Goal: Task Accomplishment & Management: Manage account settings

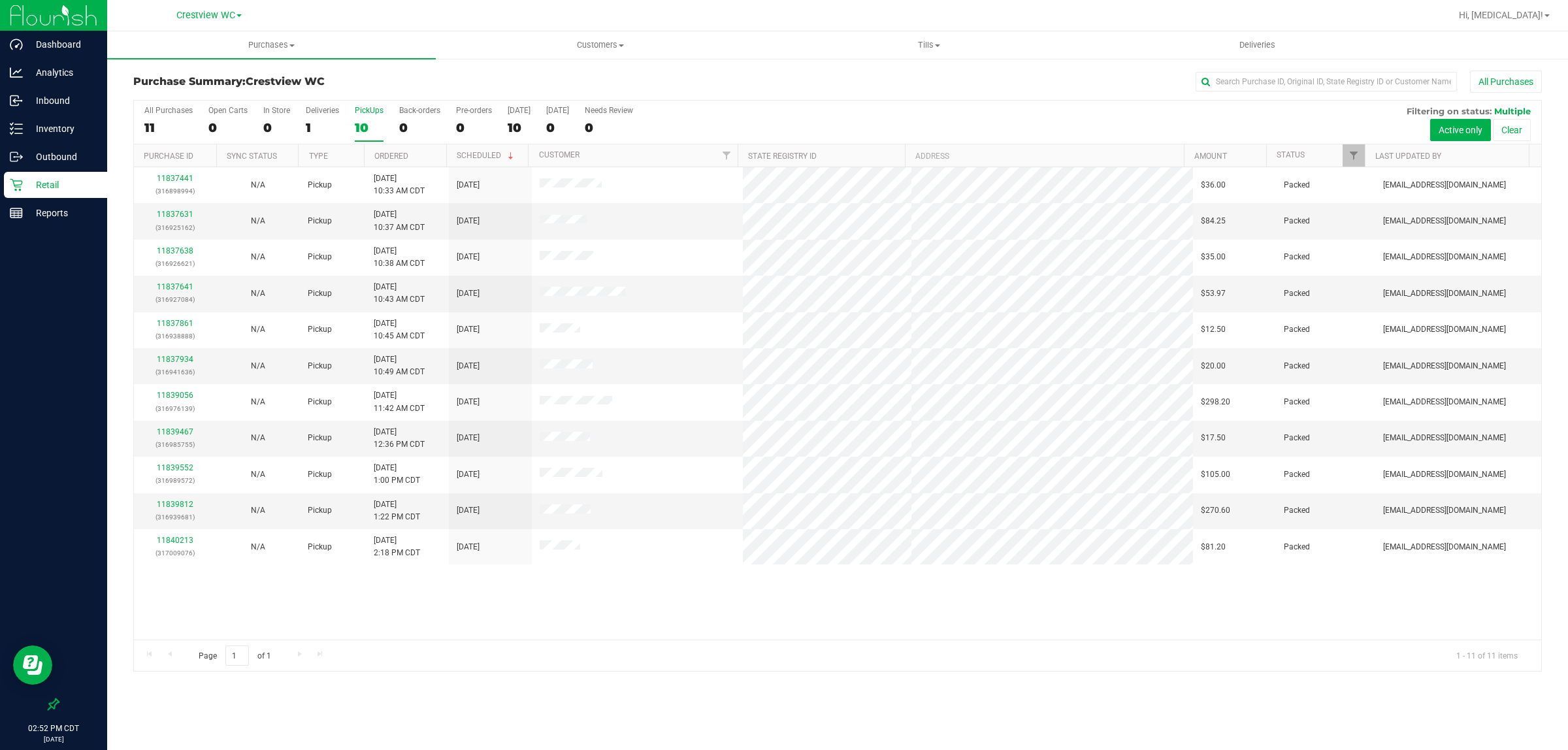
click at [864, 671] on div "Page 1 of 1 1 - 11 of 11 items" at bounding box center [837, 655] width 1407 height 31
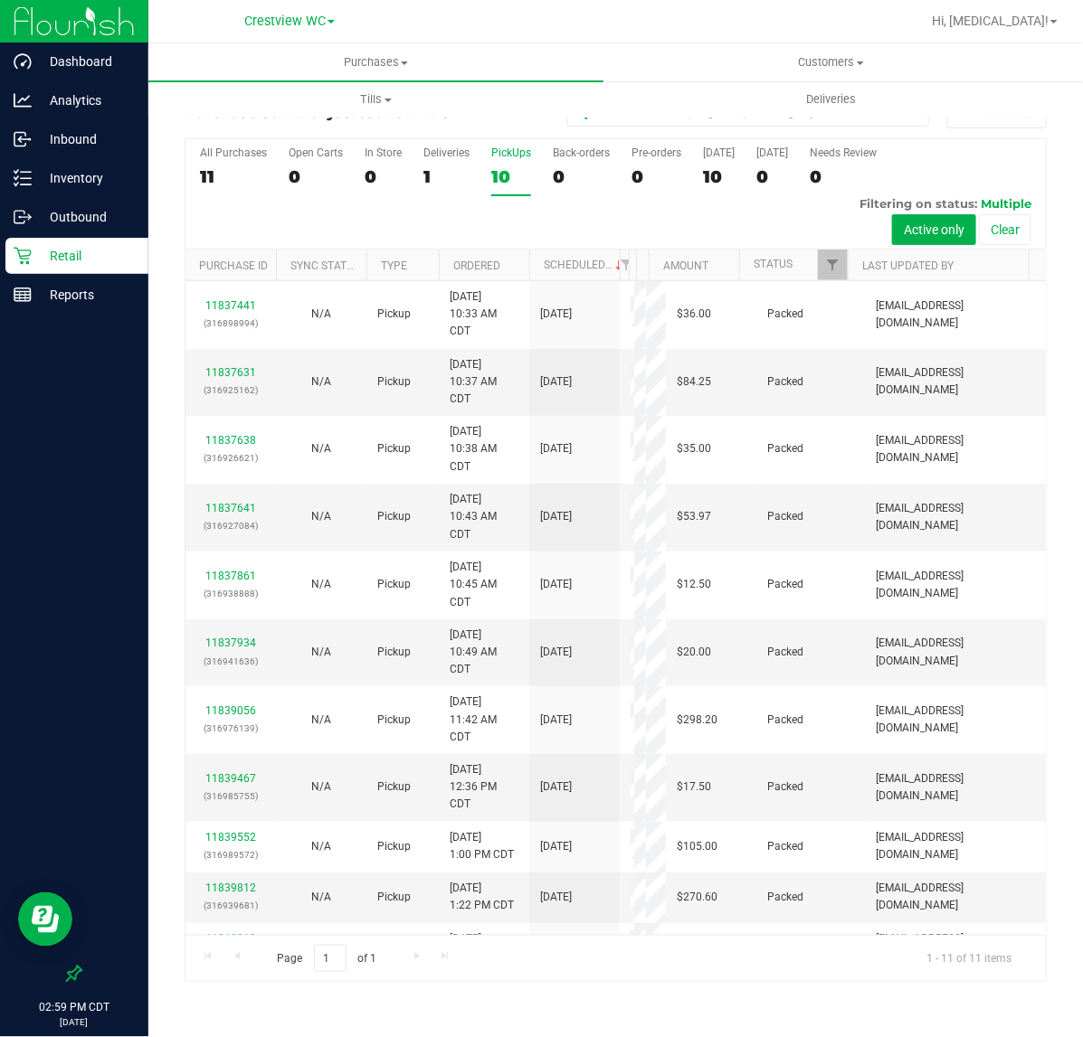
click at [494, 178] on div "10" at bounding box center [511, 176] width 40 height 21
click at [0, 0] on input "PickUps 10" at bounding box center [0, 0] width 0 height 0
click at [91, 169] on p "Inventory" at bounding box center [86, 178] width 109 height 22
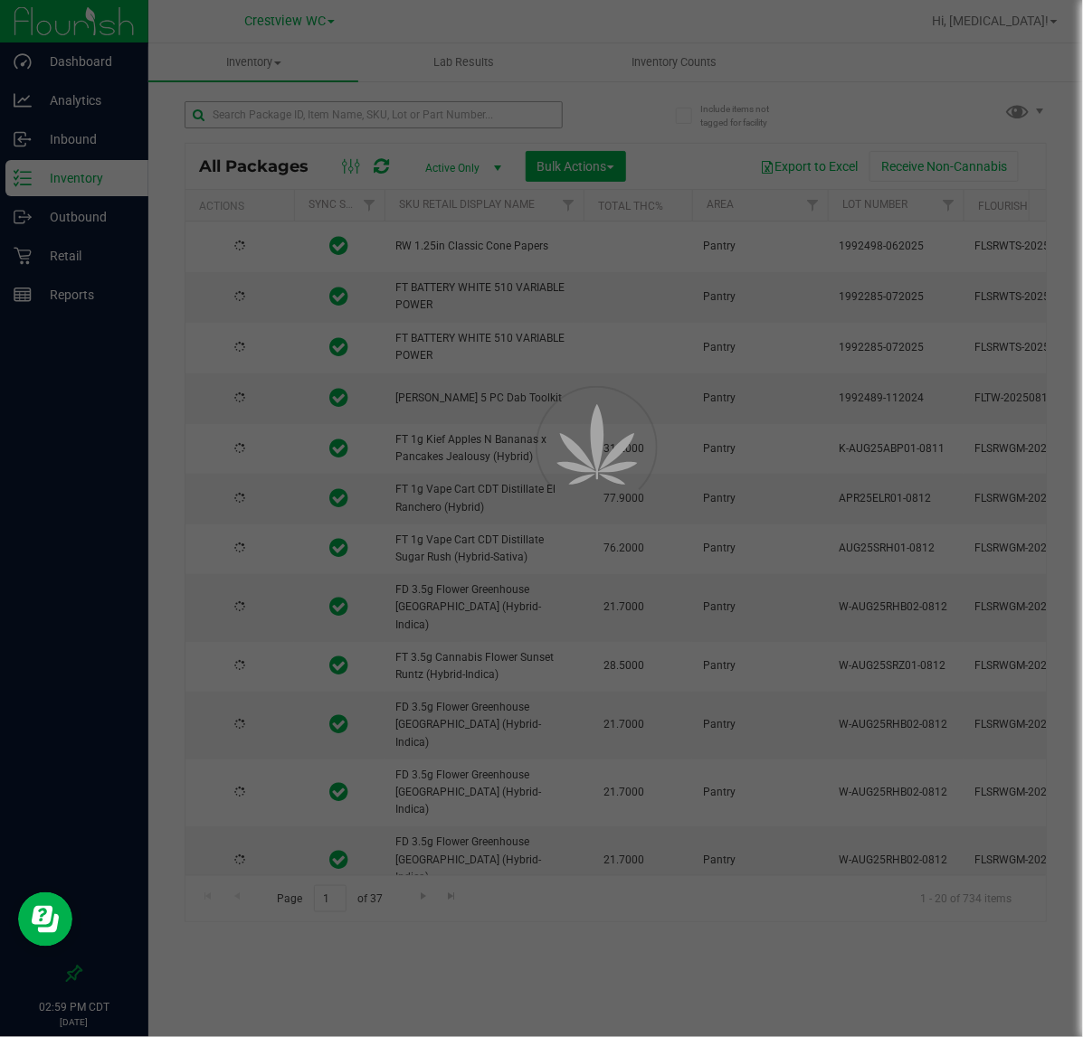
click at [276, 111] on div at bounding box center [541, 518] width 1083 height 1037
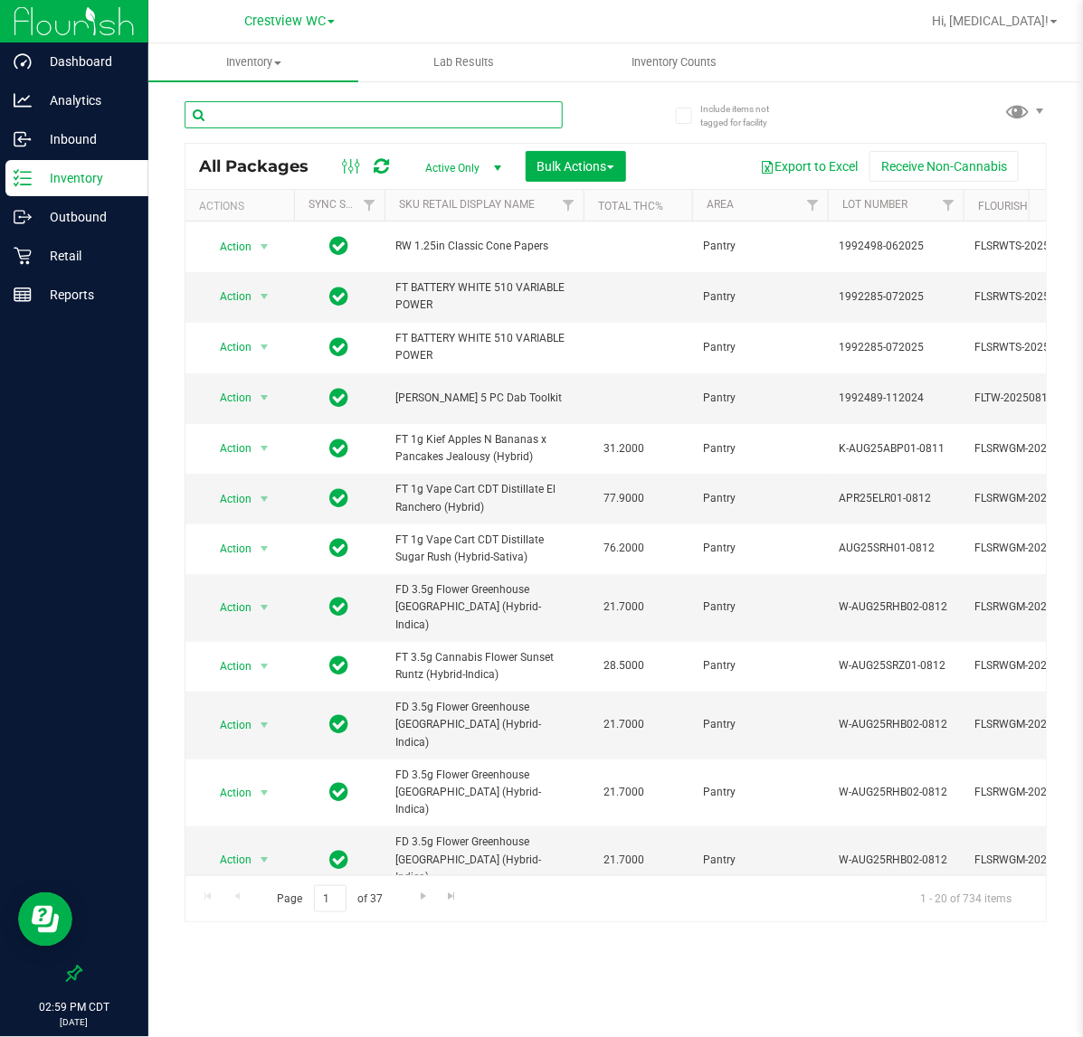
click at [271, 113] on input "text" at bounding box center [373, 114] width 378 height 27
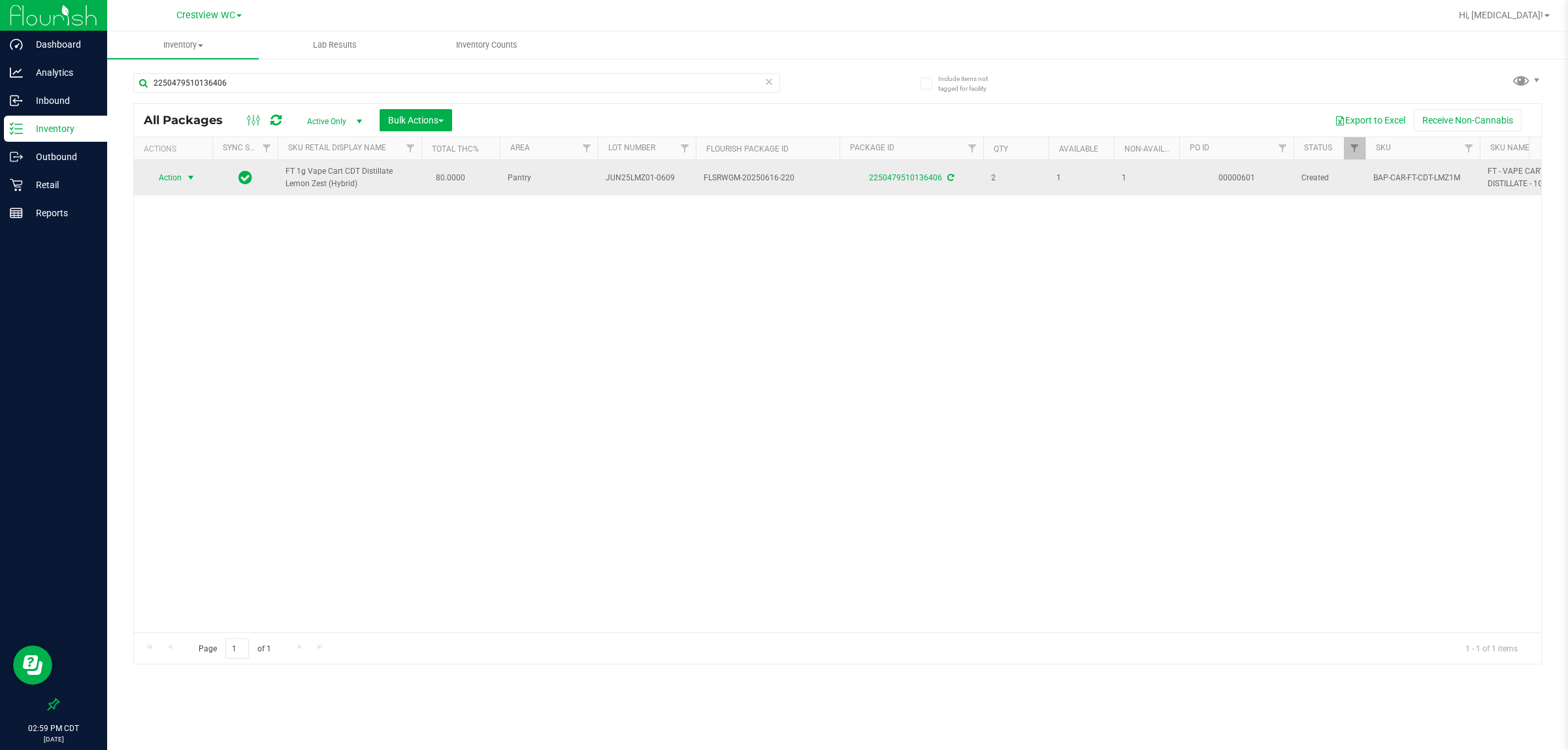
click at [172, 184] on span "Action" at bounding box center [164, 177] width 35 height 18
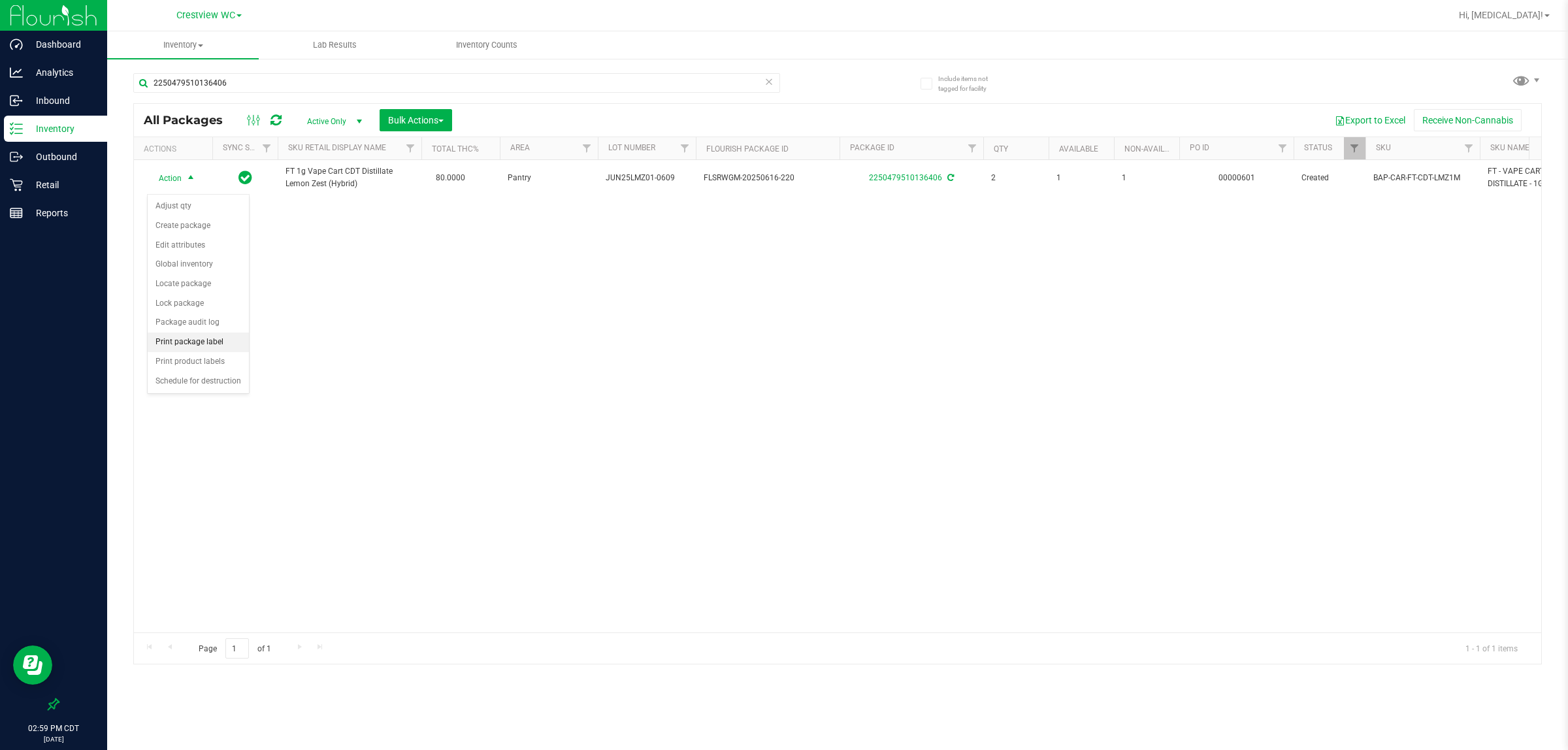
click at [202, 345] on li "Print package label" at bounding box center [198, 342] width 101 height 20
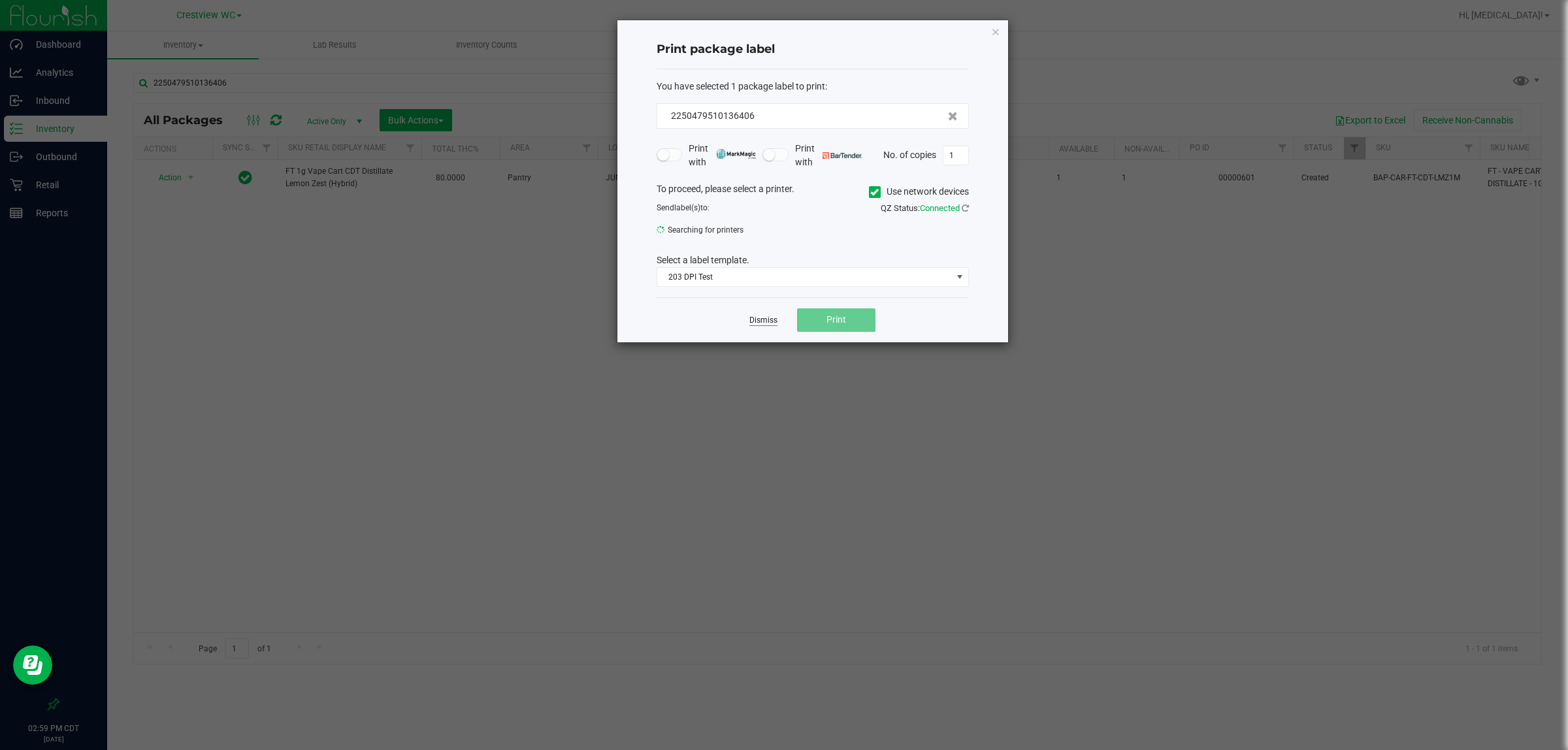
click at [771, 318] on div "Dismiss Print" at bounding box center [813, 320] width 312 height 45
click at [338, 193] on ngb-modal-window "Print package label You have selected 1 package label to print : 22504795101364…" at bounding box center [789, 375] width 1577 height 750
click at [335, 189] on ngb-modal-window "Print package label You have selected 1 package label to print : 22504795101364…" at bounding box center [789, 375] width 1577 height 750
click at [758, 324] on link "Dismiss" at bounding box center [763, 324] width 28 height 11
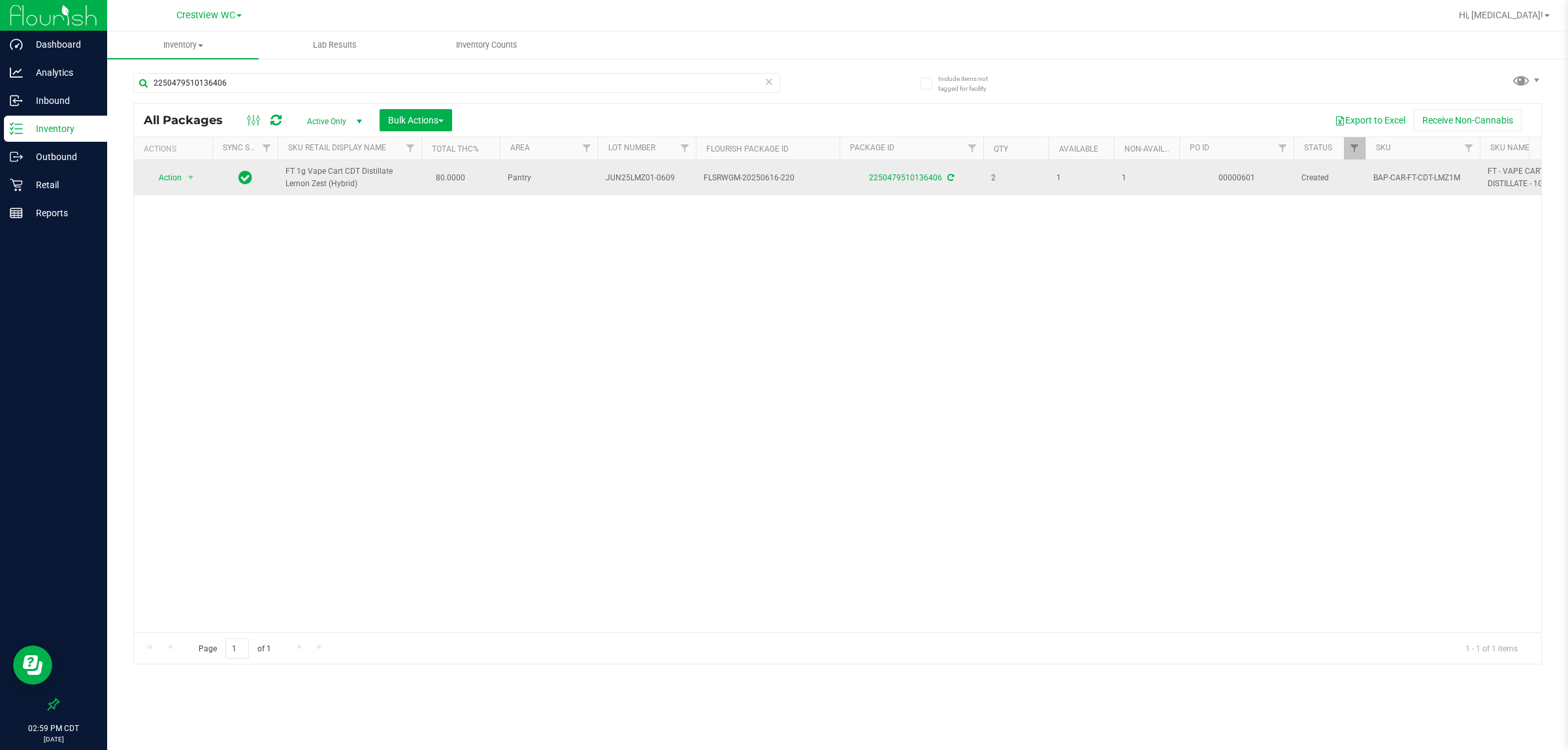
click at [334, 188] on span "FT 1g Vape Cart CDT Distillate Lemon Zest (Hybrid)" at bounding box center [349, 178] width 128 height 25
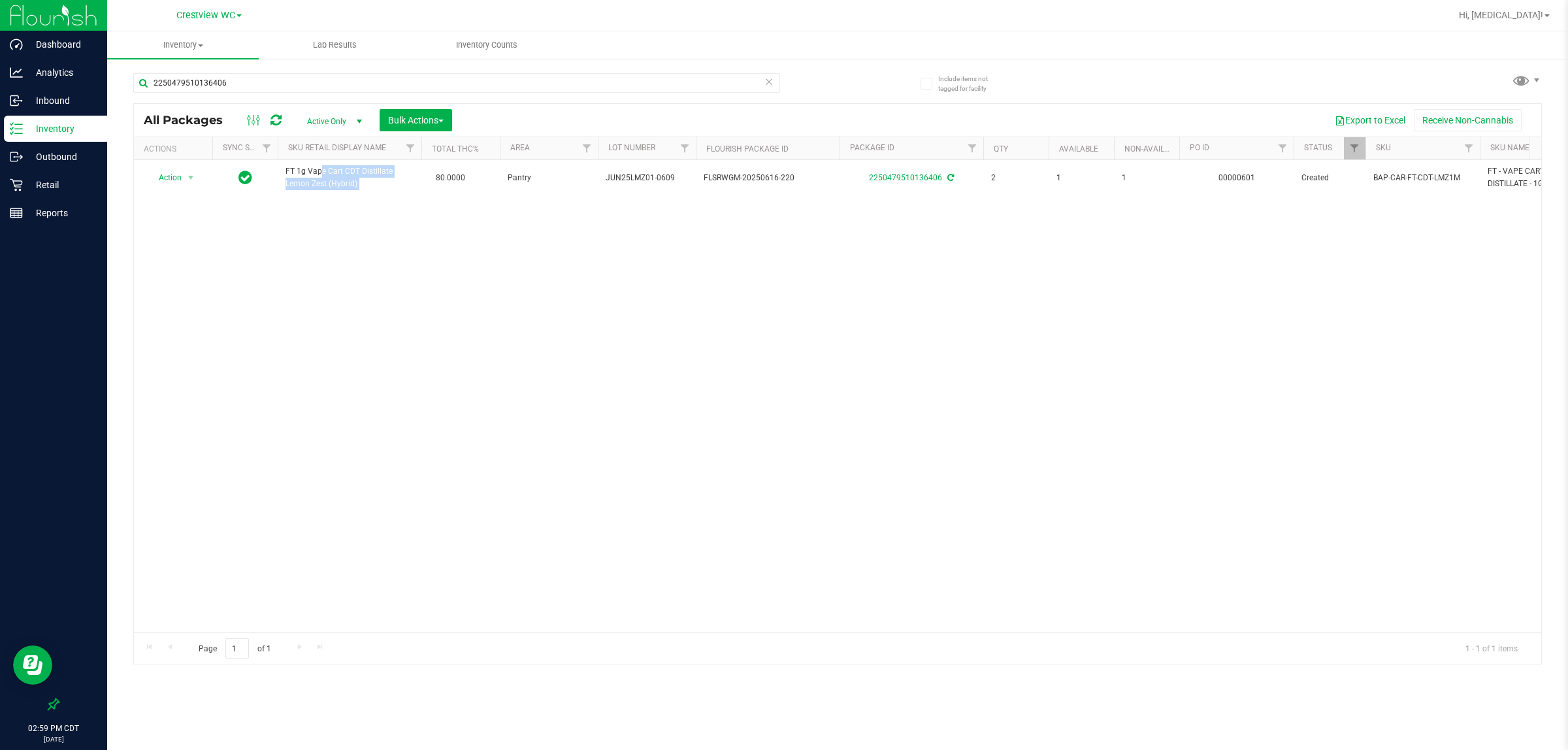
copy td "FT 1g Vape Cart CDT Distillate Lemon Zest (Hybrid)"
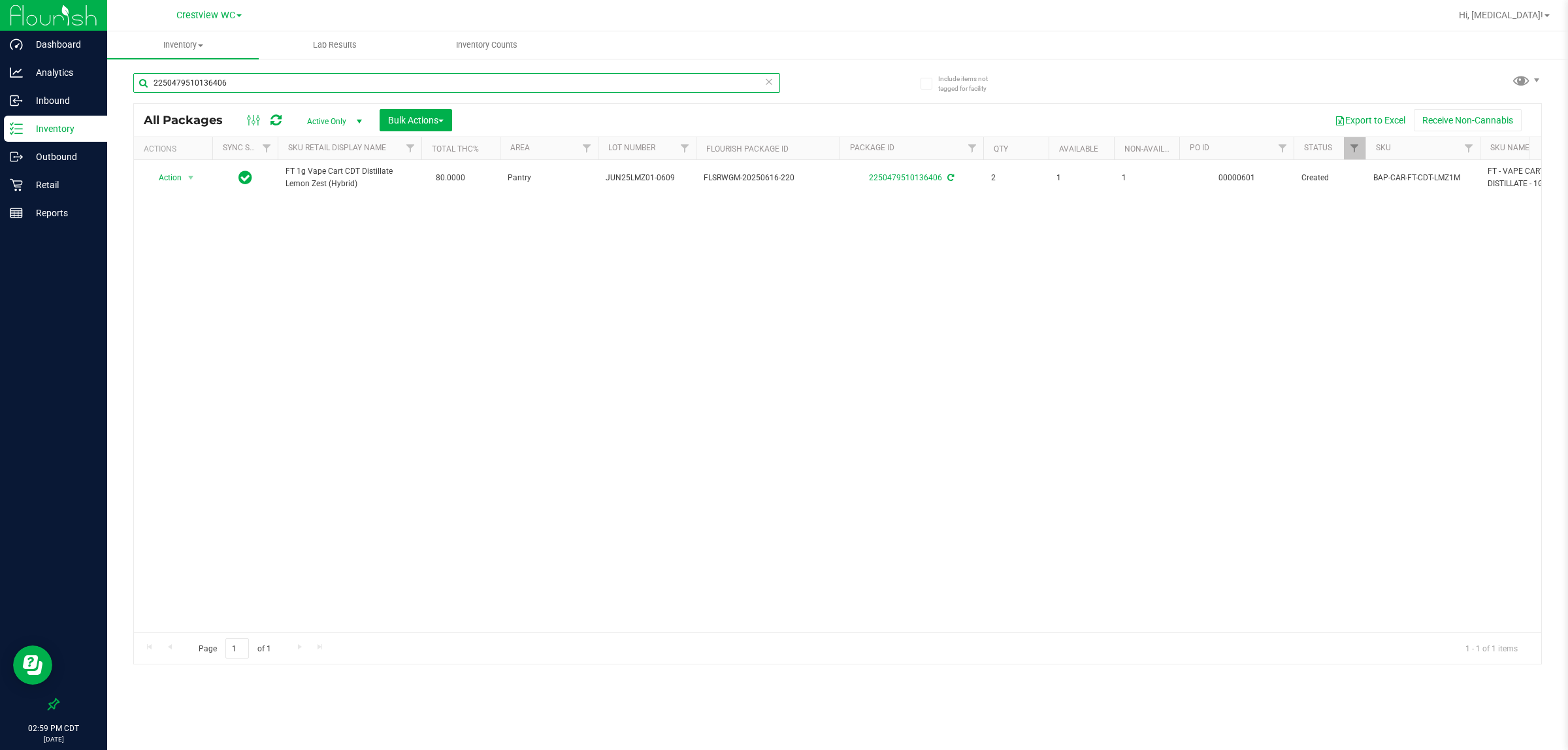
click at [319, 90] on input "2250479510136406" at bounding box center [456, 82] width 646 height 20
paste input "FT 1g Vape Cart CDT Distillate Lemon Zest (Hybrid)"
type input "FT 1g Vape Cart CDT Distillate Lemon Zest (Hybrid)"
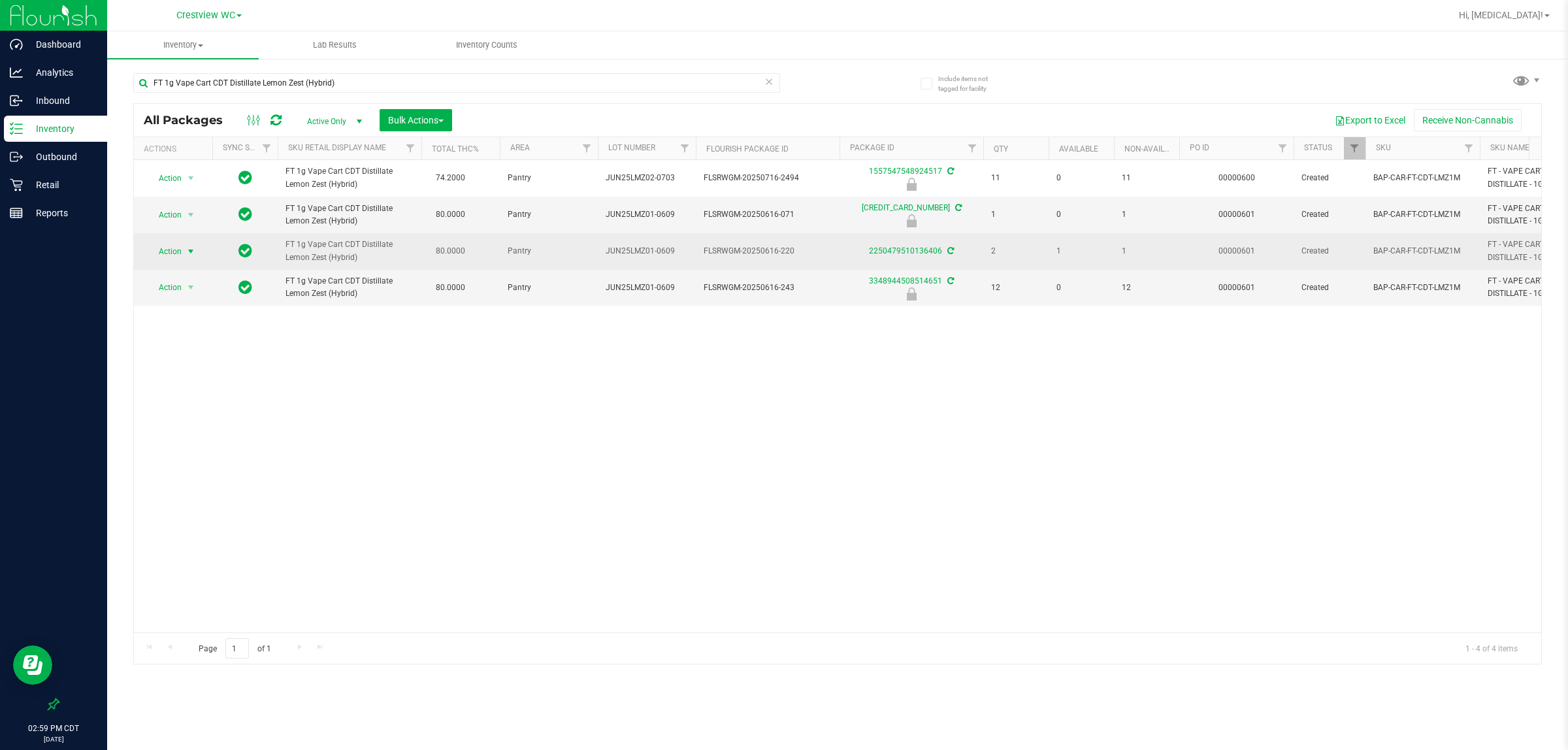
click at [178, 261] on span "Action" at bounding box center [164, 251] width 35 height 18
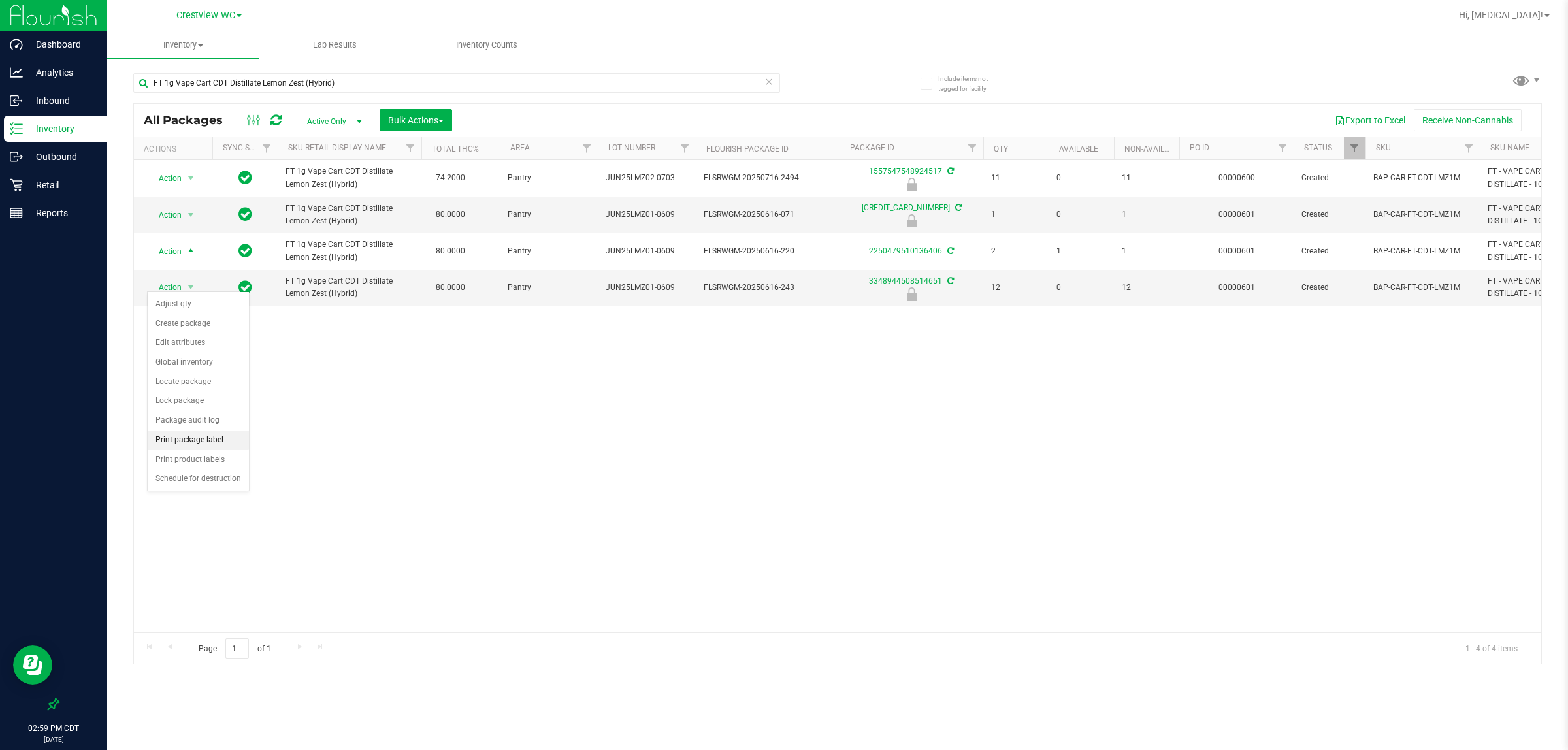
click at [202, 441] on li "Print package label" at bounding box center [198, 440] width 101 height 20
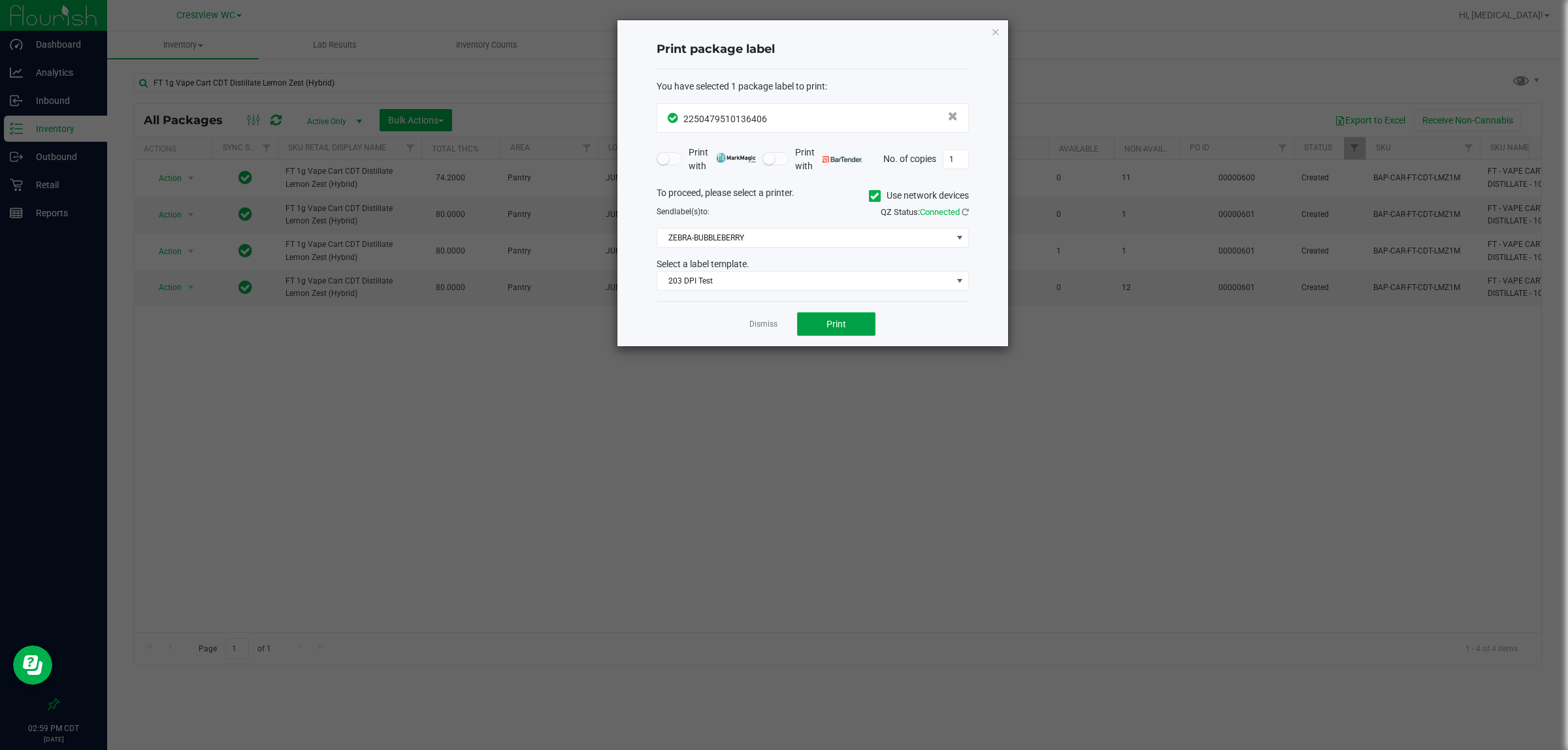
click at [830, 314] on button "Print" at bounding box center [836, 324] width 79 height 24
click at [764, 324] on link "Dismiss" at bounding box center [763, 324] width 28 height 11
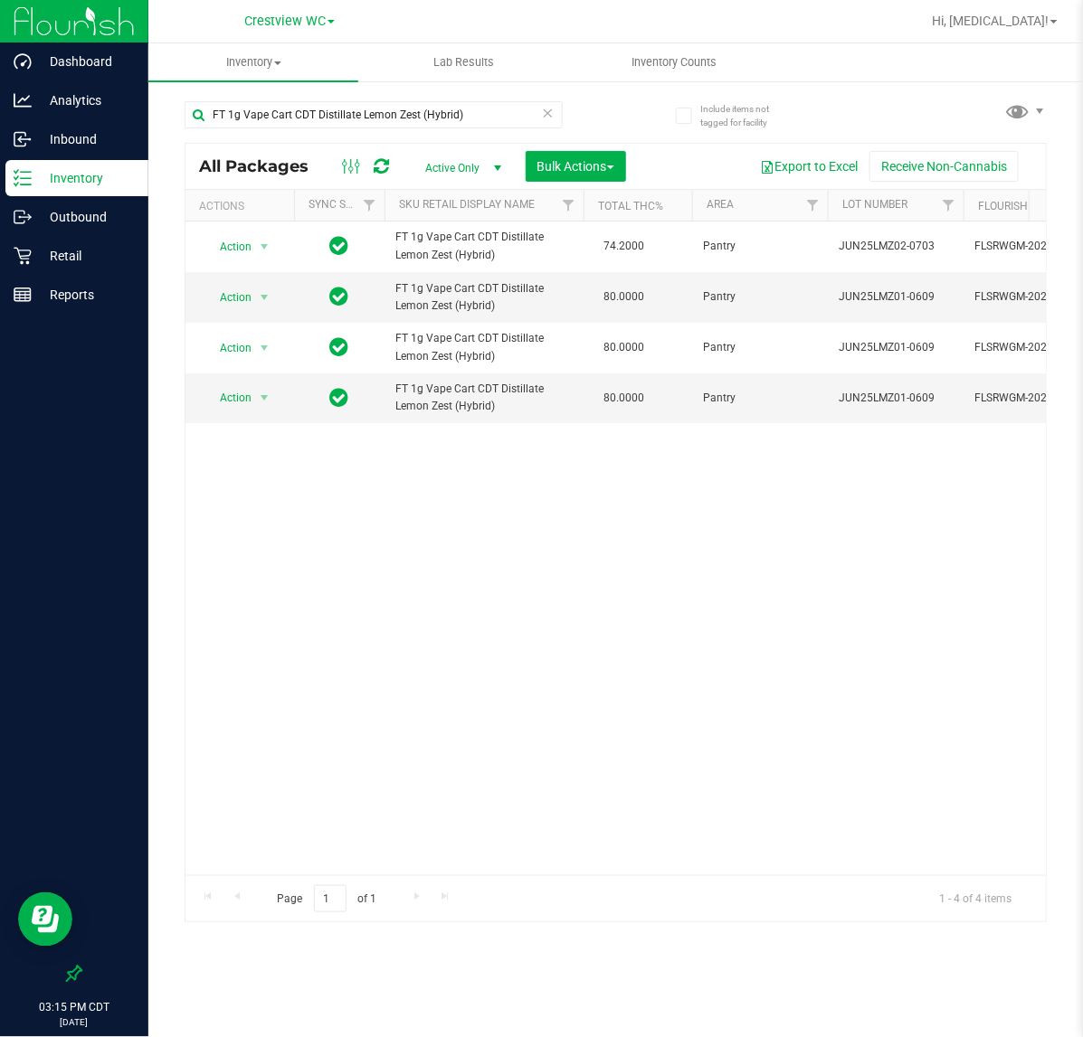
click at [102, 176] on p "Inventory" at bounding box center [86, 178] width 109 height 22
click at [485, 120] on input "FT 1g Vape Cart CDT Distillate Lemon Zest (Hybrid)" at bounding box center [373, 114] width 378 height 27
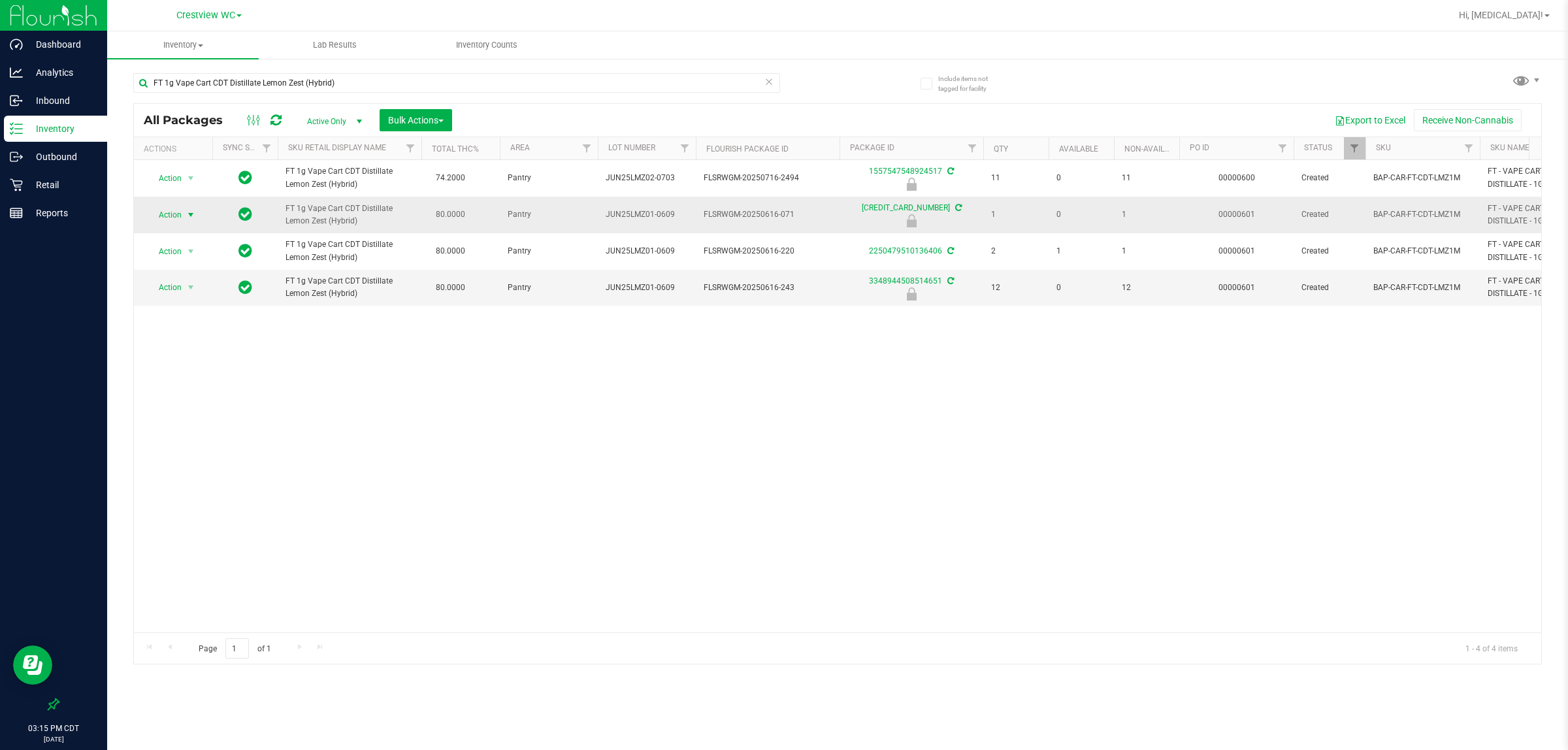
click at [167, 224] on span "Action" at bounding box center [164, 215] width 35 height 18
click at [196, 380] on li "Unlock package" at bounding box center [189, 389] width 85 height 20
click at [62, 187] on p "Retail" at bounding box center [62, 185] width 79 height 16
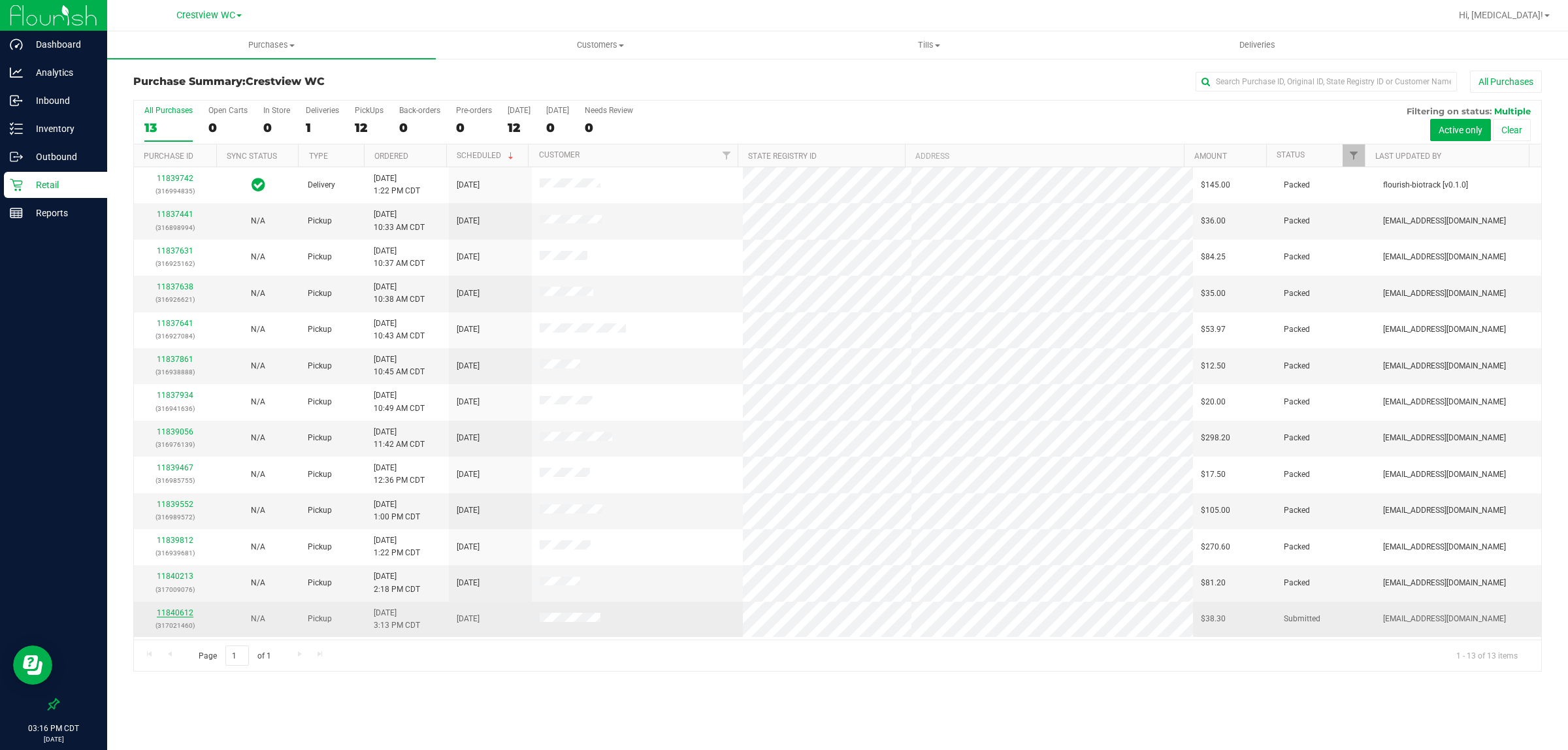
click at [170, 613] on link "11840612" at bounding box center [175, 613] width 37 height 9
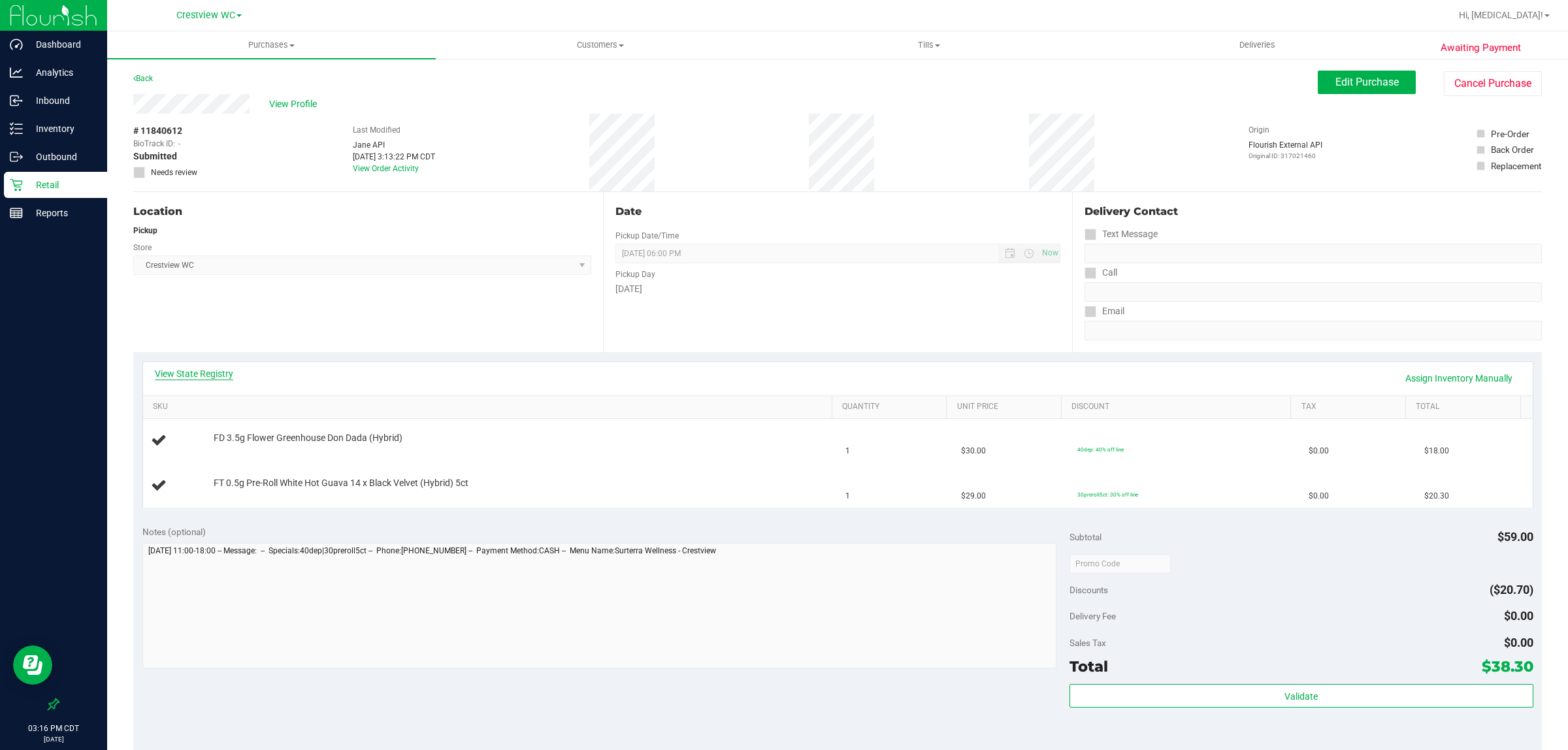
click at [178, 370] on link "View State Registry" at bounding box center [194, 374] width 79 height 13
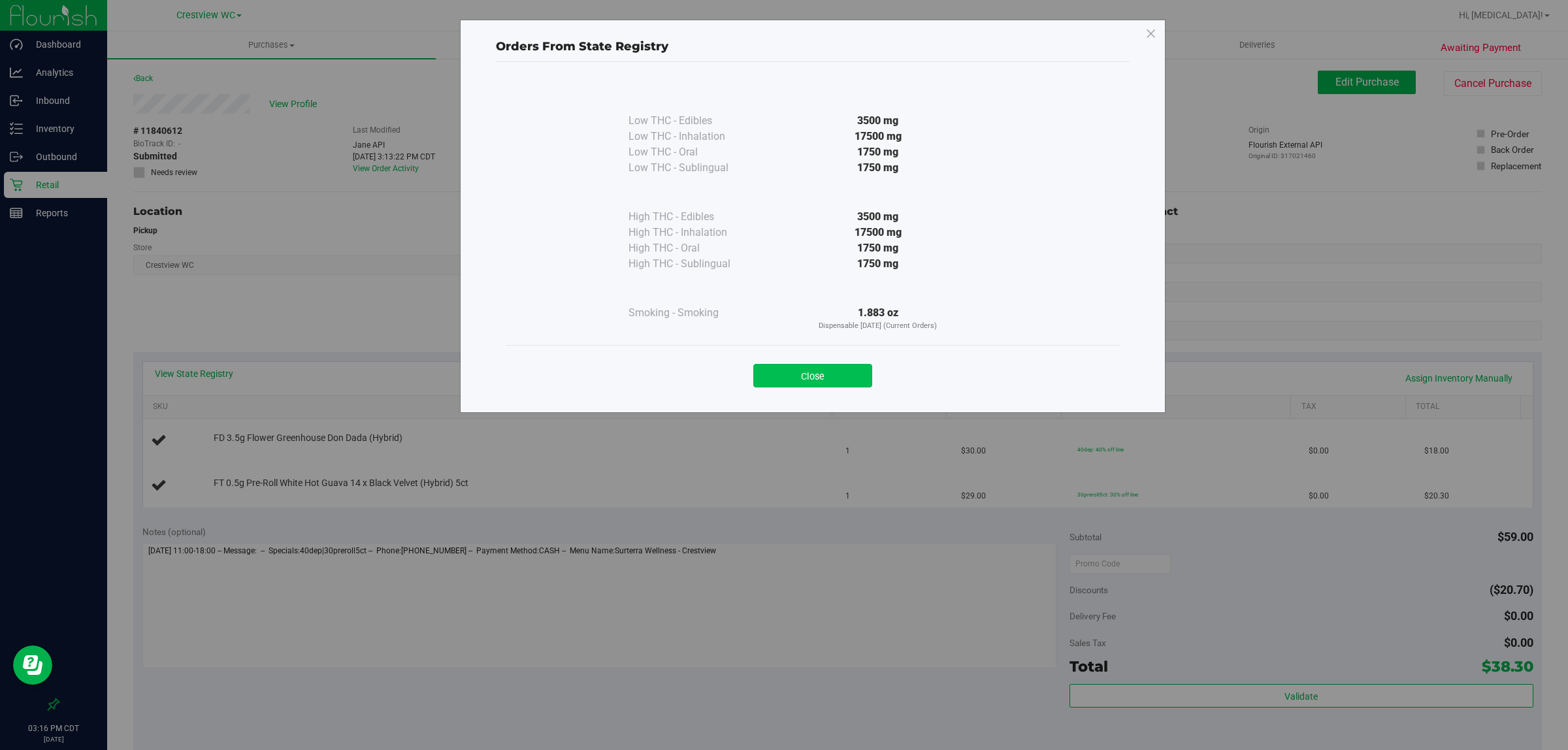
click at [768, 387] on button "Close" at bounding box center [813, 376] width 119 height 24
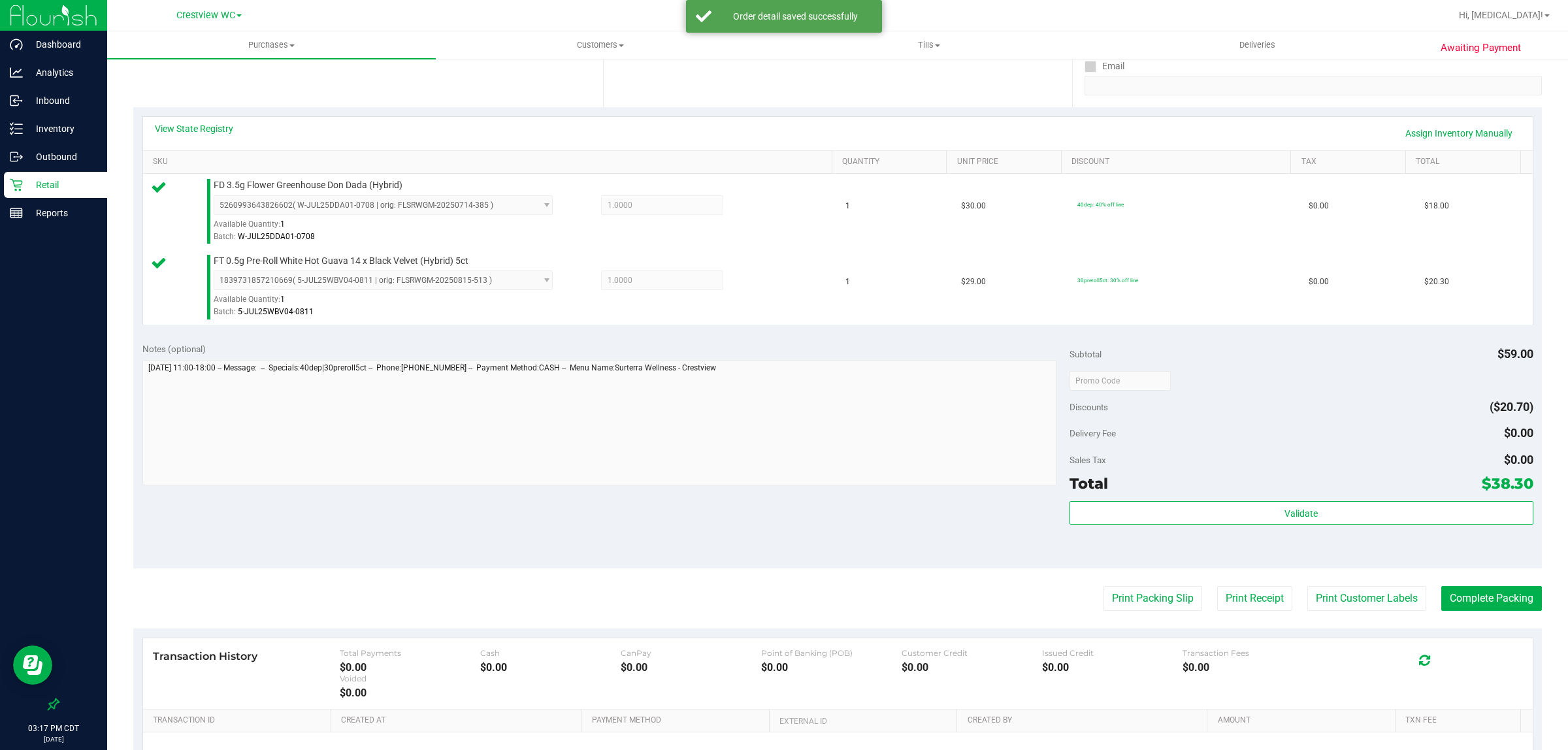
scroll to position [243, 0]
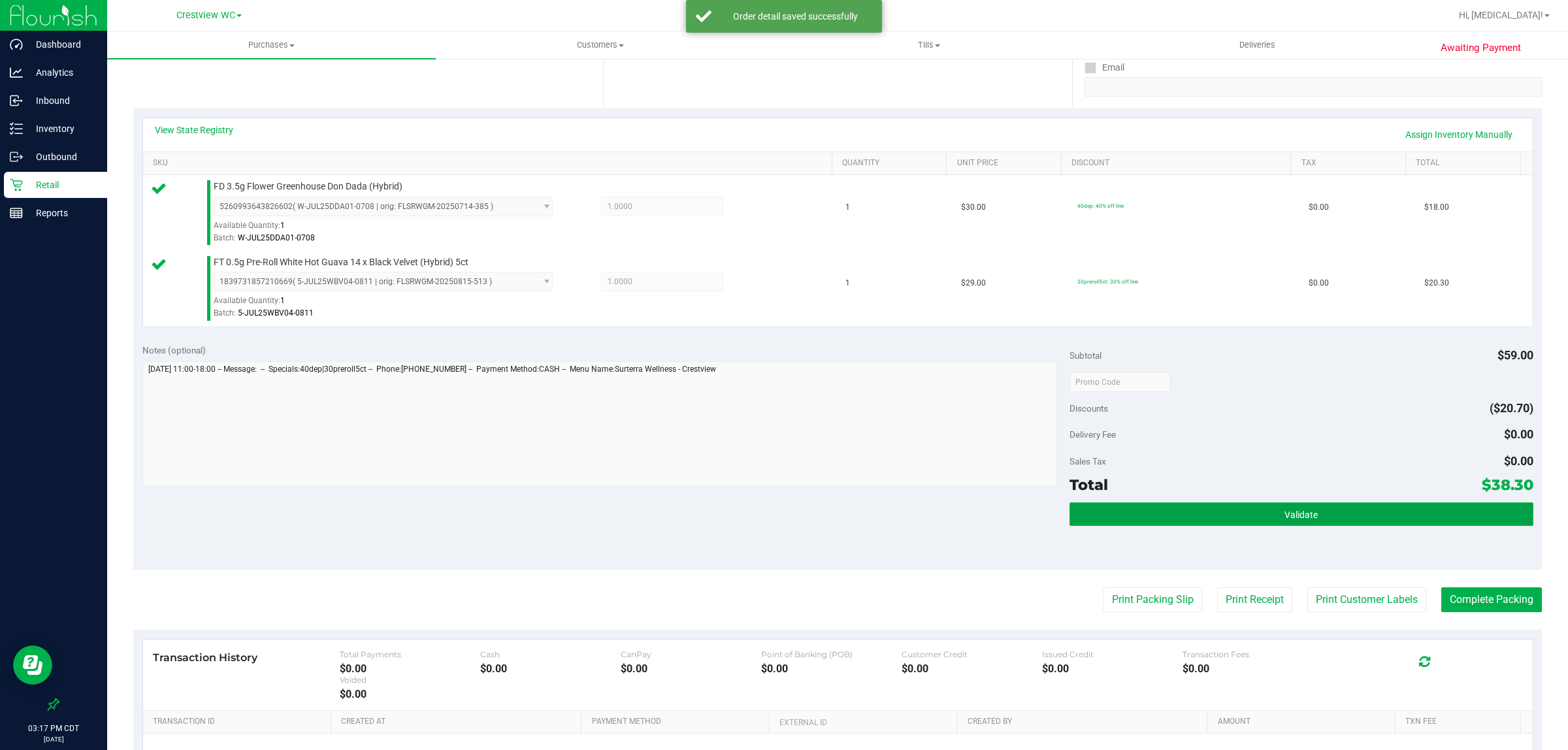
click at [1243, 511] on button "Validate" at bounding box center [1301, 514] width 464 height 24
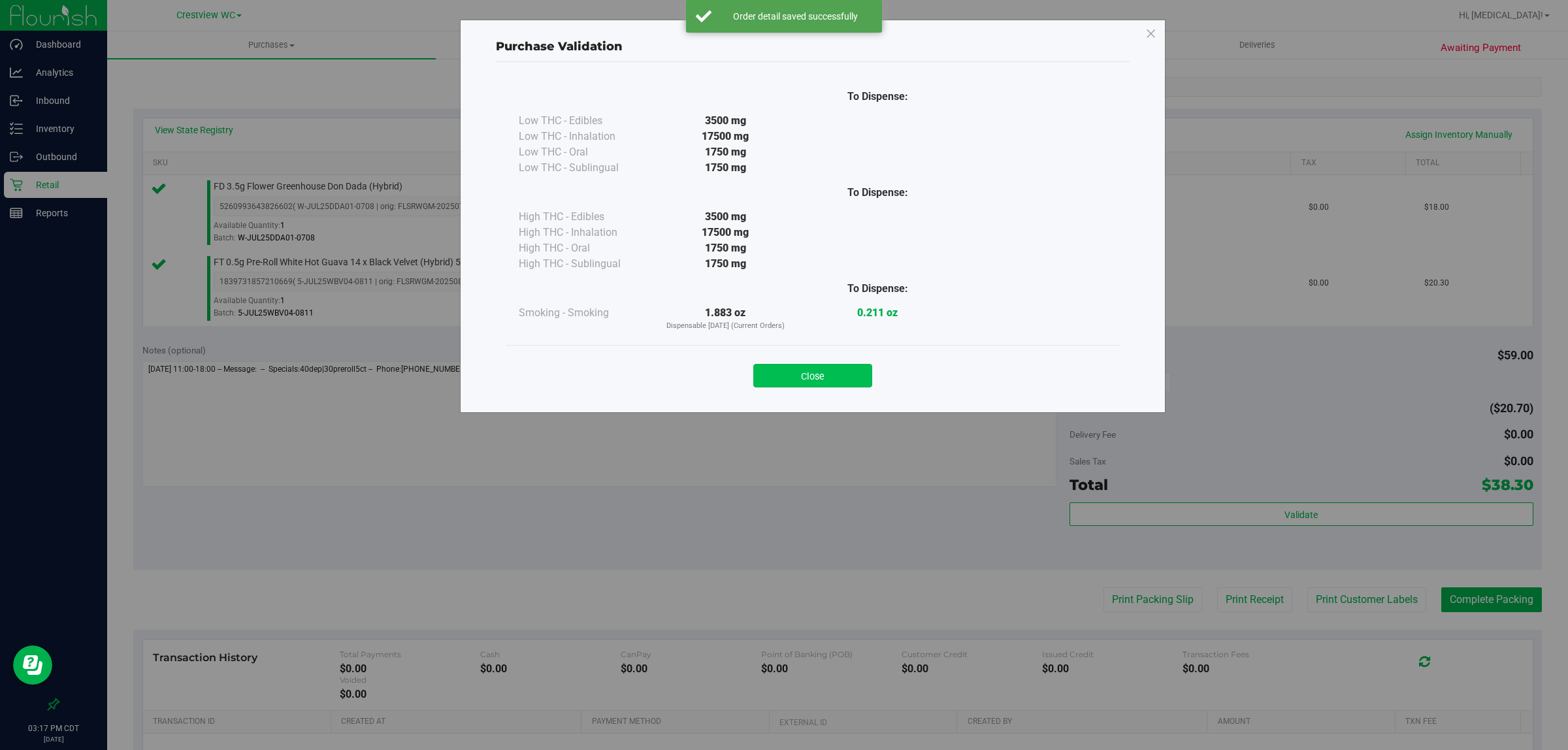
click at [826, 367] on button "Close" at bounding box center [813, 376] width 119 height 24
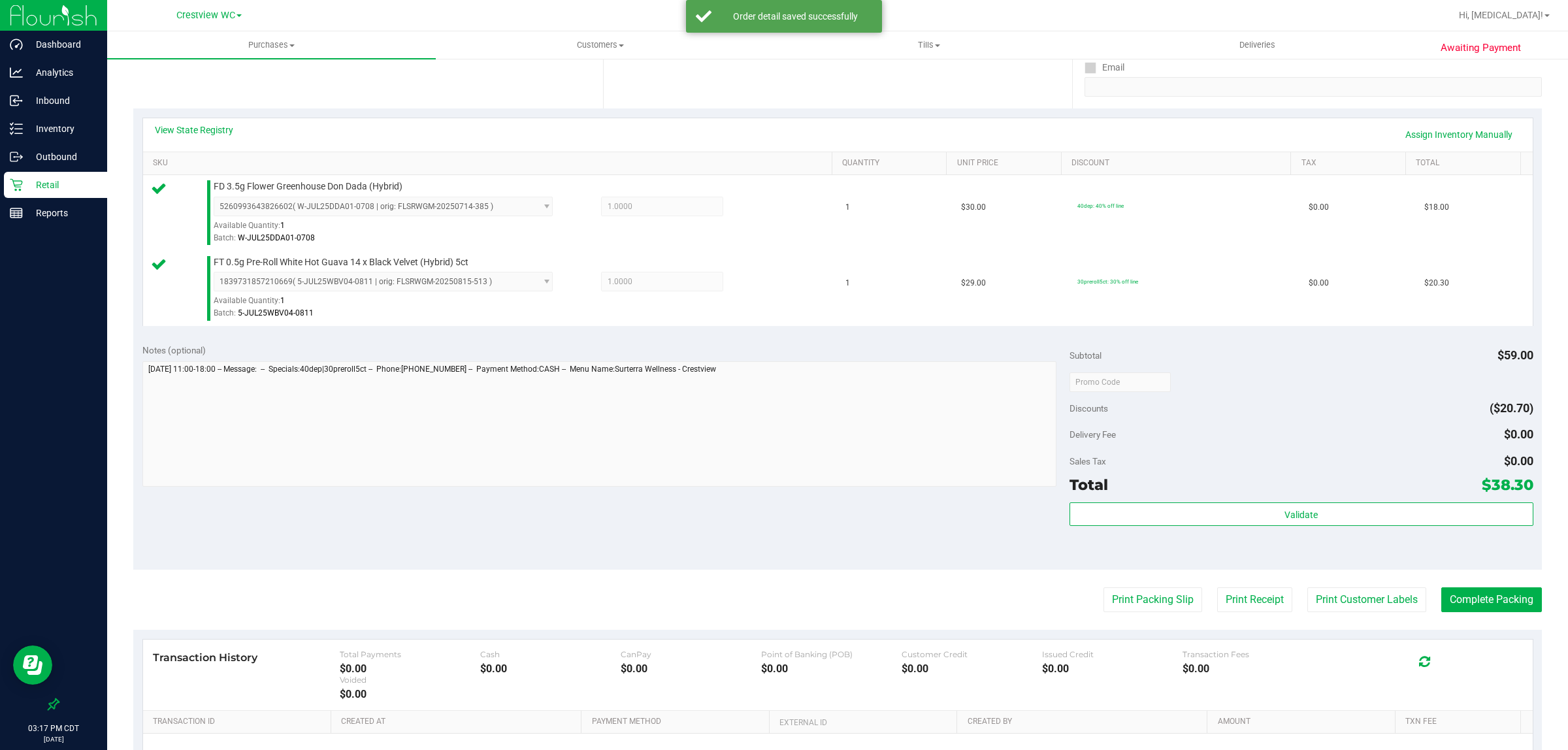
click at [784, 503] on div "Notes (optional) Subtotal $59.00 Discounts ($20.70) Delivery Fee $0.00 Sales Ta…" at bounding box center [837, 452] width 1408 height 236
click at [1153, 603] on button "Print Packing Slip" at bounding box center [1153, 600] width 99 height 25
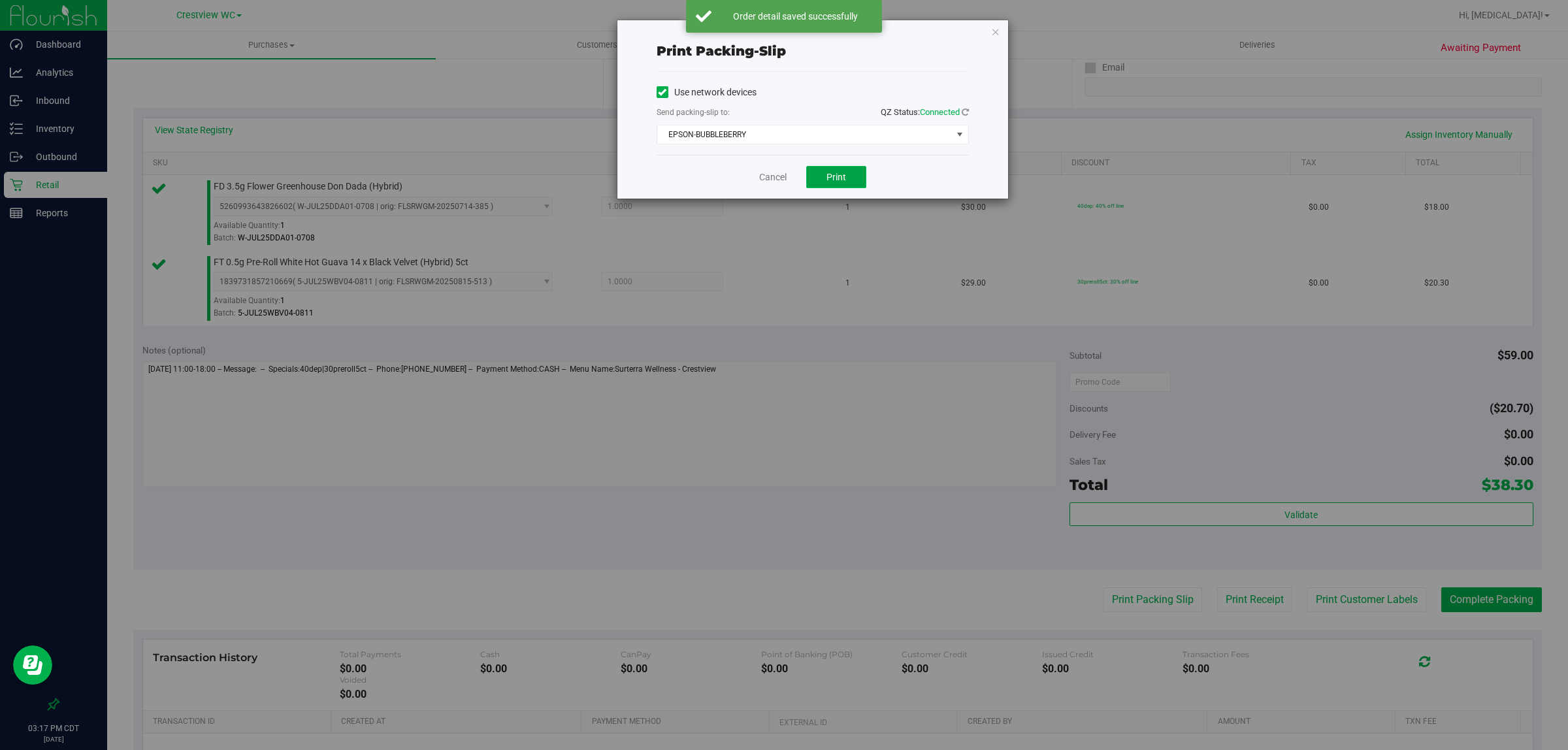
click at [859, 172] on button "Print" at bounding box center [836, 177] width 60 height 22
click at [768, 171] on link "Cancel" at bounding box center [773, 177] width 27 height 14
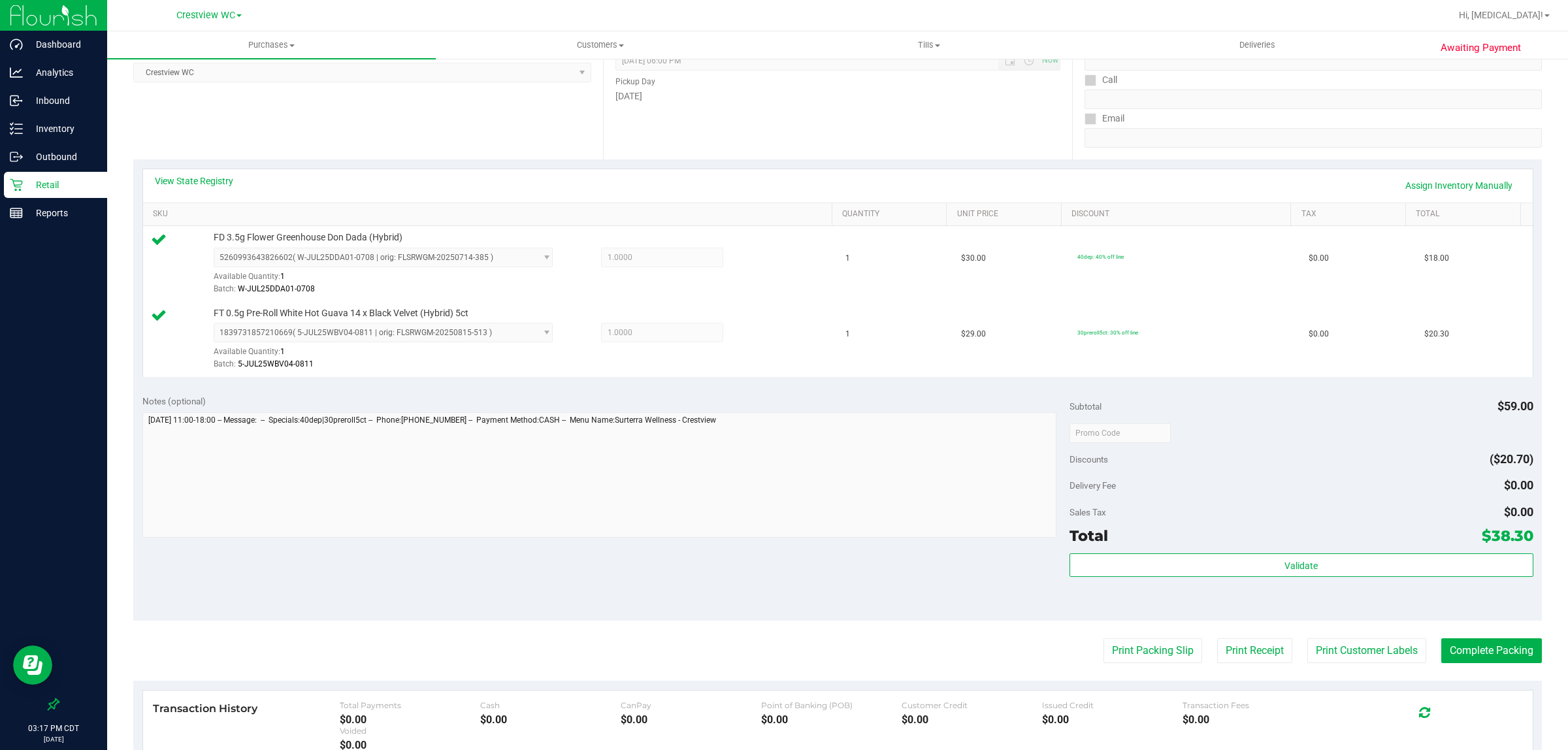
scroll to position [163, 0]
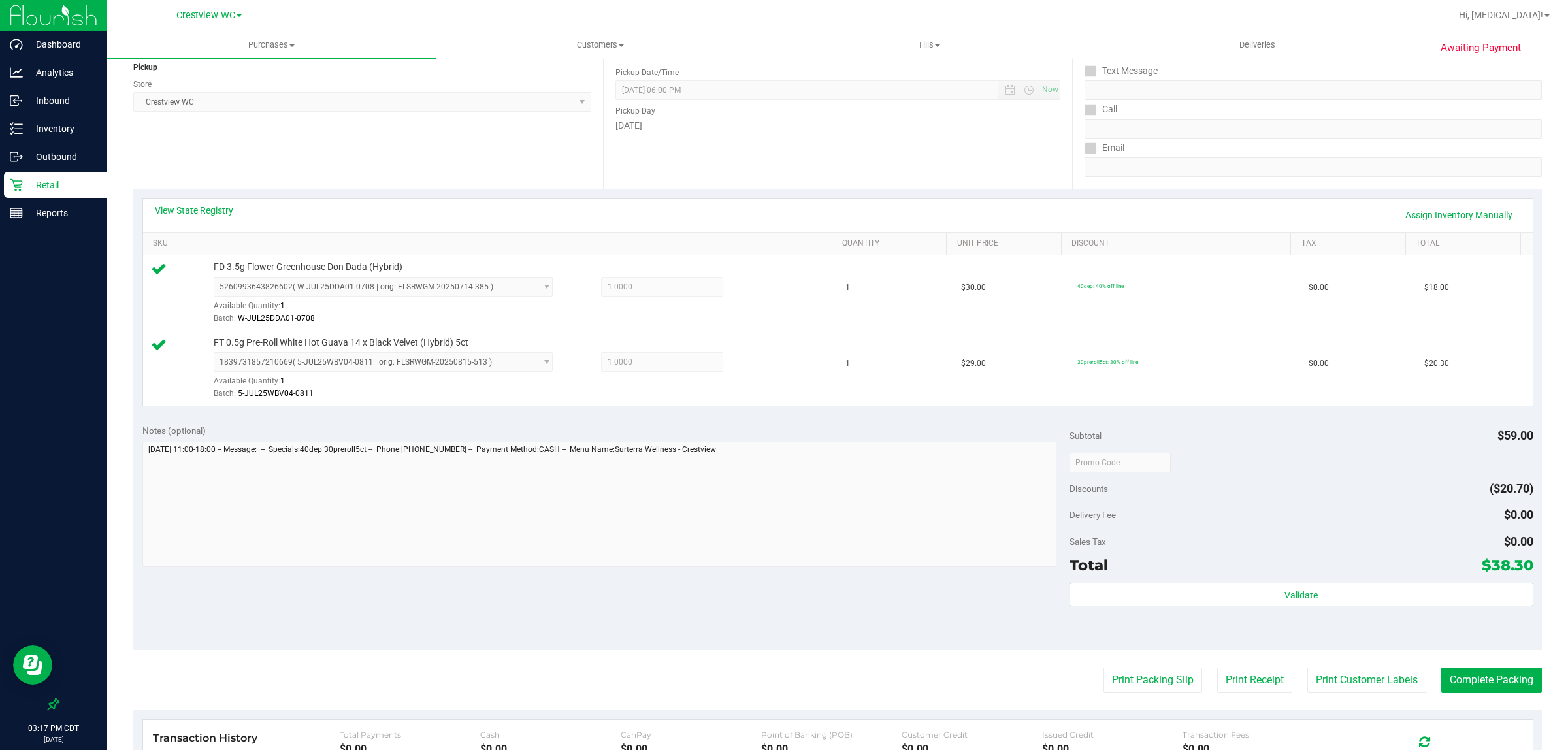
click at [1476, 654] on purchase-details "Back Edit Purchase Cancel Purchase View Profile # 11840612 BioTrack ID: - Submi…" at bounding box center [837, 431] width 1408 height 1048
click at [1481, 683] on button "Complete Packing" at bounding box center [1491, 680] width 100 height 25
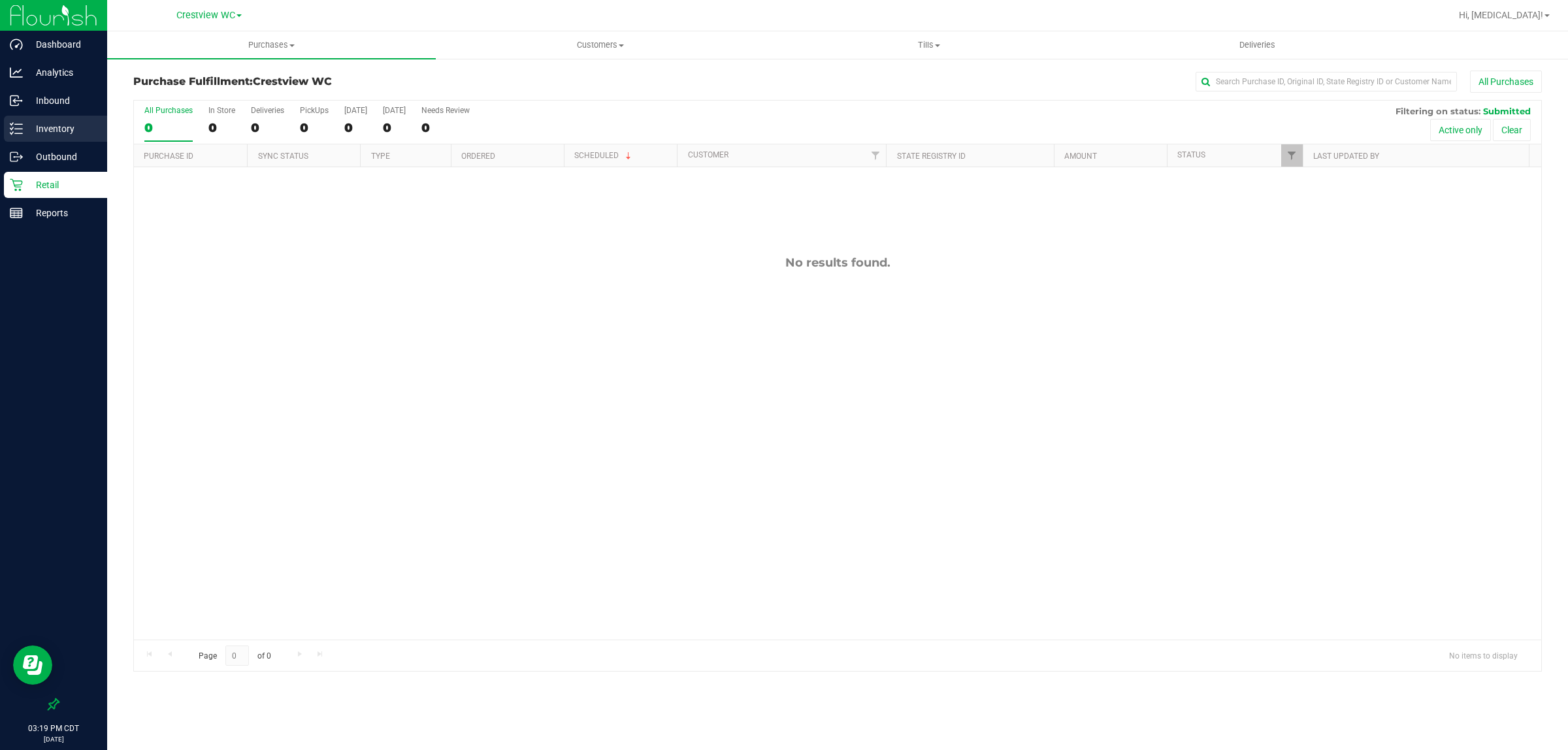
click at [66, 125] on p "Inventory" at bounding box center [62, 129] width 79 height 16
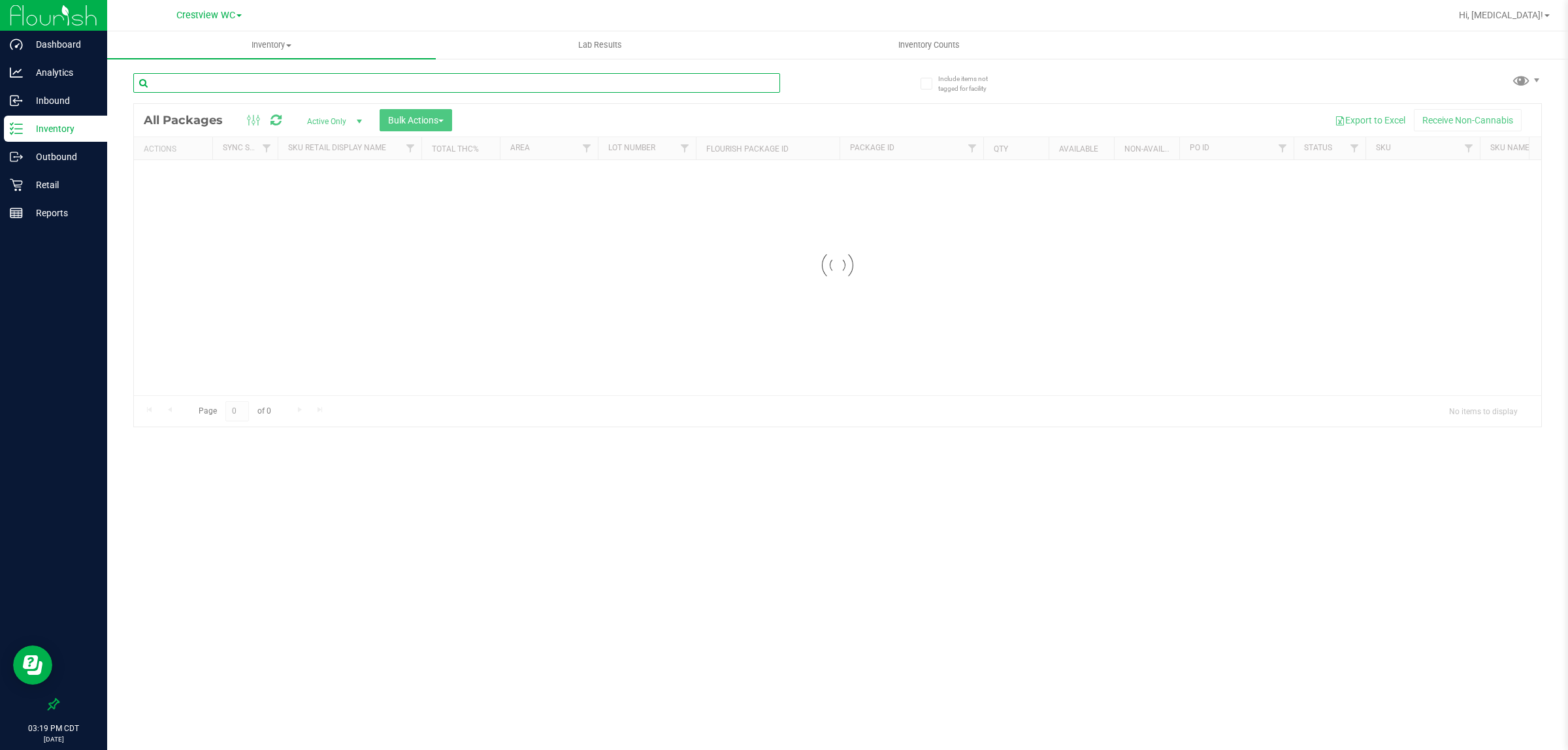
click at [259, 74] on input "text" at bounding box center [456, 82] width 646 height 20
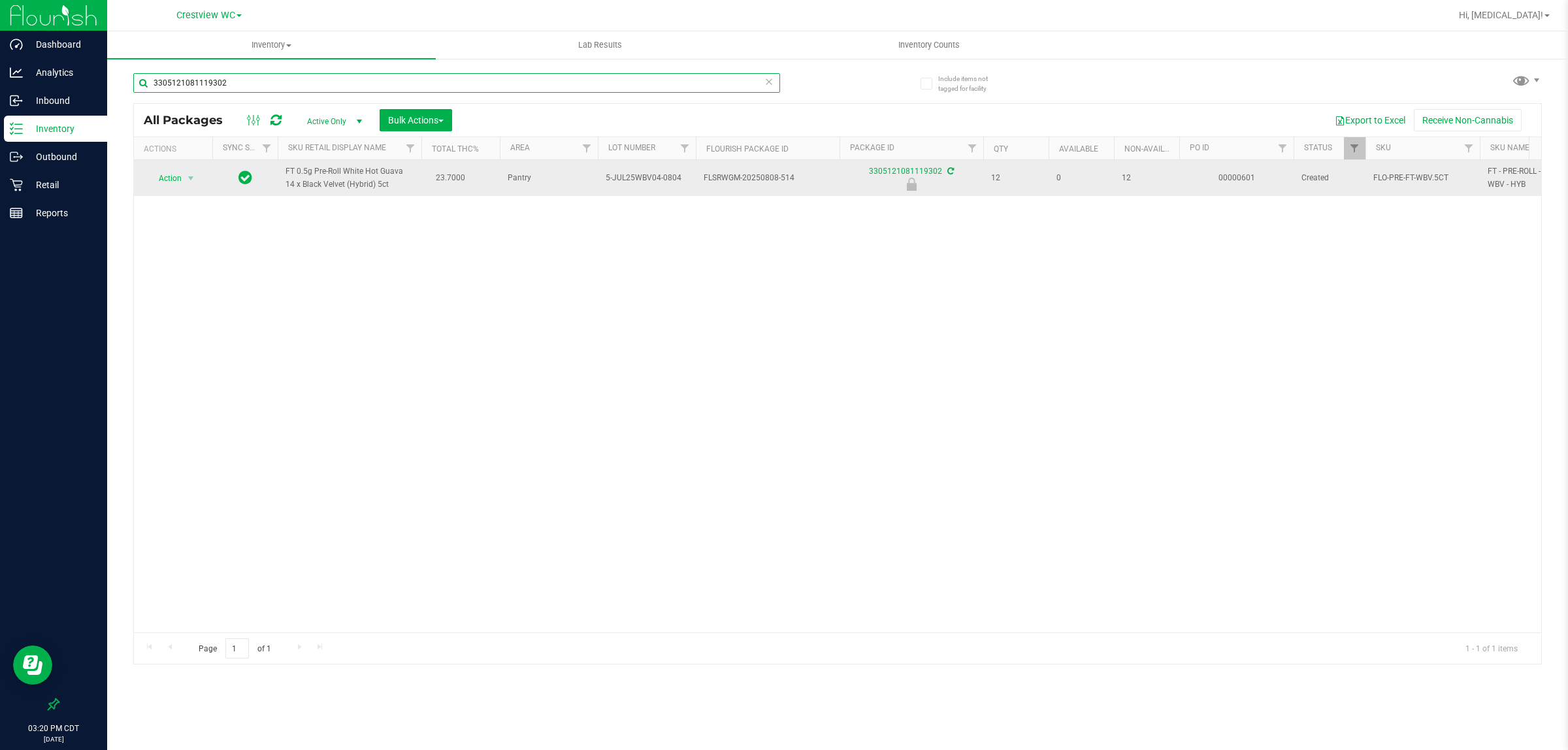
type input "3305121081119302"
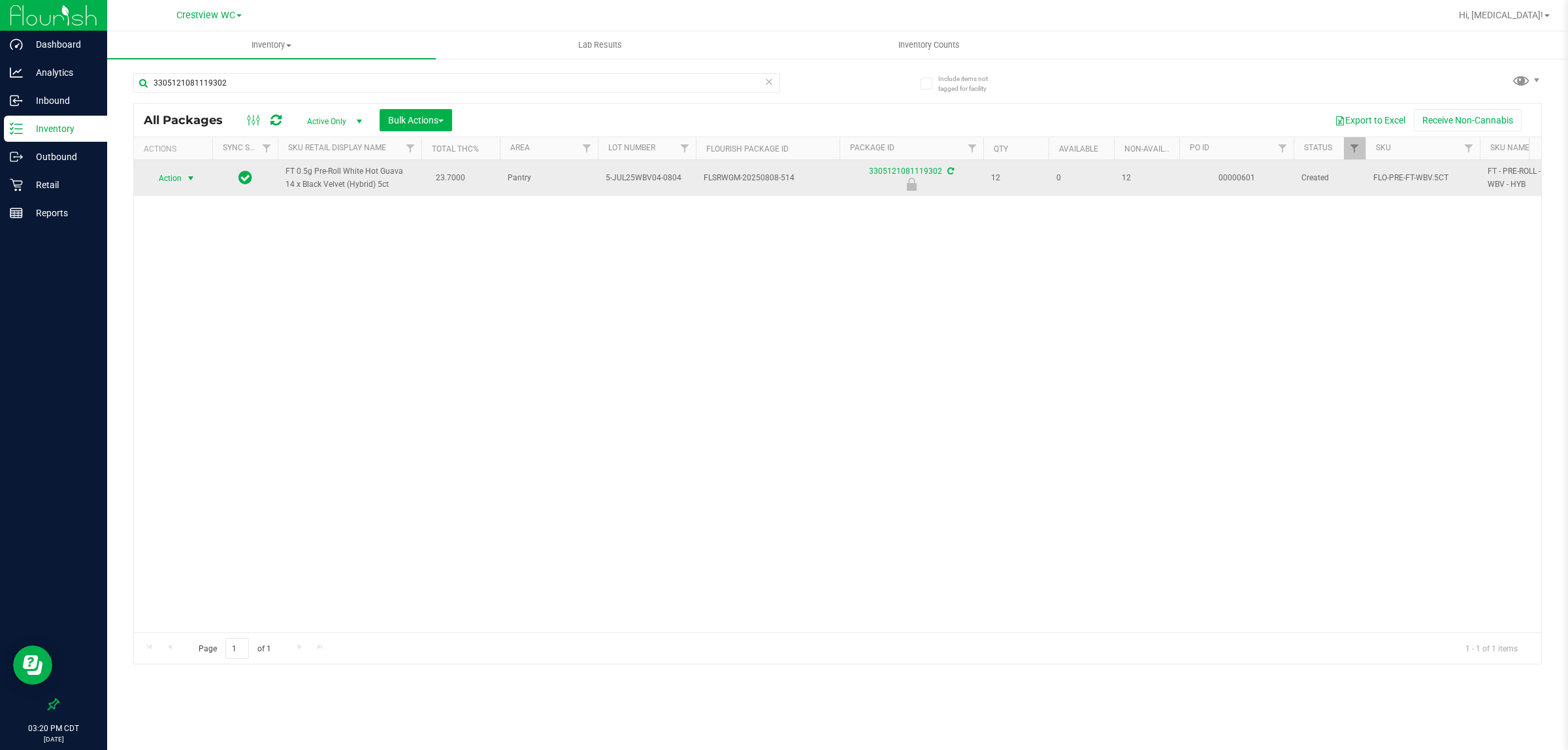
click at [181, 178] on span "Action" at bounding box center [164, 178] width 35 height 18
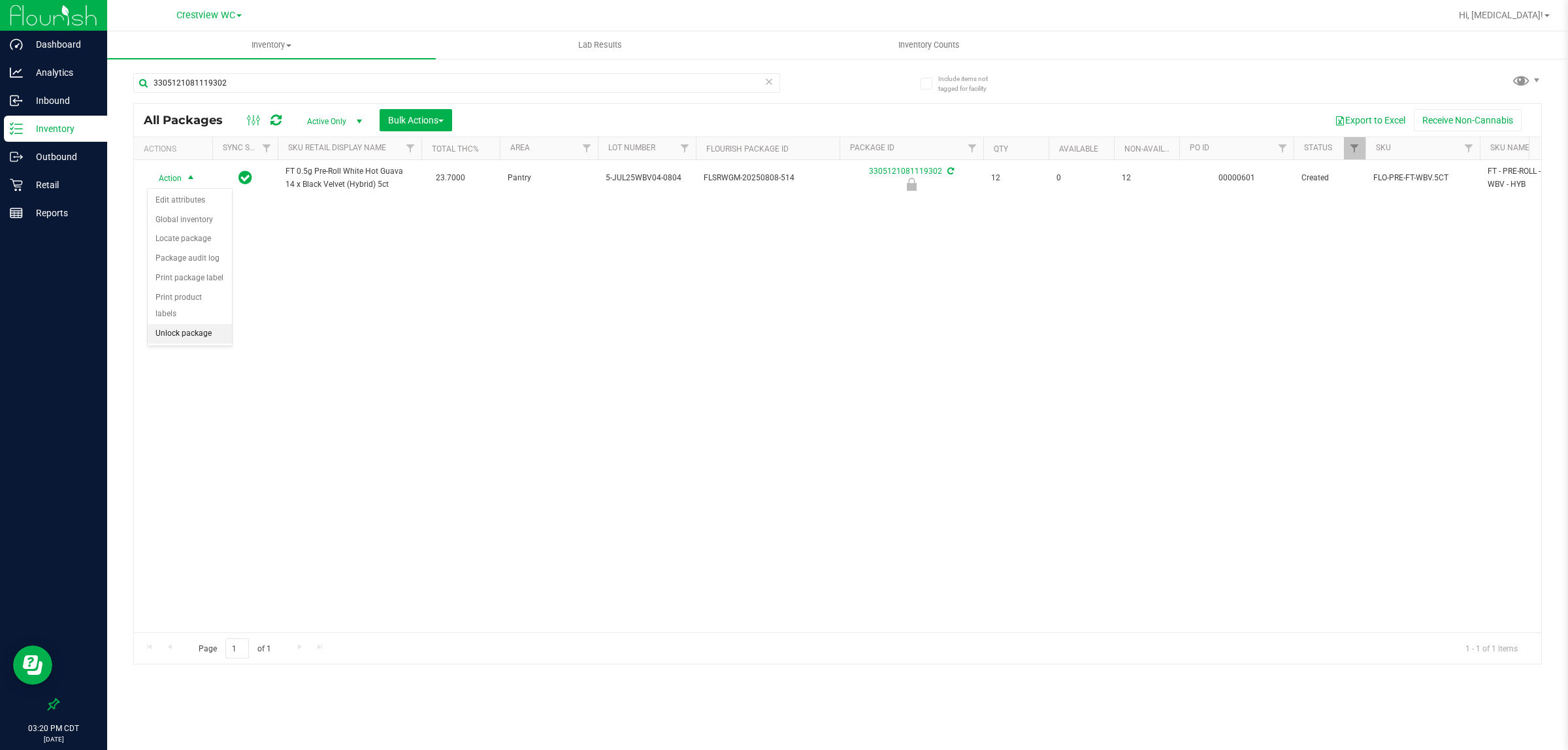
click at [174, 324] on li "Unlock package" at bounding box center [189, 334] width 85 height 20
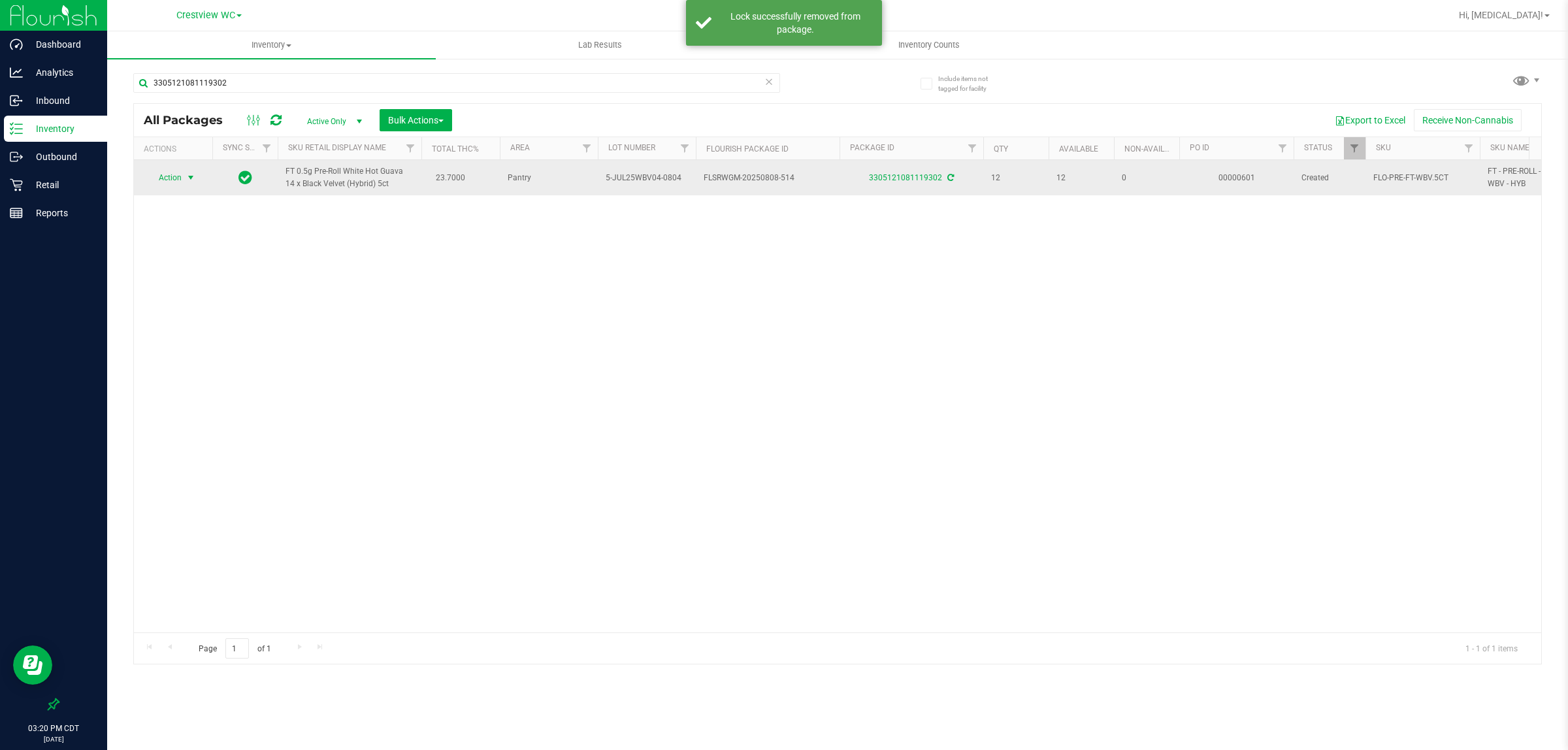
click at [172, 178] on span "Action" at bounding box center [164, 177] width 35 height 18
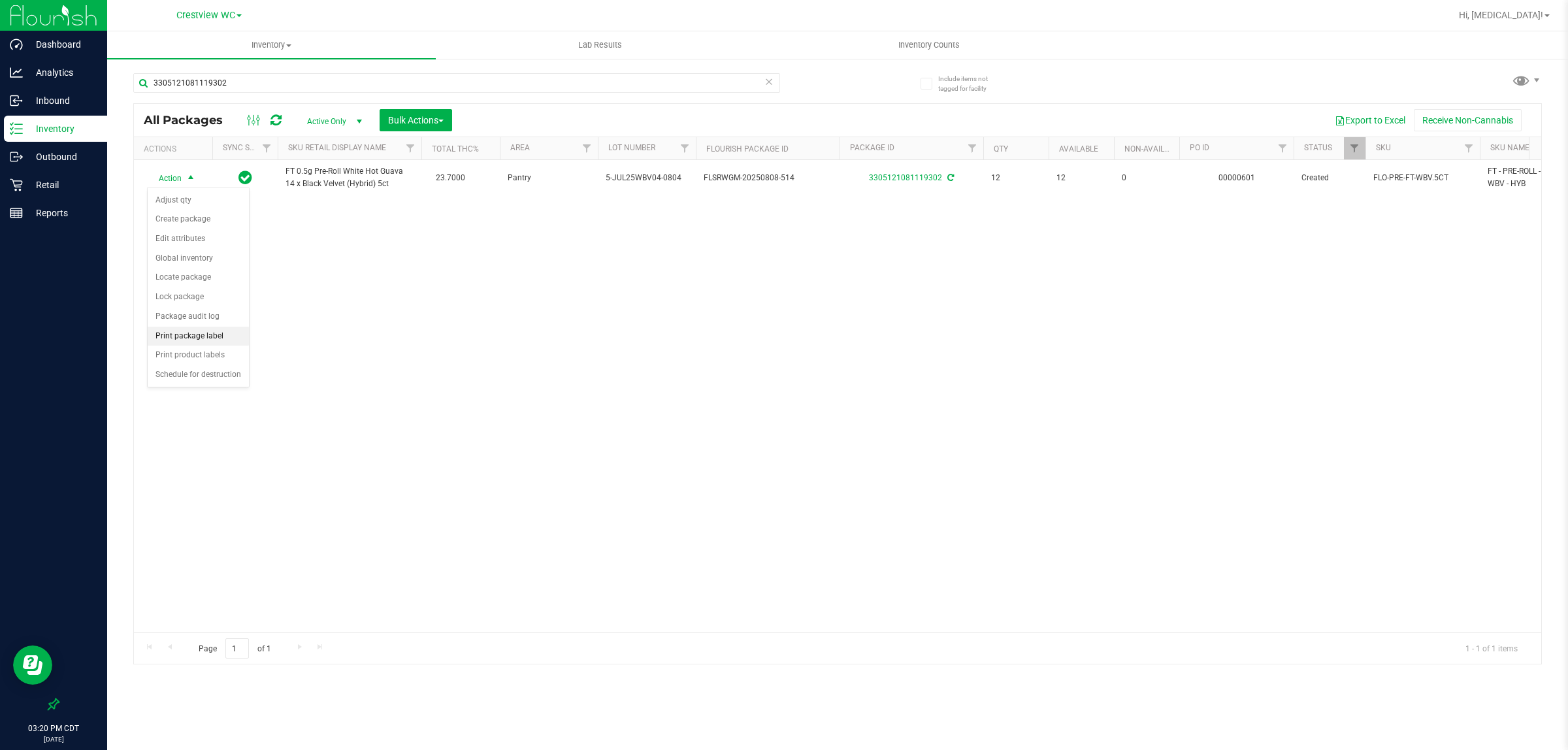
click at [198, 345] on li "Print package label" at bounding box center [198, 336] width 101 height 20
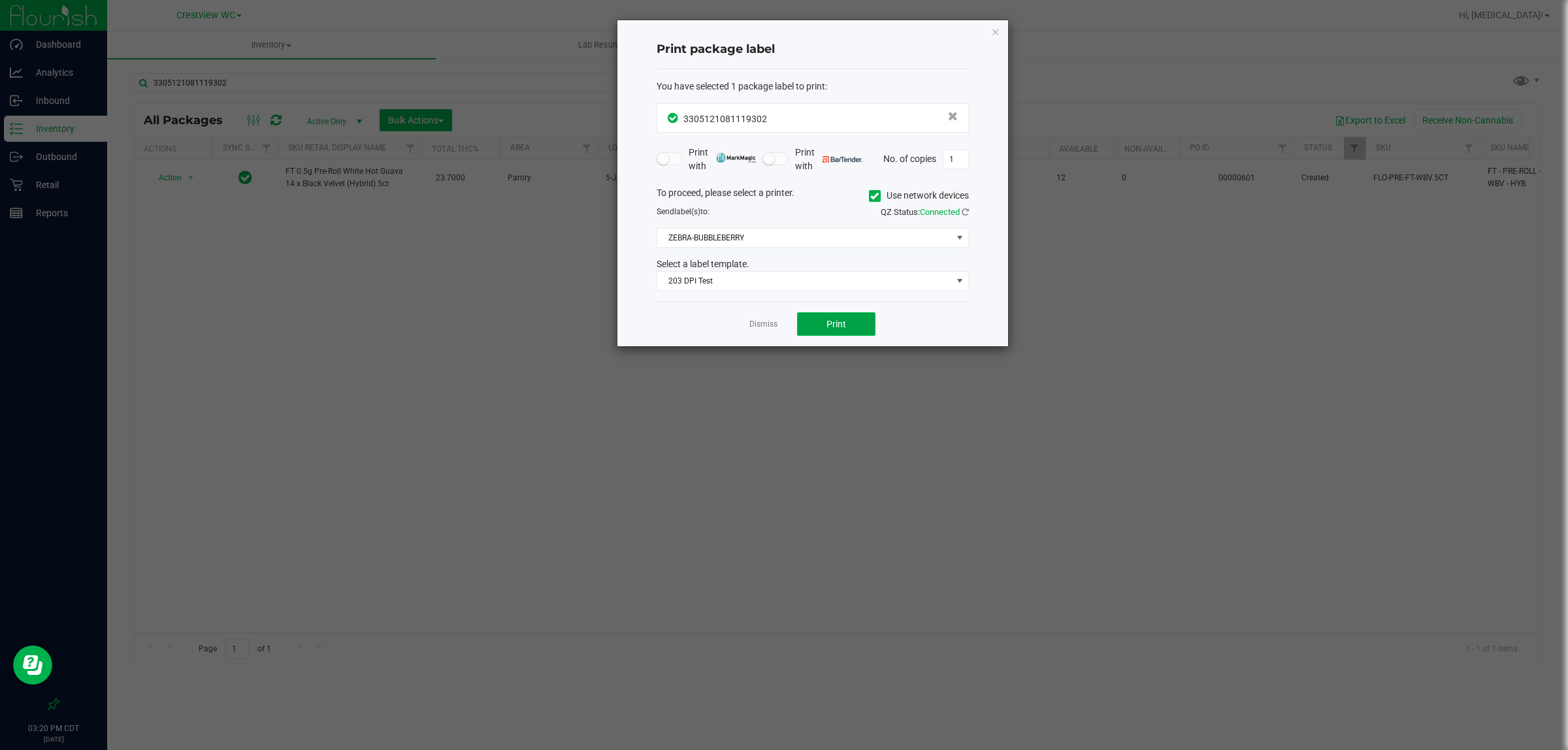
click at [854, 320] on button "Print" at bounding box center [836, 324] width 79 height 24
click at [755, 328] on link "Dismiss" at bounding box center [763, 324] width 28 height 11
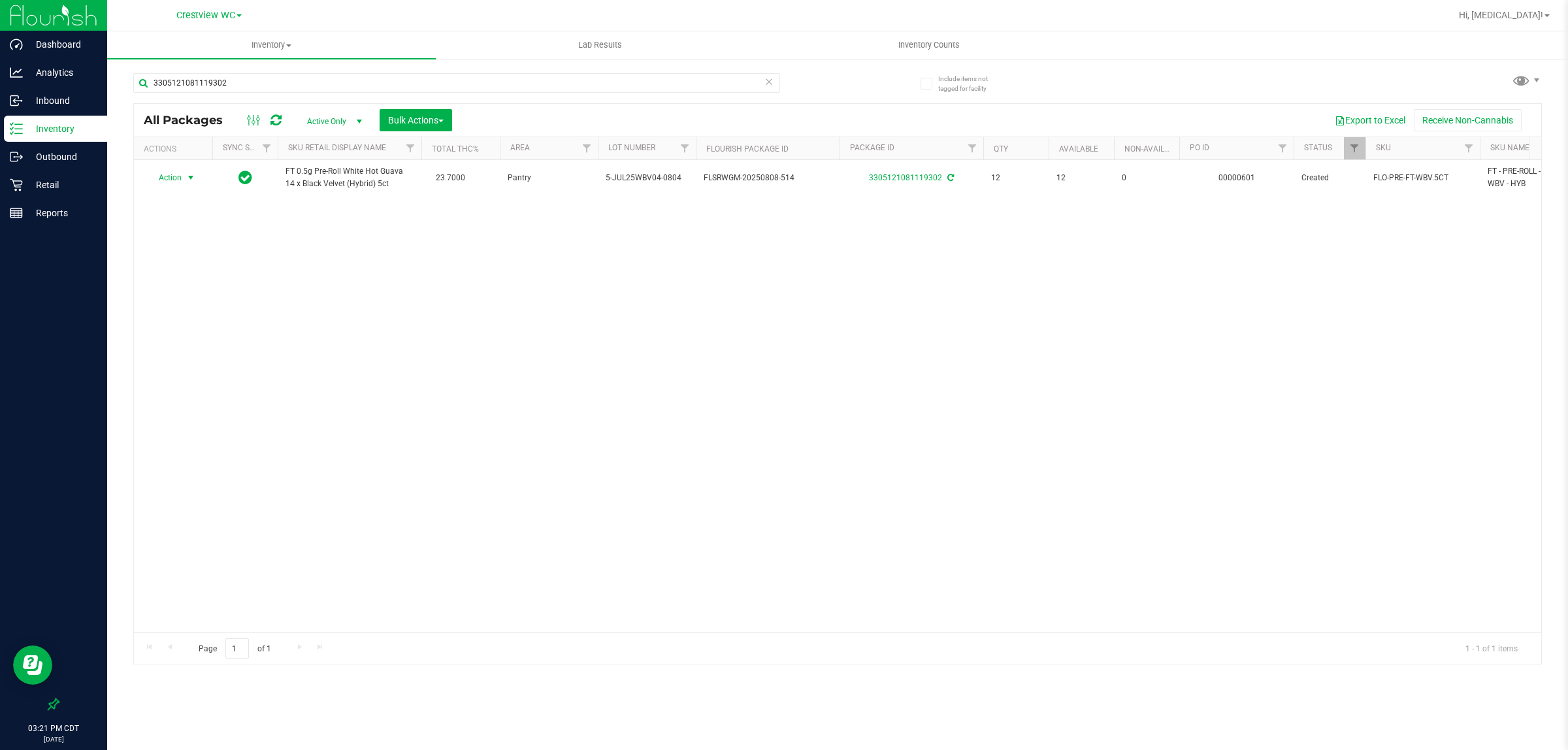
click at [740, 449] on div "Action Action Adjust qty Create package Edit attributes Global inventory Locate…" at bounding box center [837, 397] width 1407 height 473
click at [46, 193] on div "Retail" at bounding box center [55, 185] width 103 height 26
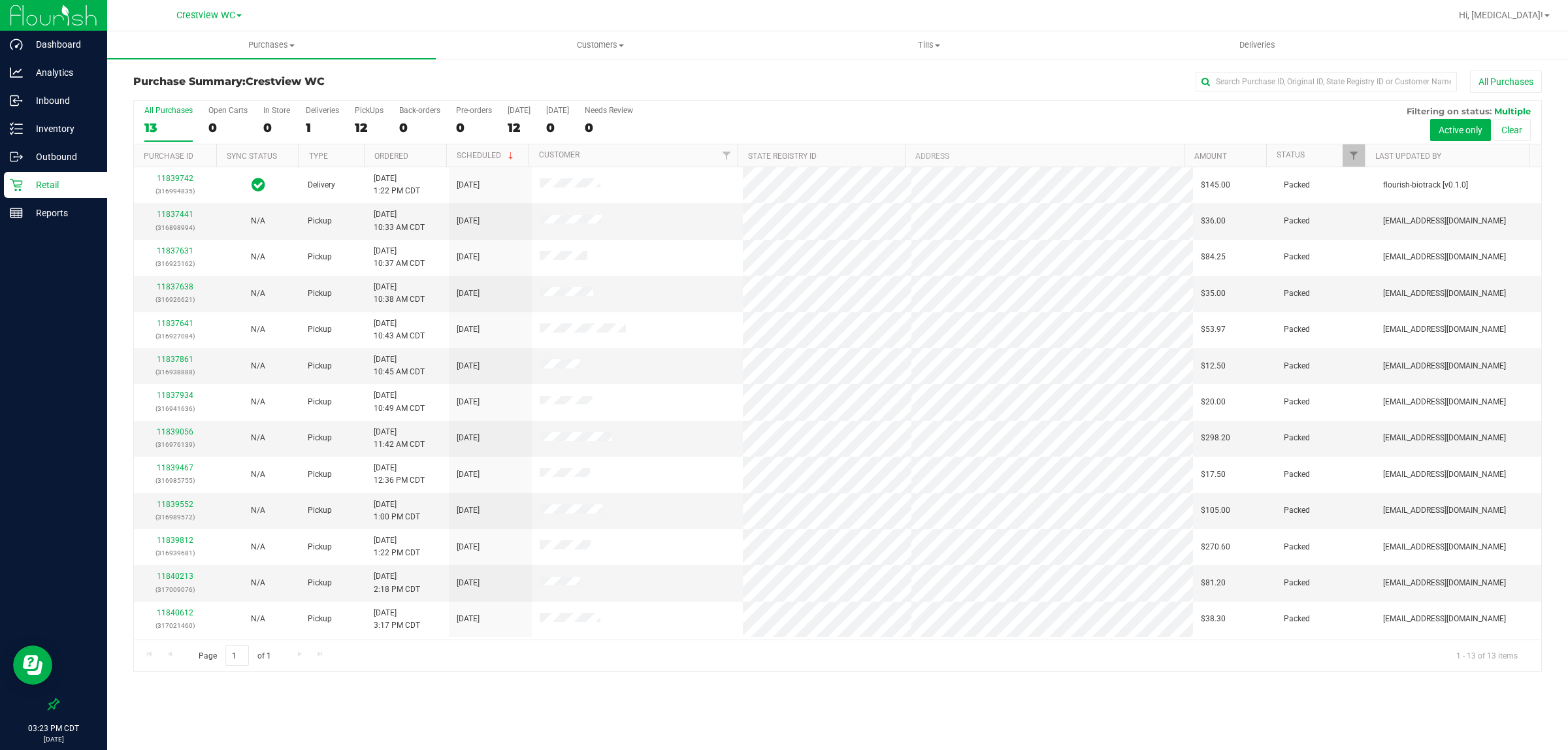
click at [618, 717] on div "Purchases Summary of purchases Fulfillment All purchases Customers All customer…" at bounding box center [837, 390] width 1460 height 719
click at [366, 121] on div "12" at bounding box center [369, 127] width 29 height 15
click at [0, 0] on input "PickUps 12" at bounding box center [0, 0] width 0 height 0
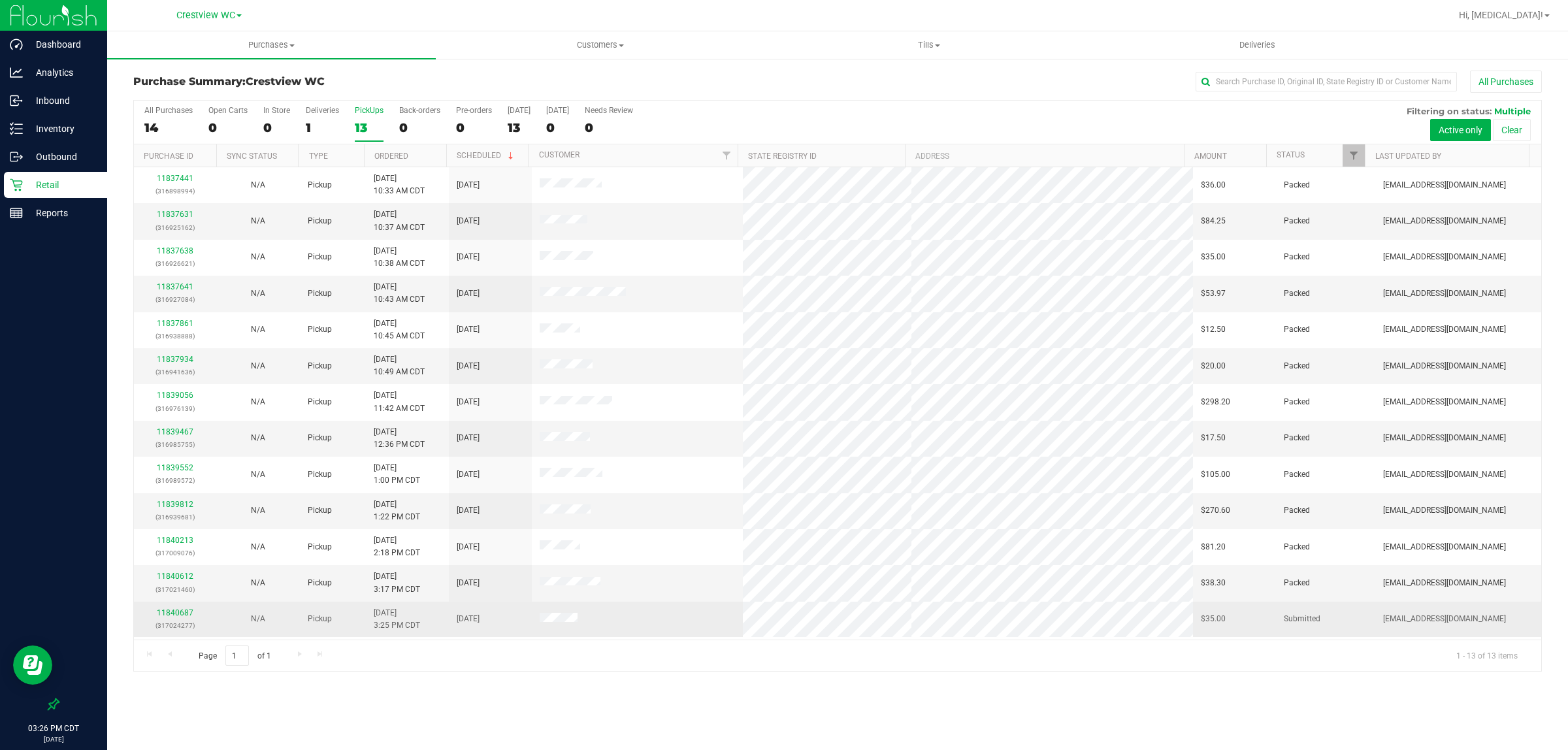
click at [174, 611] on div "11840687 (317024277)" at bounding box center [175, 619] width 67 height 25
click at [175, 618] on link "11840687" at bounding box center [175, 613] width 37 height 9
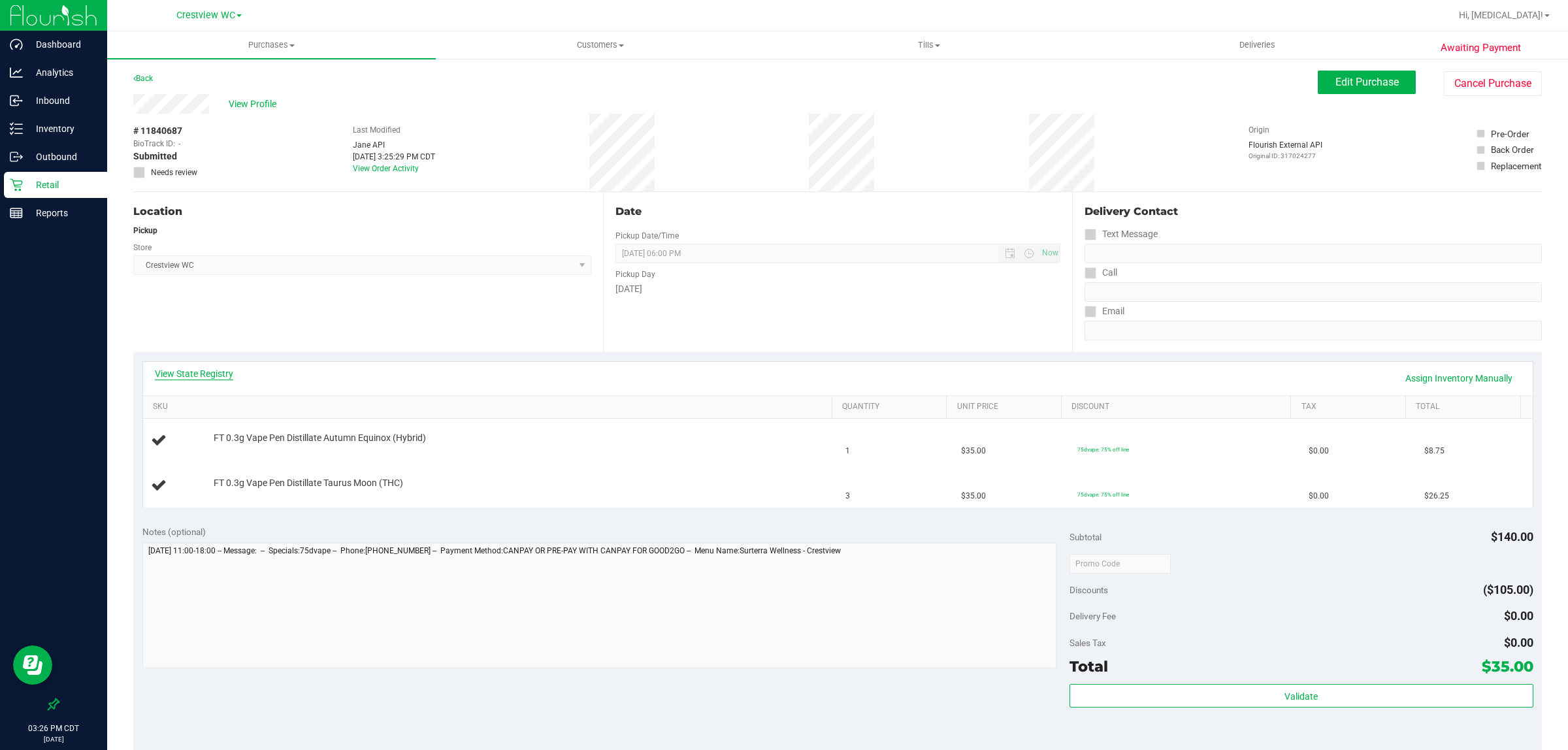
click at [201, 367] on link "View State Registry" at bounding box center [194, 374] width 79 height 13
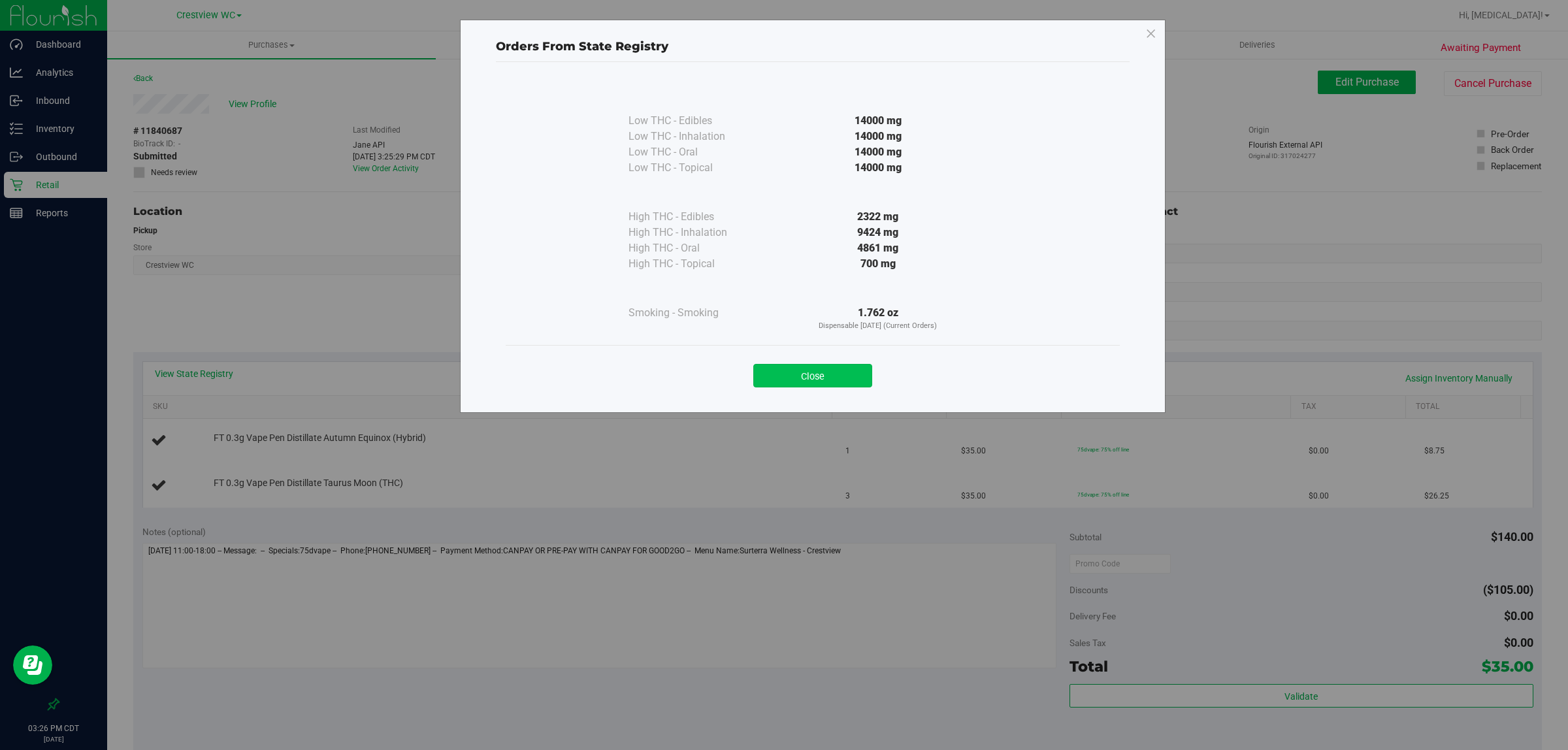
click at [839, 378] on button "Close" at bounding box center [813, 376] width 119 height 24
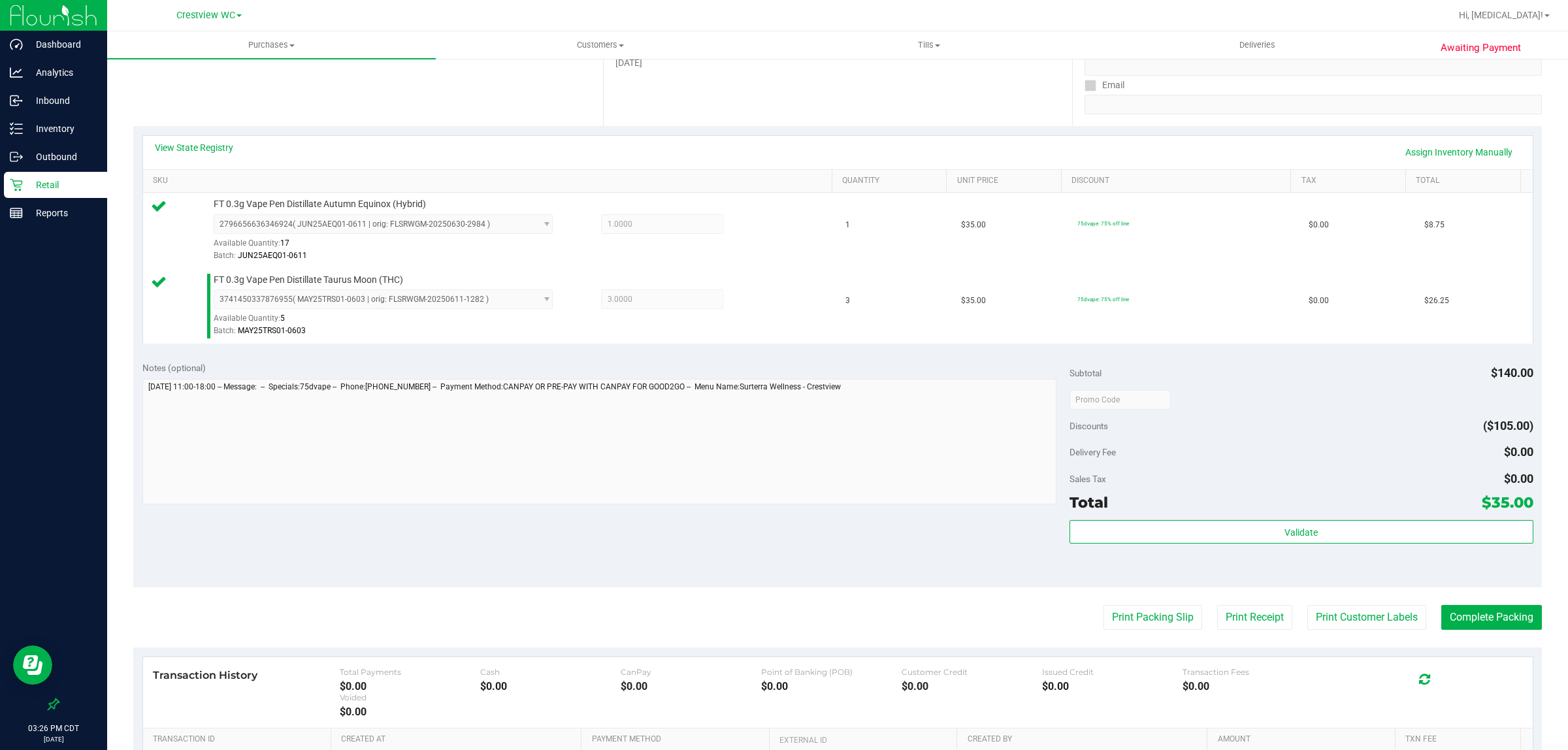
scroll to position [255, 0]
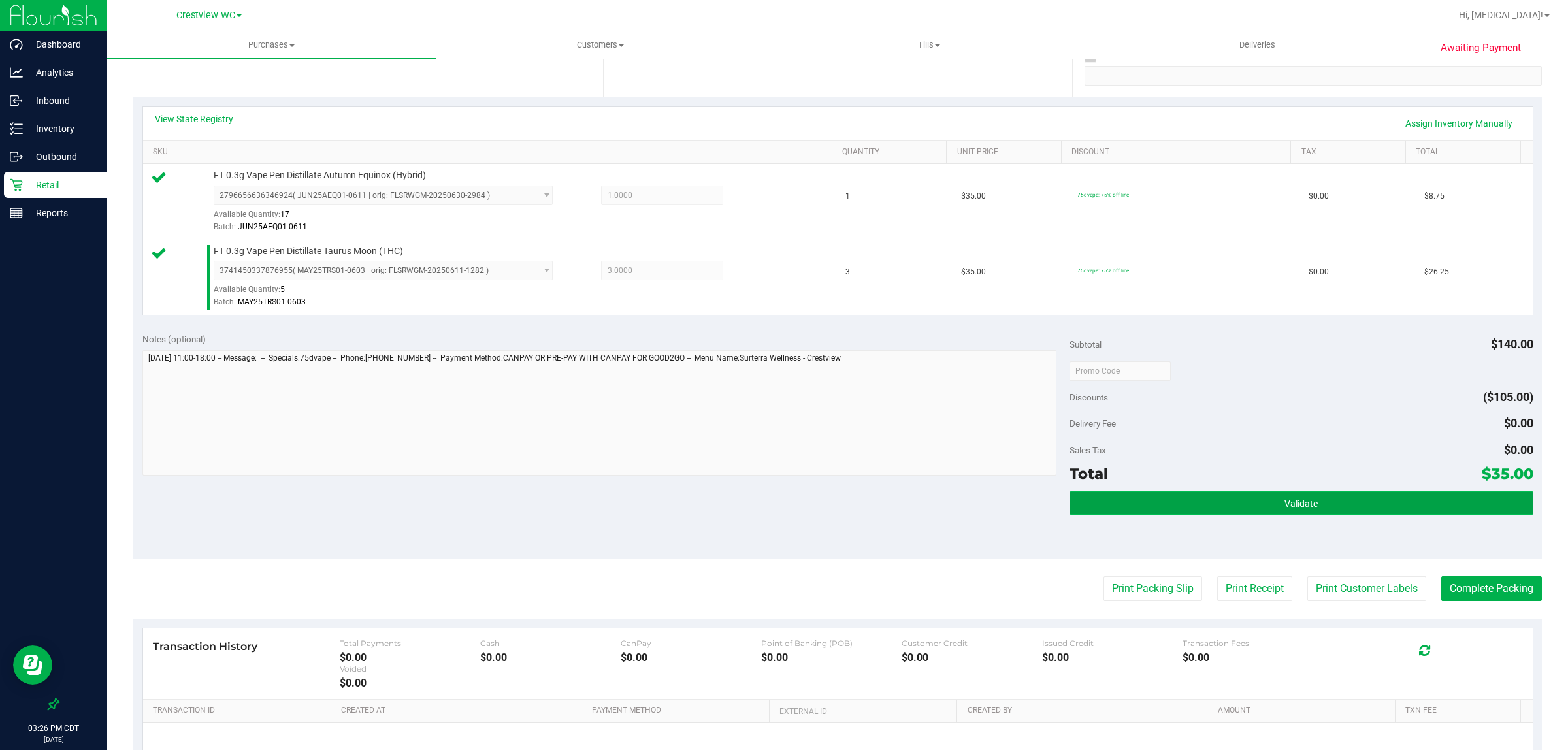
click at [1252, 511] on button "Validate" at bounding box center [1301, 503] width 464 height 24
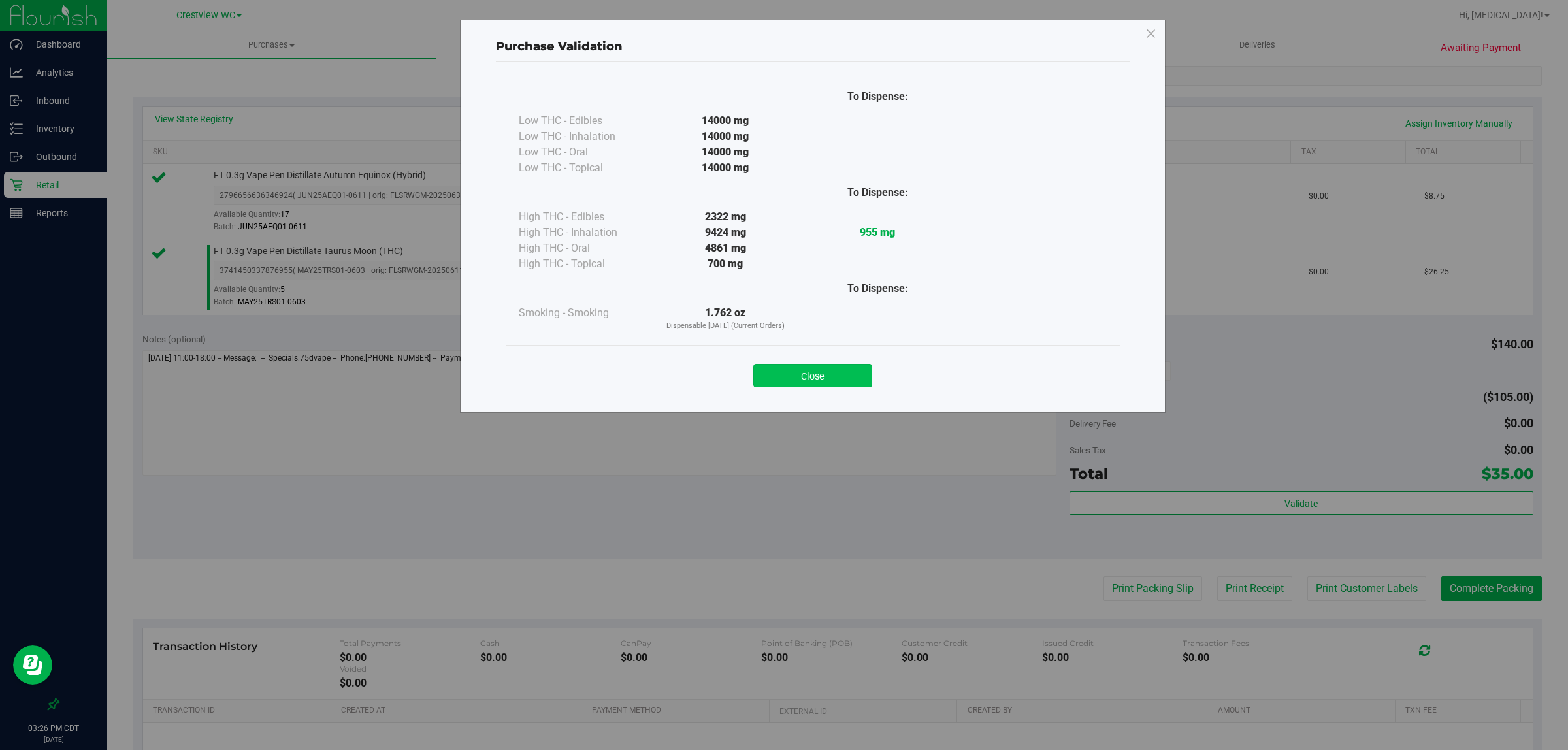
click at [810, 366] on button "Close" at bounding box center [813, 376] width 119 height 24
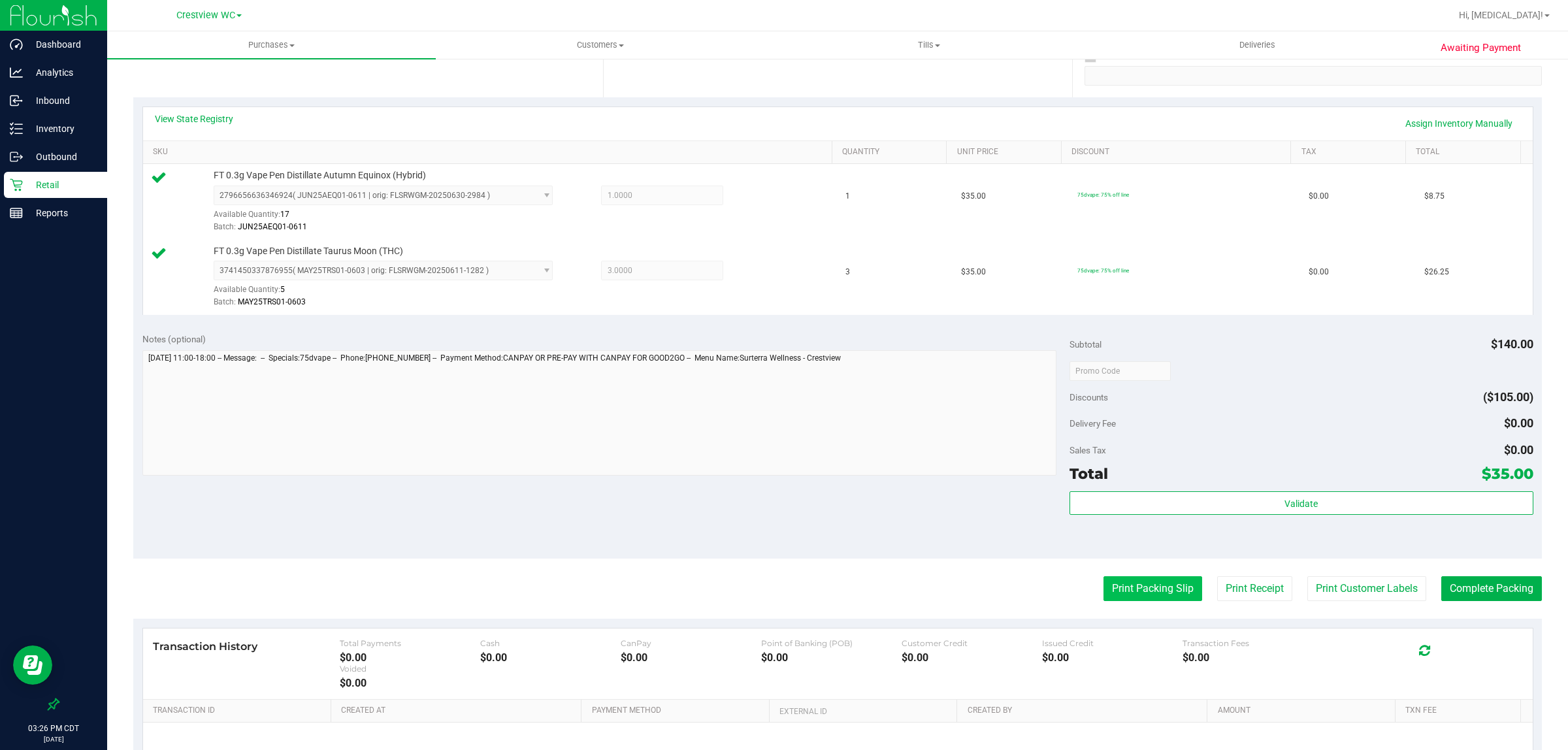
click at [1132, 587] on button "Print Packing Slip" at bounding box center [1153, 589] width 99 height 25
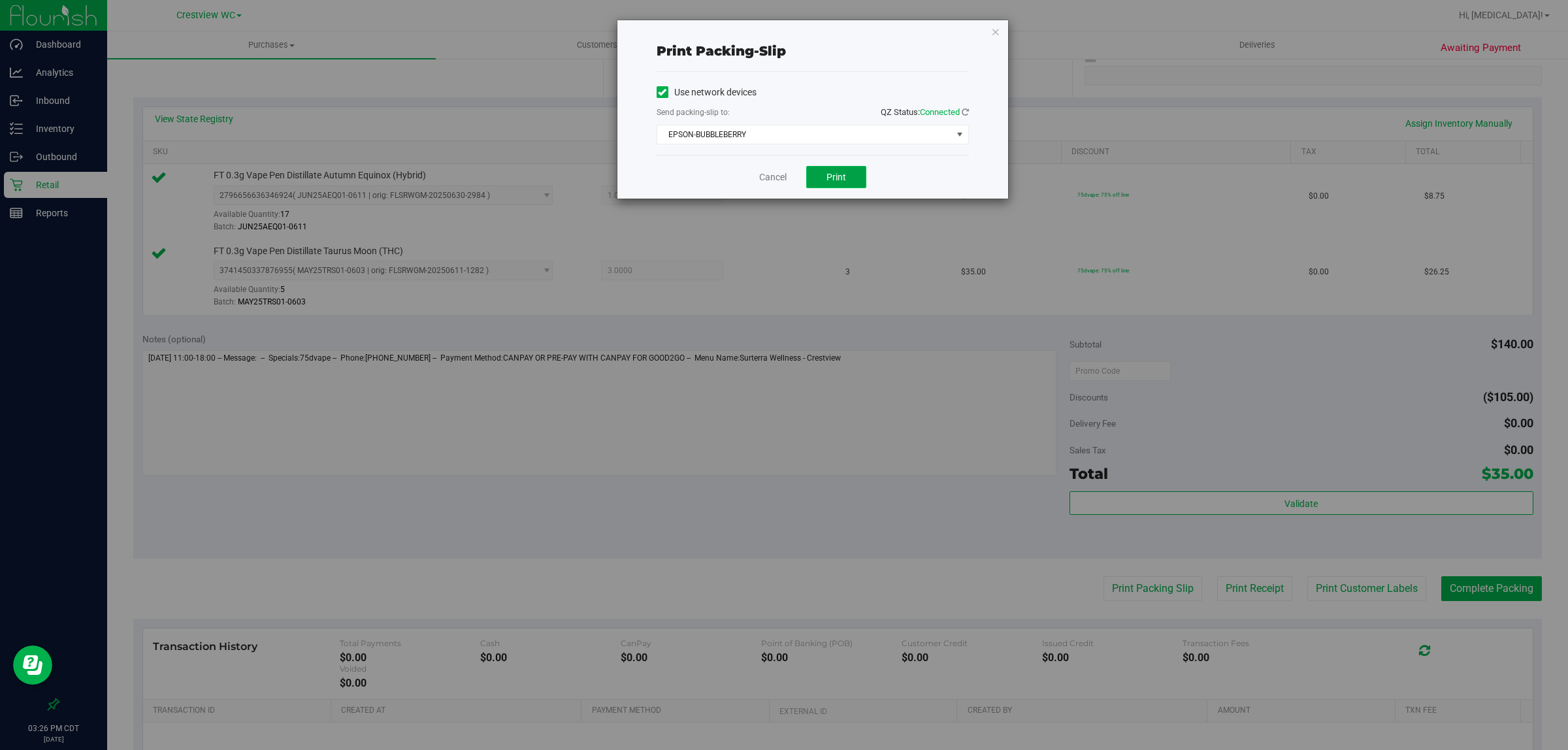
click at [826, 170] on button "Print" at bounding box center [836, 177] width 60 height 22
click at [762, 175] on link "Cancel" at bounding box center [773, 177] width 27 height 14
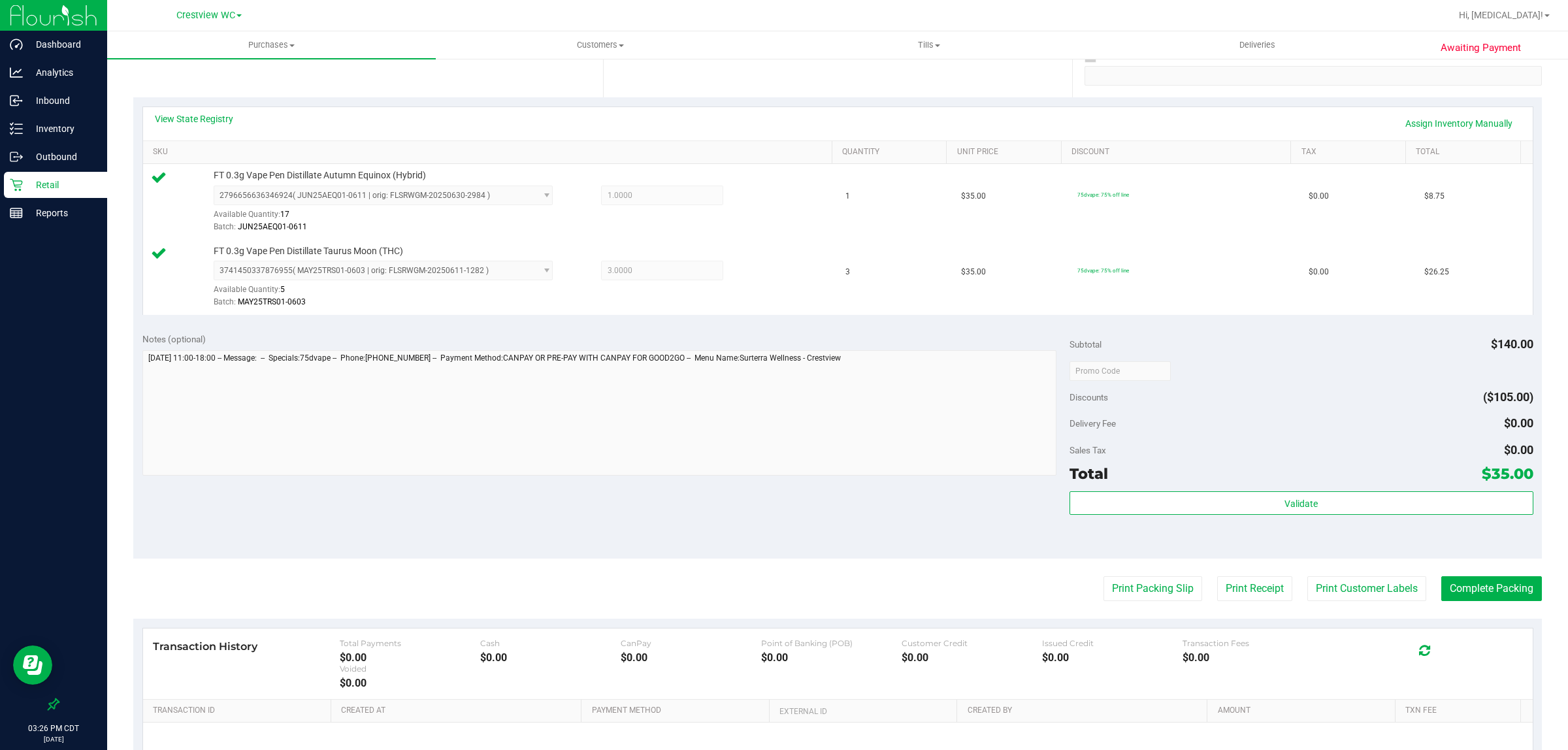
click at [776, 491] on div "Notes (optional) Subtotal $140.00 Discounts ($105.00) Delivery Fee $0.00 Sales …" at bounding box center [837, 441] width 1408 height 236
click at [1494, 598] on button "Complete Packing" at bounding box center [1491, 589] width 100 height 25
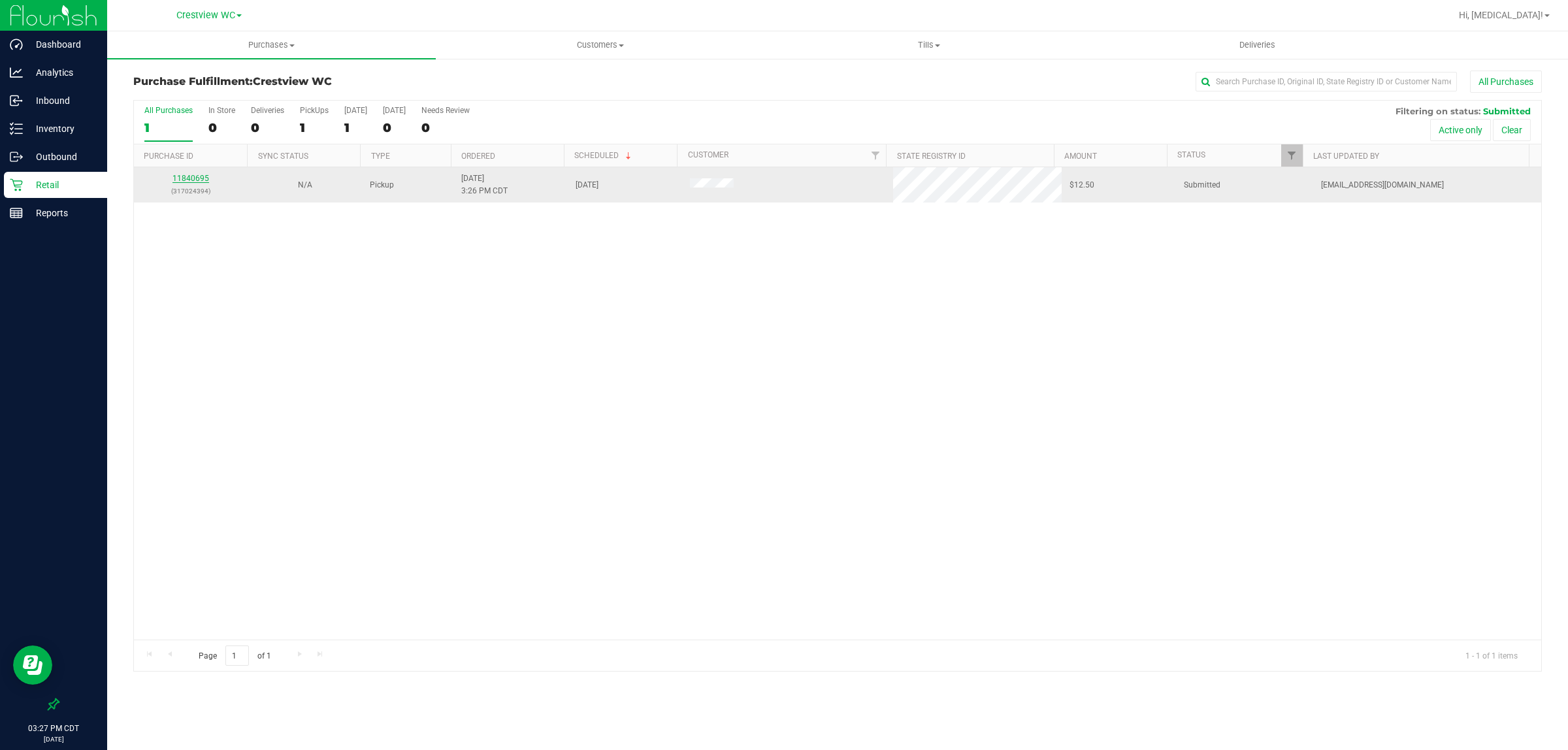
click at [184, 178] on link "11840695" at bounding box center [191, 178] width 37 height 9
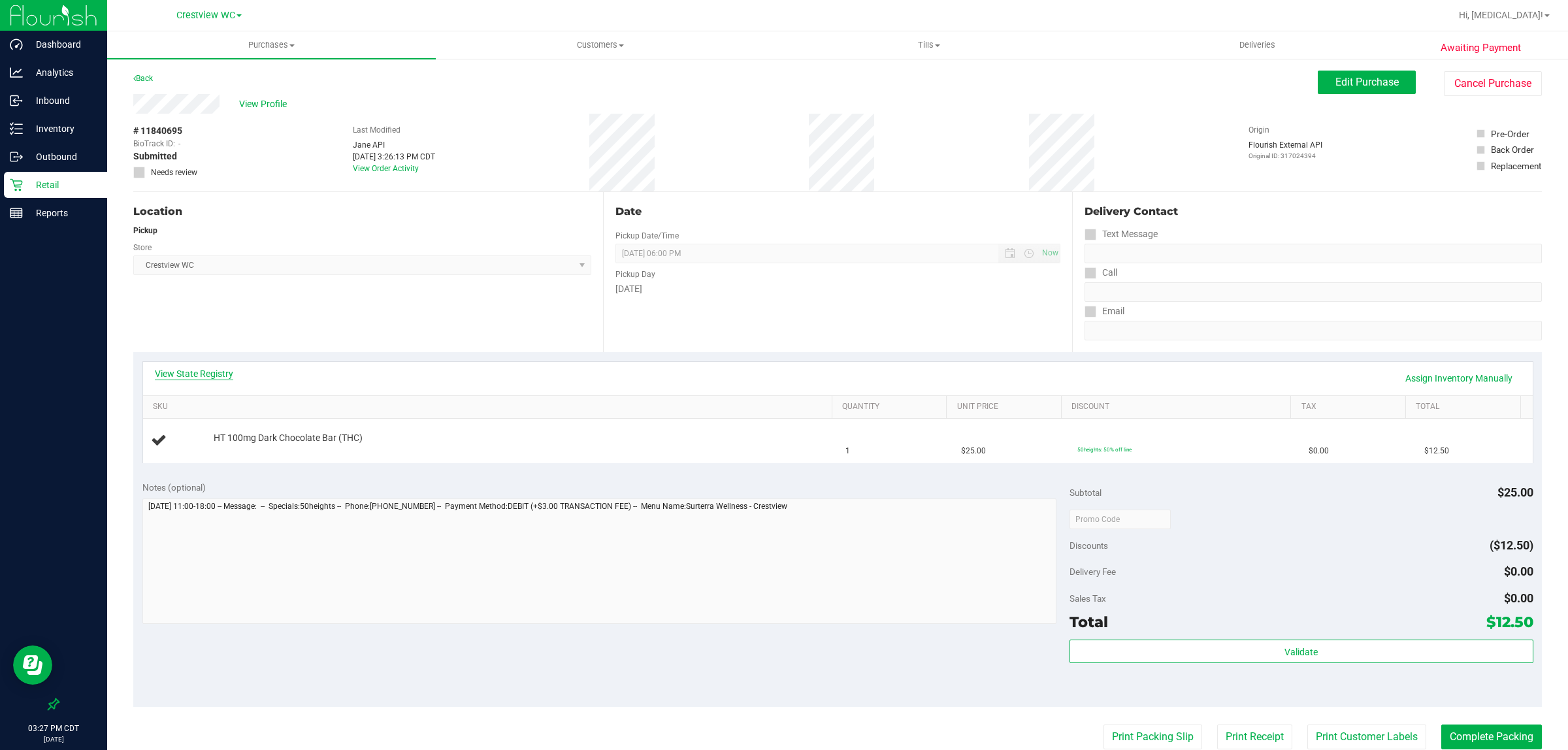
click at [209, 373] on link "View State Registry" at bounding box center [194, 374] width 79 height 13
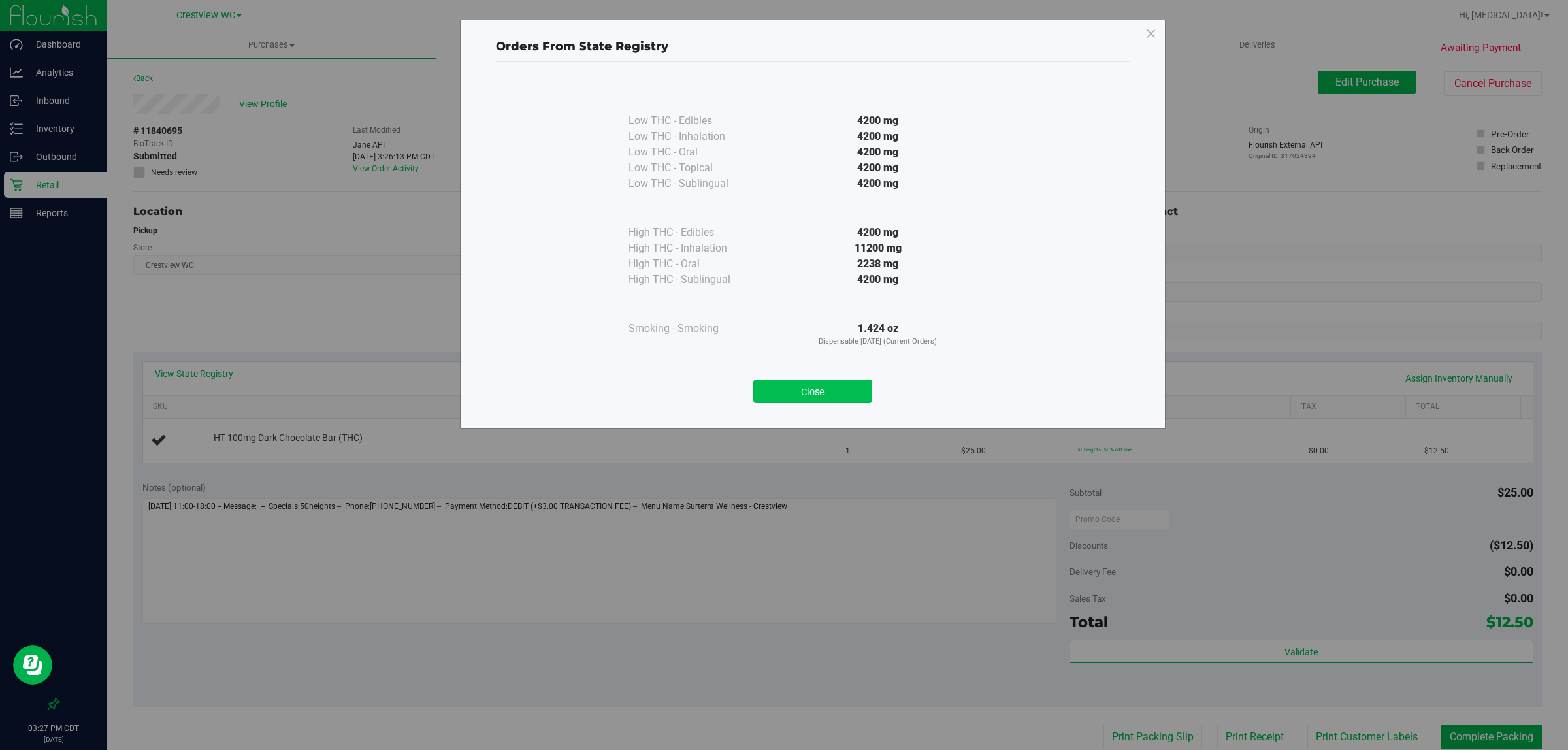
click at [810, 386] on button "Close" at bounding box center [813, 391] width 119 height 24
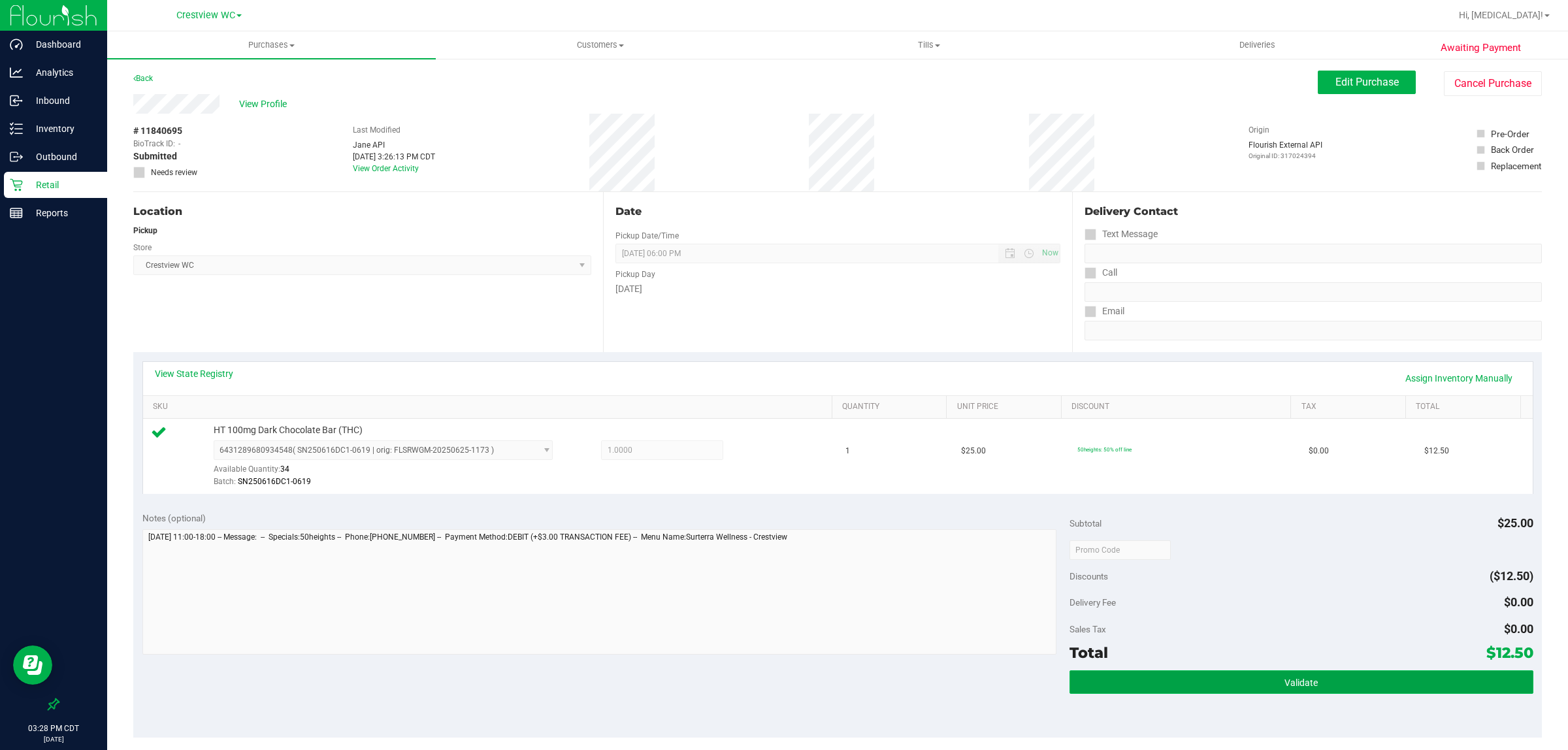
click at [1354, 689] on button "Validate" at bounding box center [1301, 682] width 464 height 24
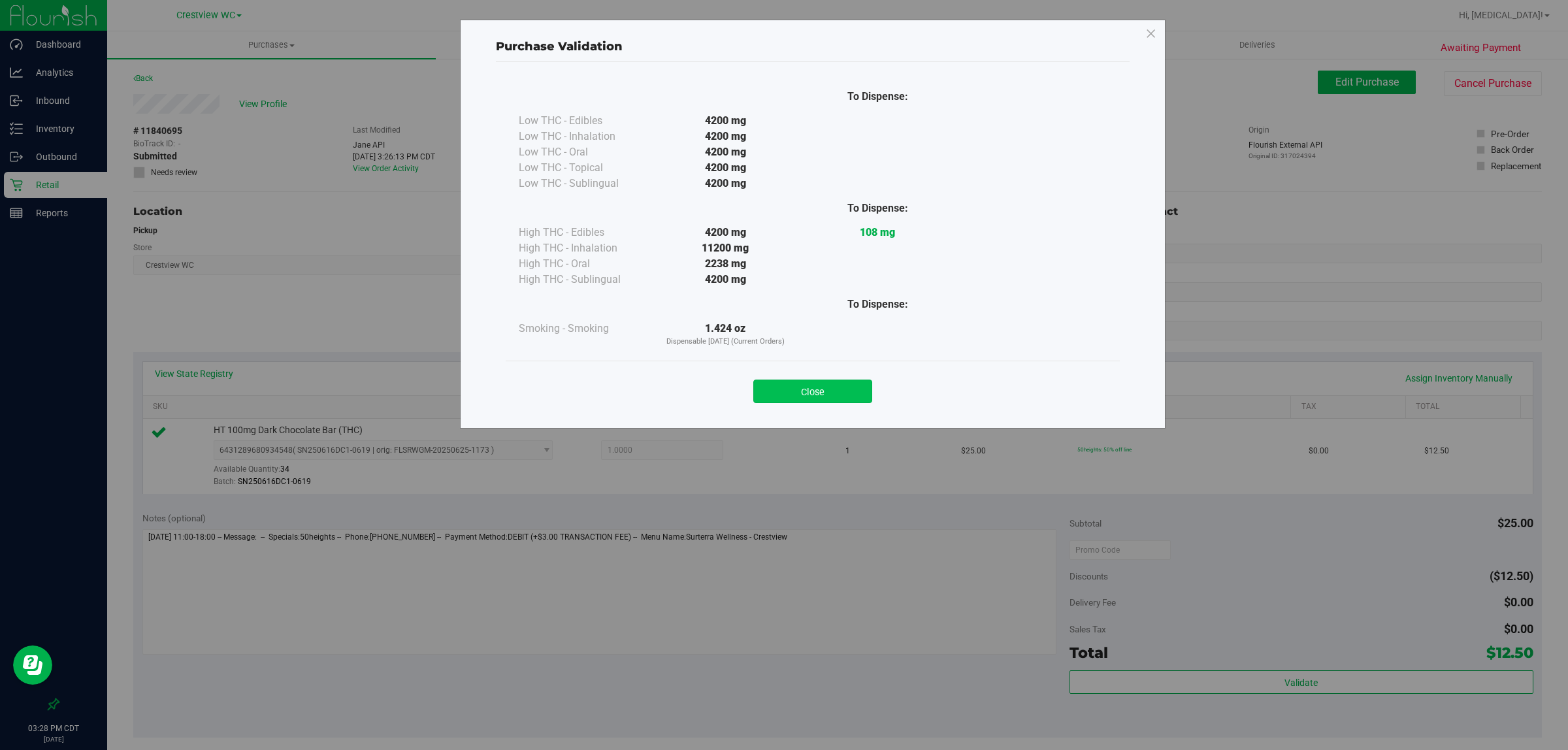
click at [827, 387] on button "Close" at bounding box center [813, 391] width 119 height 24
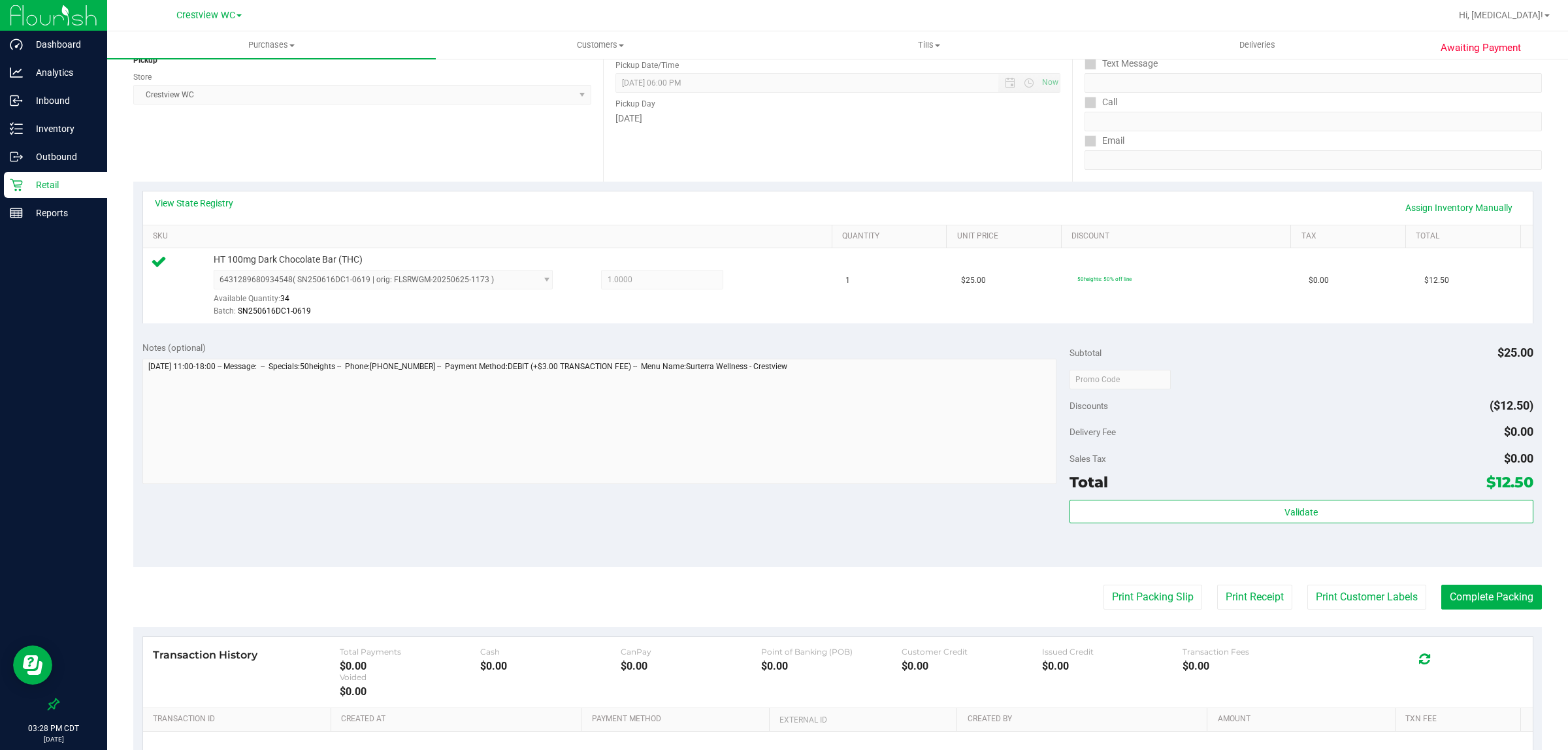
scroll to position [245, 0]
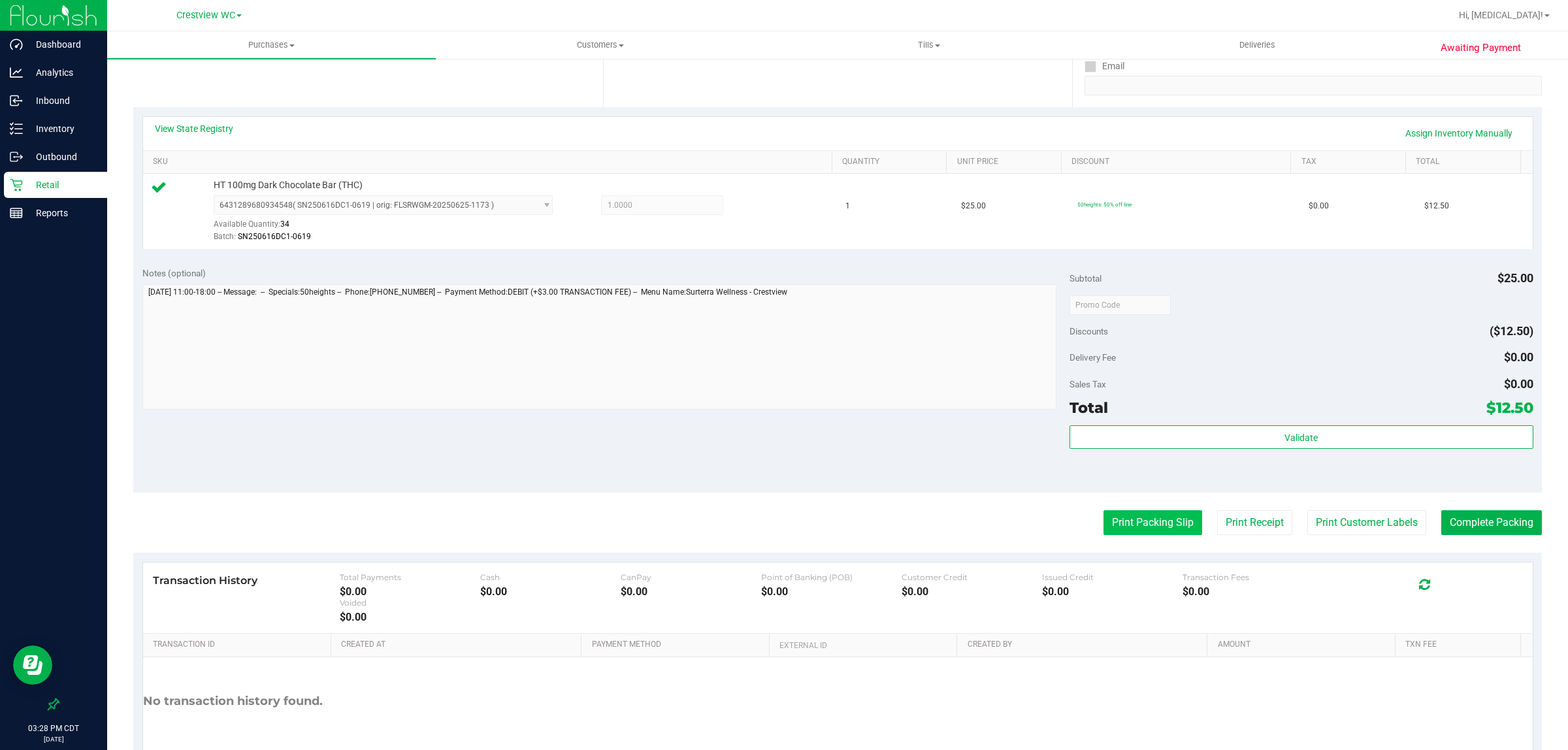
click at [1131, 522] on button "Print Packing Slip" at bounding box center [1153, 522] width 99 height 25
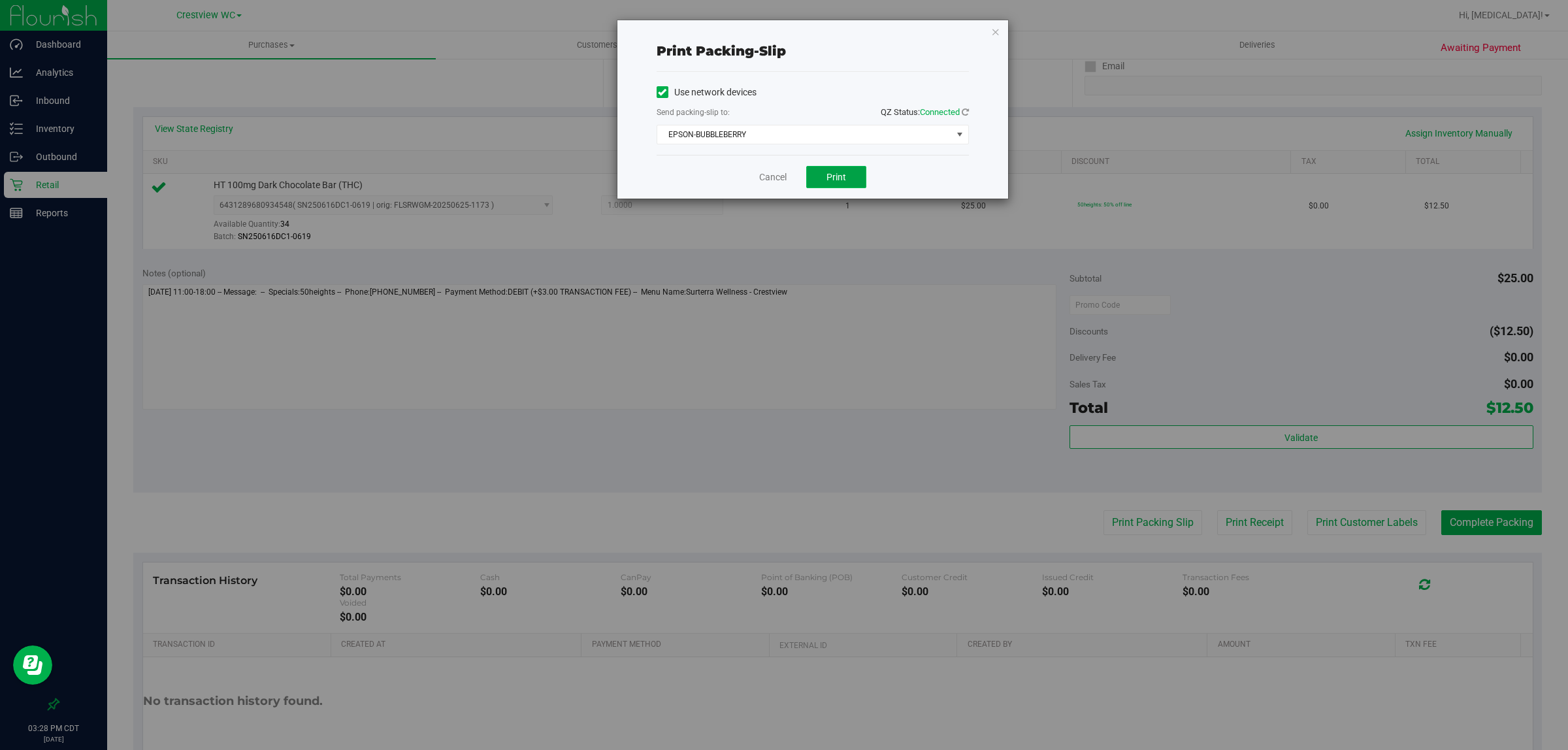
click at [827, 184] on button "Print" at bounding box center [836, 177] width 60 height 22
click at [759, 175] on link "Cancel" at bounding box center [773, 177] width 27 height 14
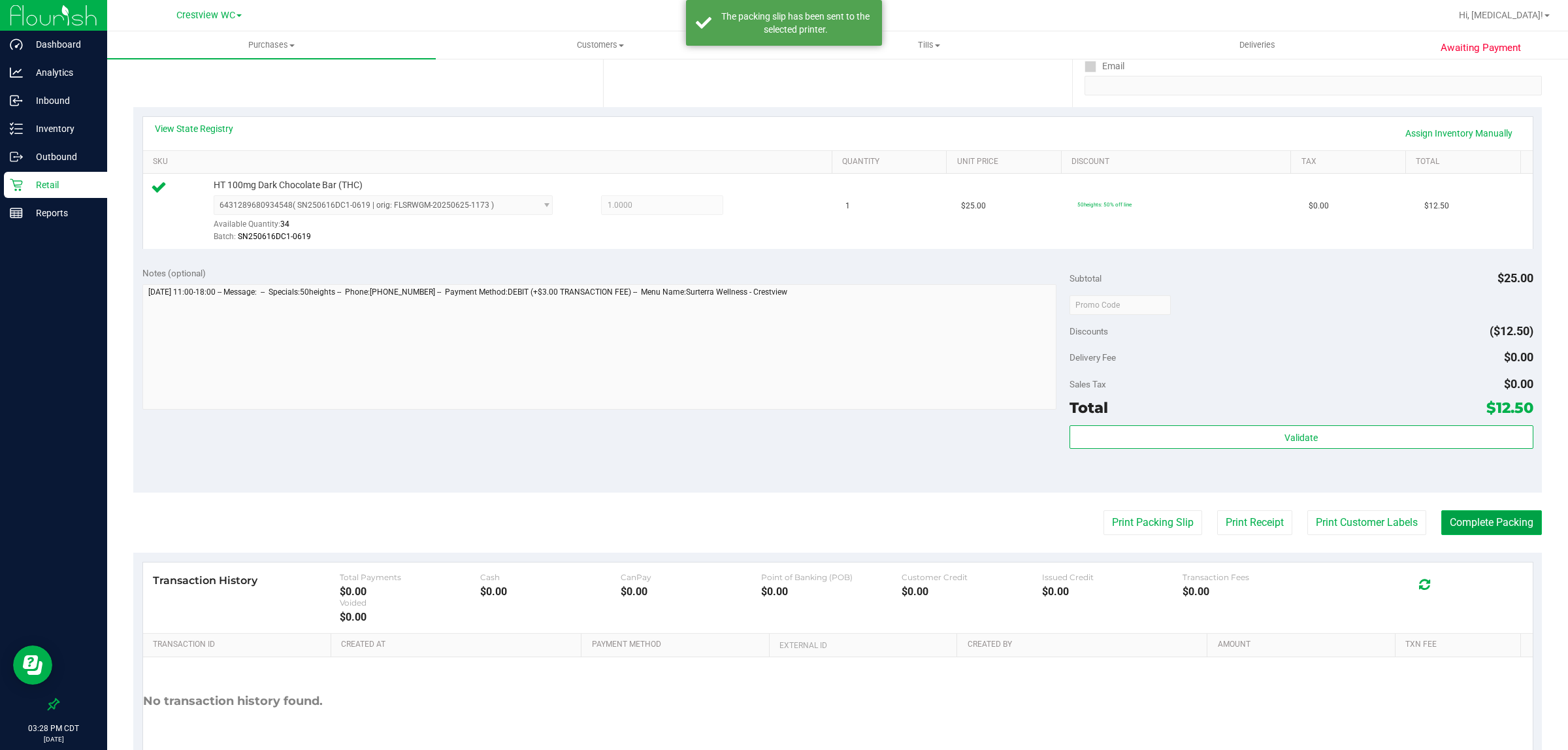
click at [1507, 523] on button "Complete Packing" at bounding box center [1491, 522] width 100 height 25
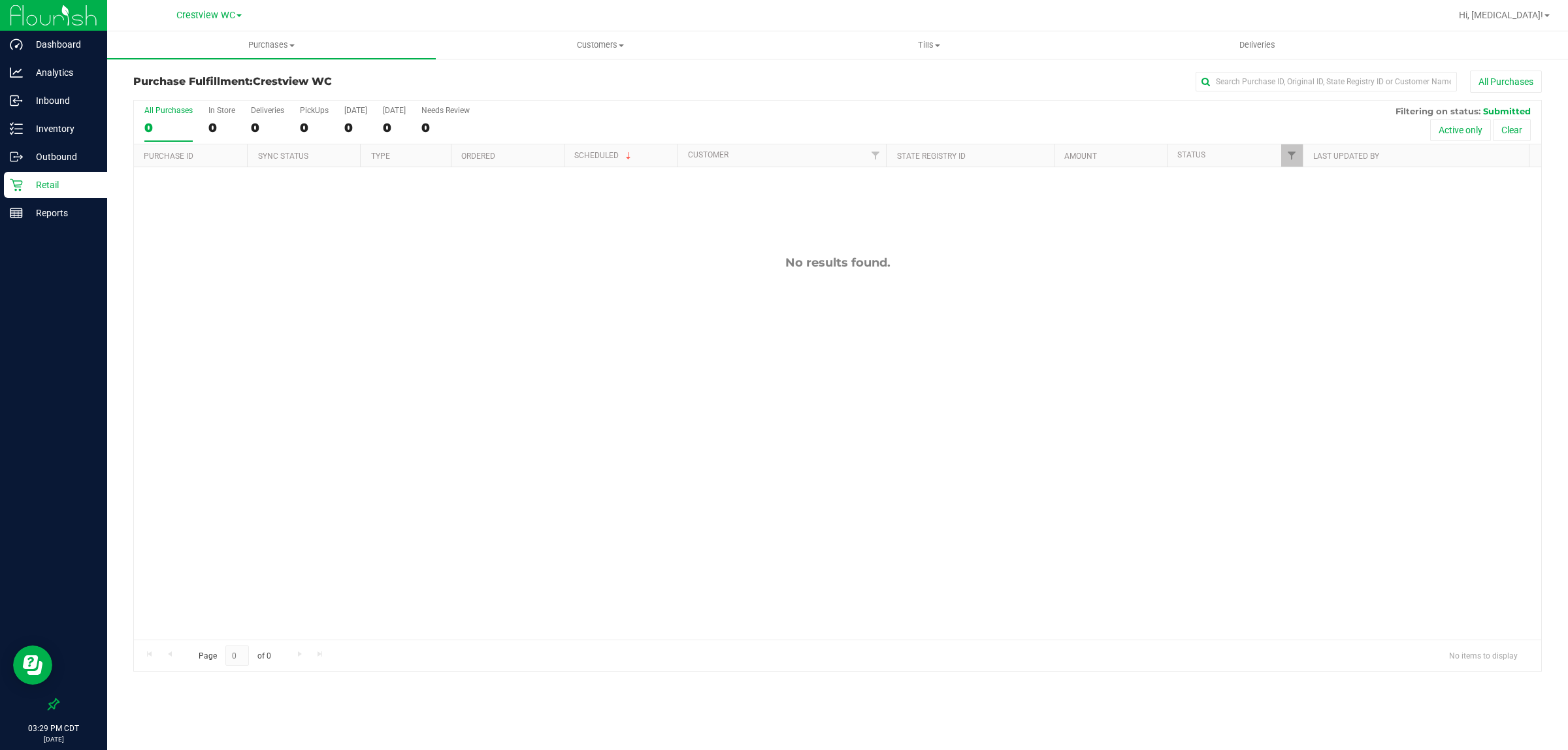
click at [33, 186] on p "Retail" at bounding box center [62, 185] width 79 height 16
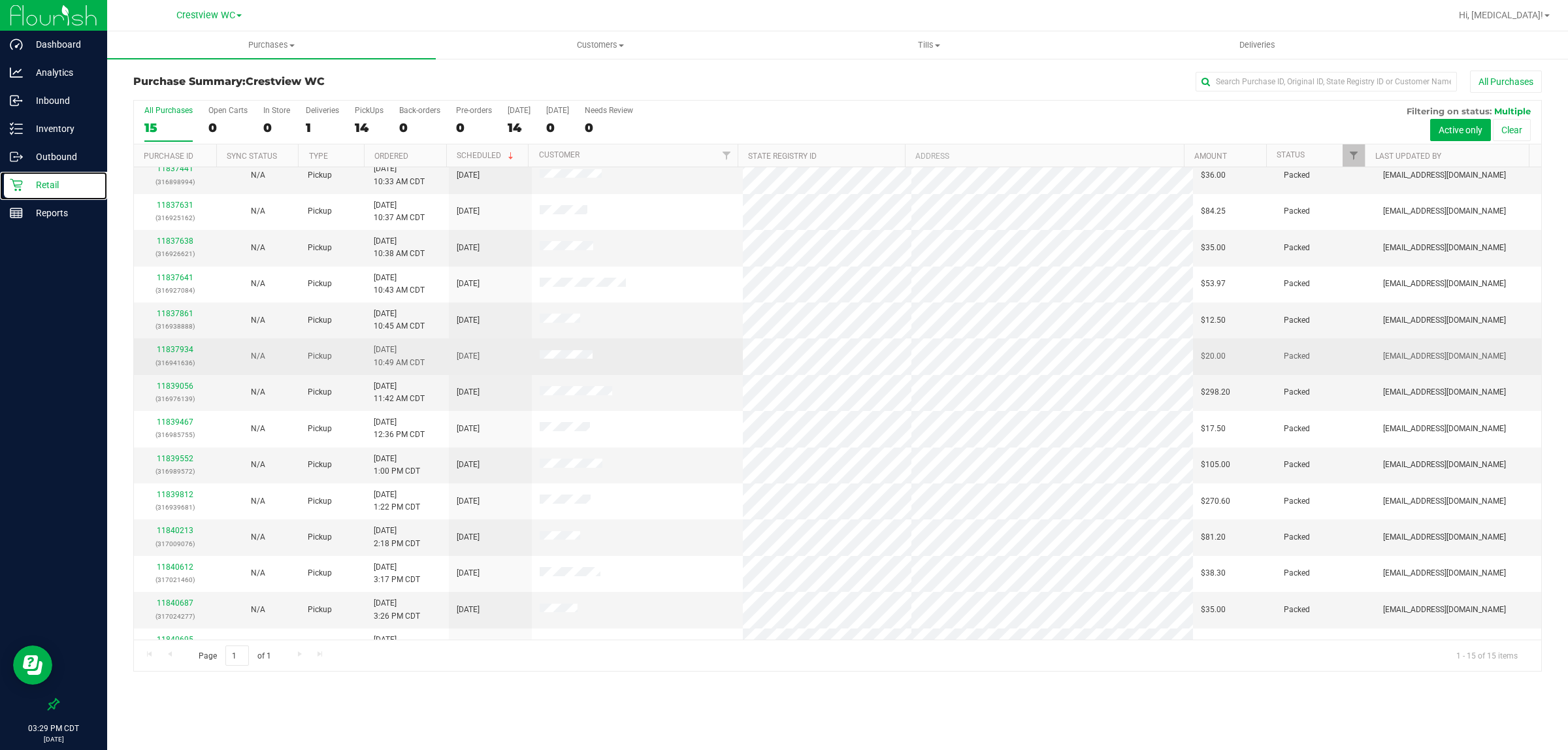
scroll to position [71, 0]
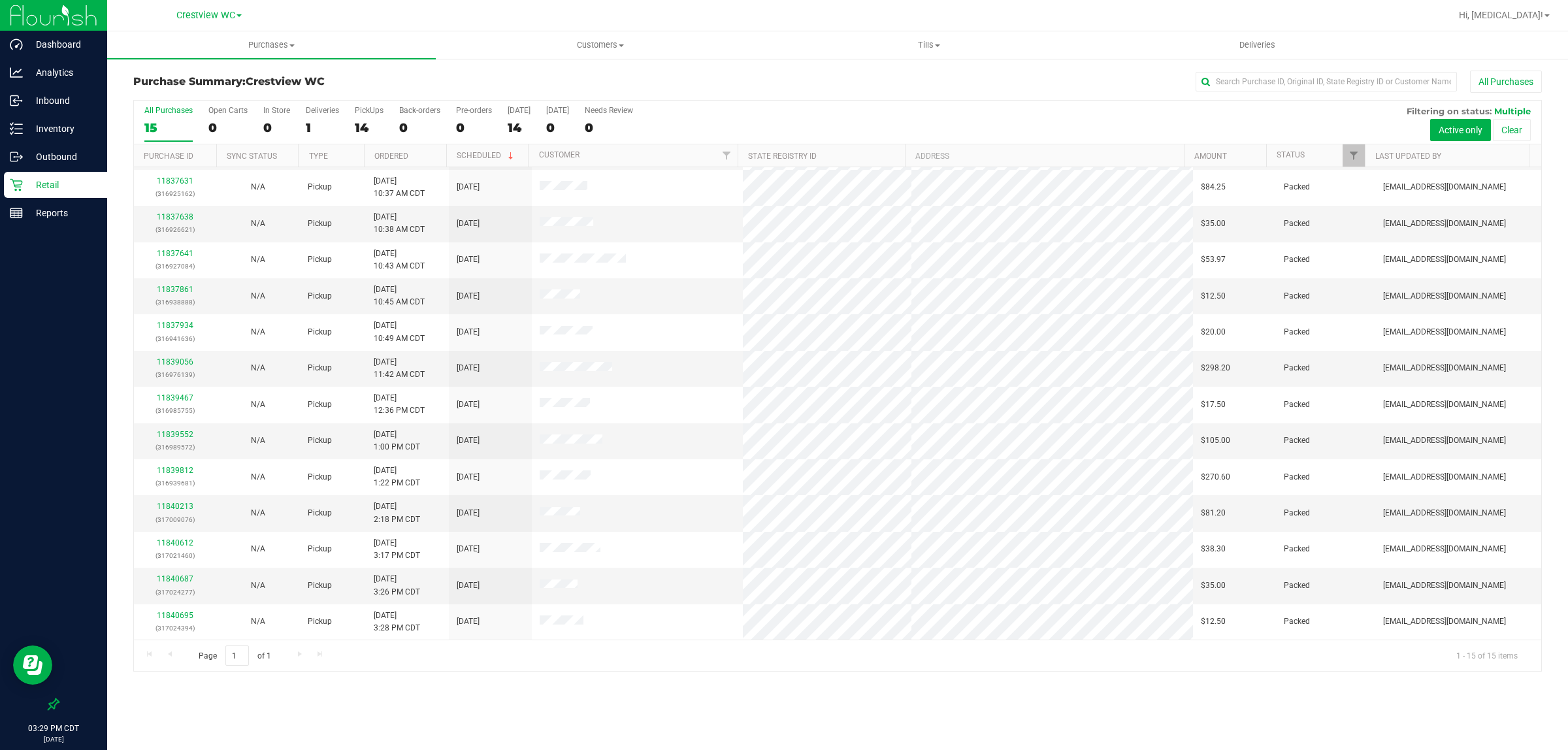
click at [56, 187] on p "Retail" at bounding box center [62, 185] width 79 height 16
click at [56, 210] on p "Reports" at bounding box center [62, 213] width 79 height 16
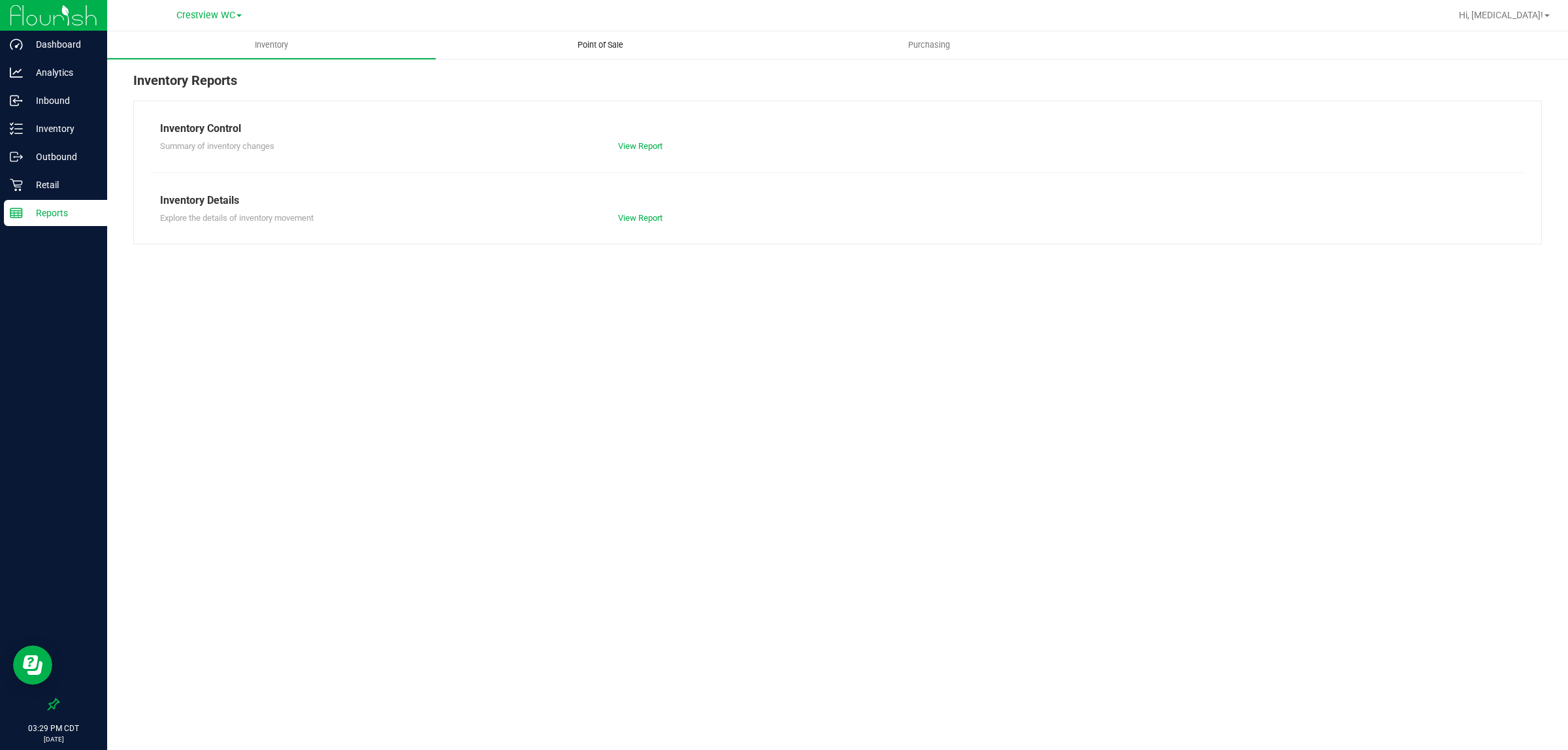
click at [611, 41] on span "Point of Sale" at bounding box center [600, 45] width 81 height 12
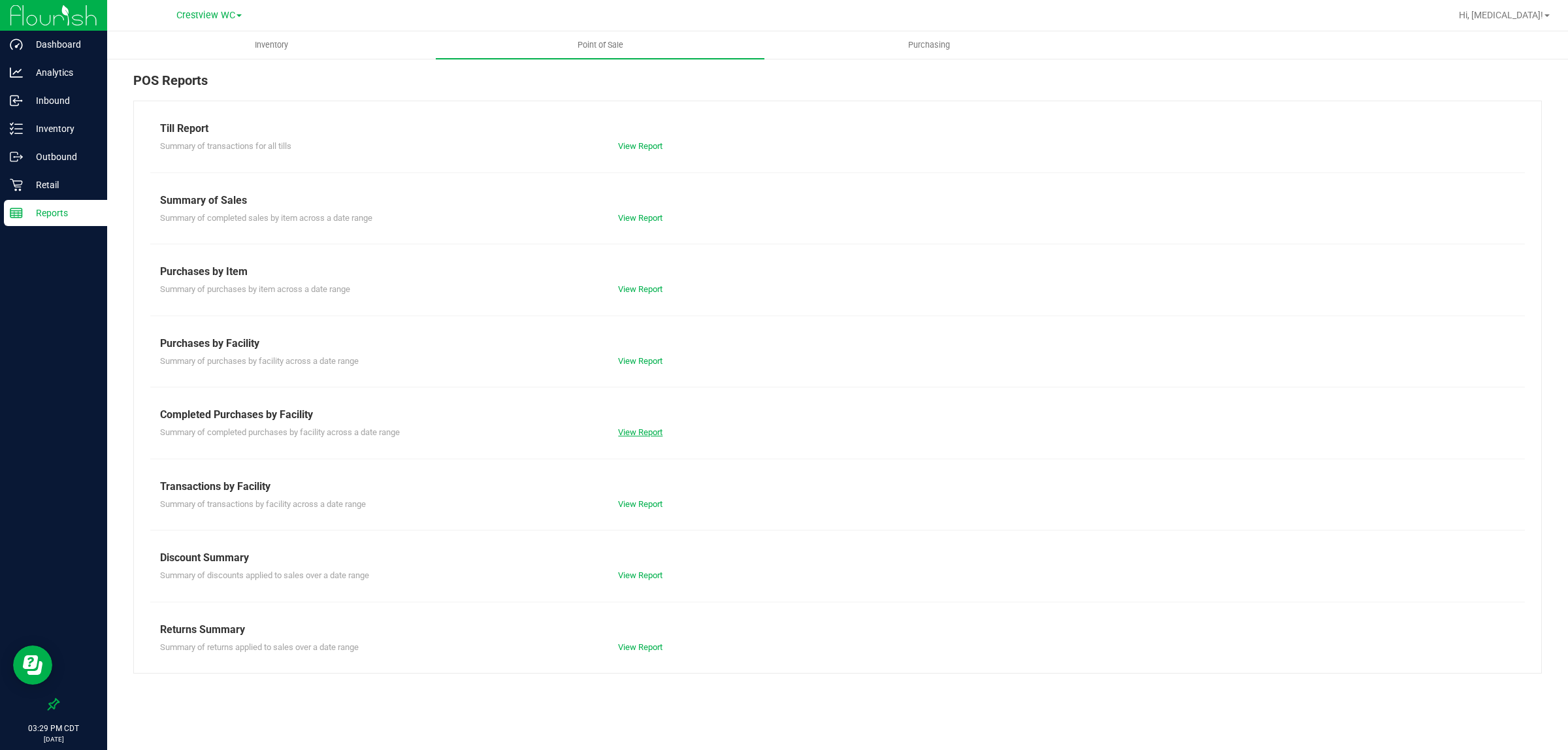
click at [632, 434] on link "View Report" at bounding box center [640, 432] width 44 height 10
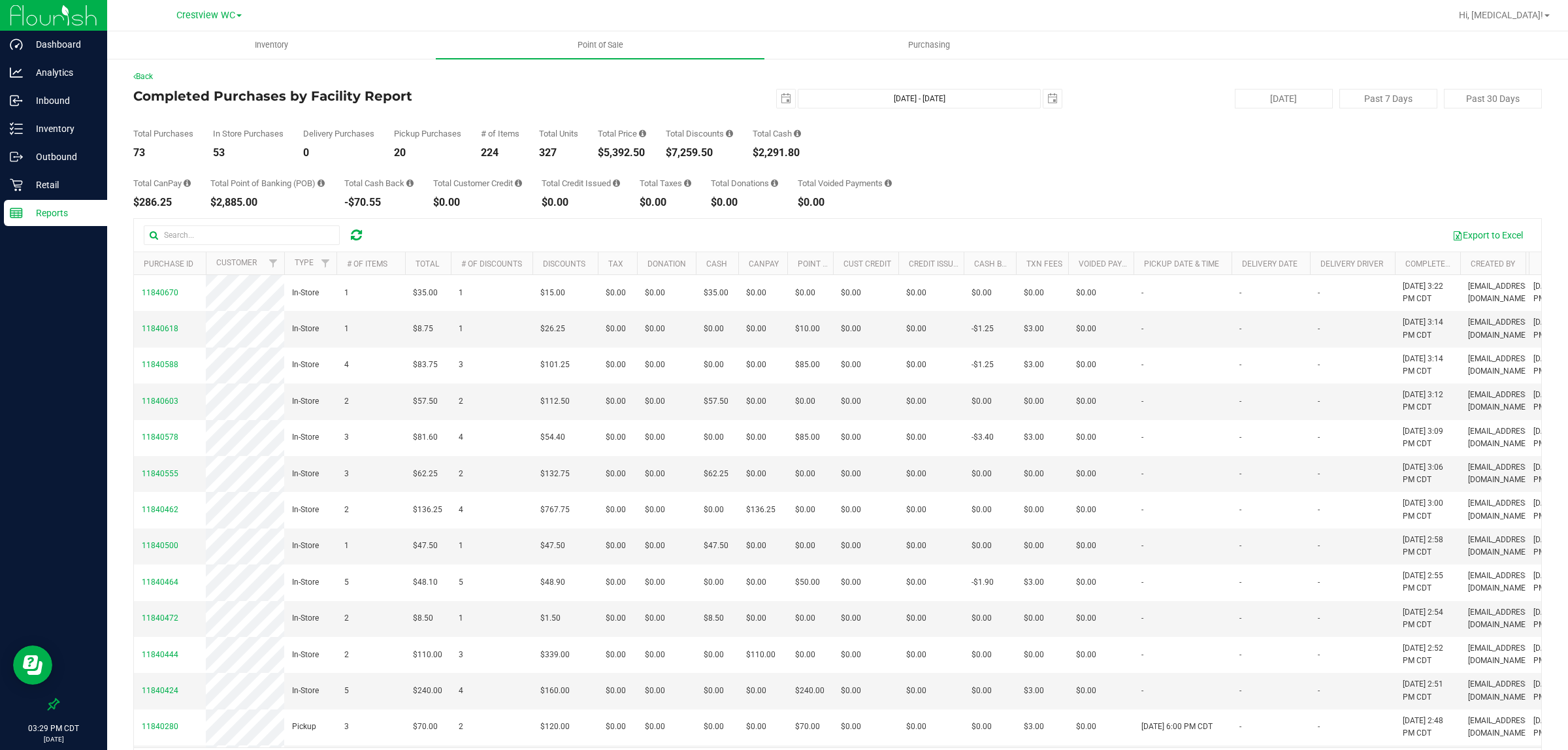
click at [1010, 223] on div "Export to Excel" at bounding box center [837, 235] width 1407 height 33
click at [64, 195] on div "Retail" at bounding box center [55, 185] width 103 height 26
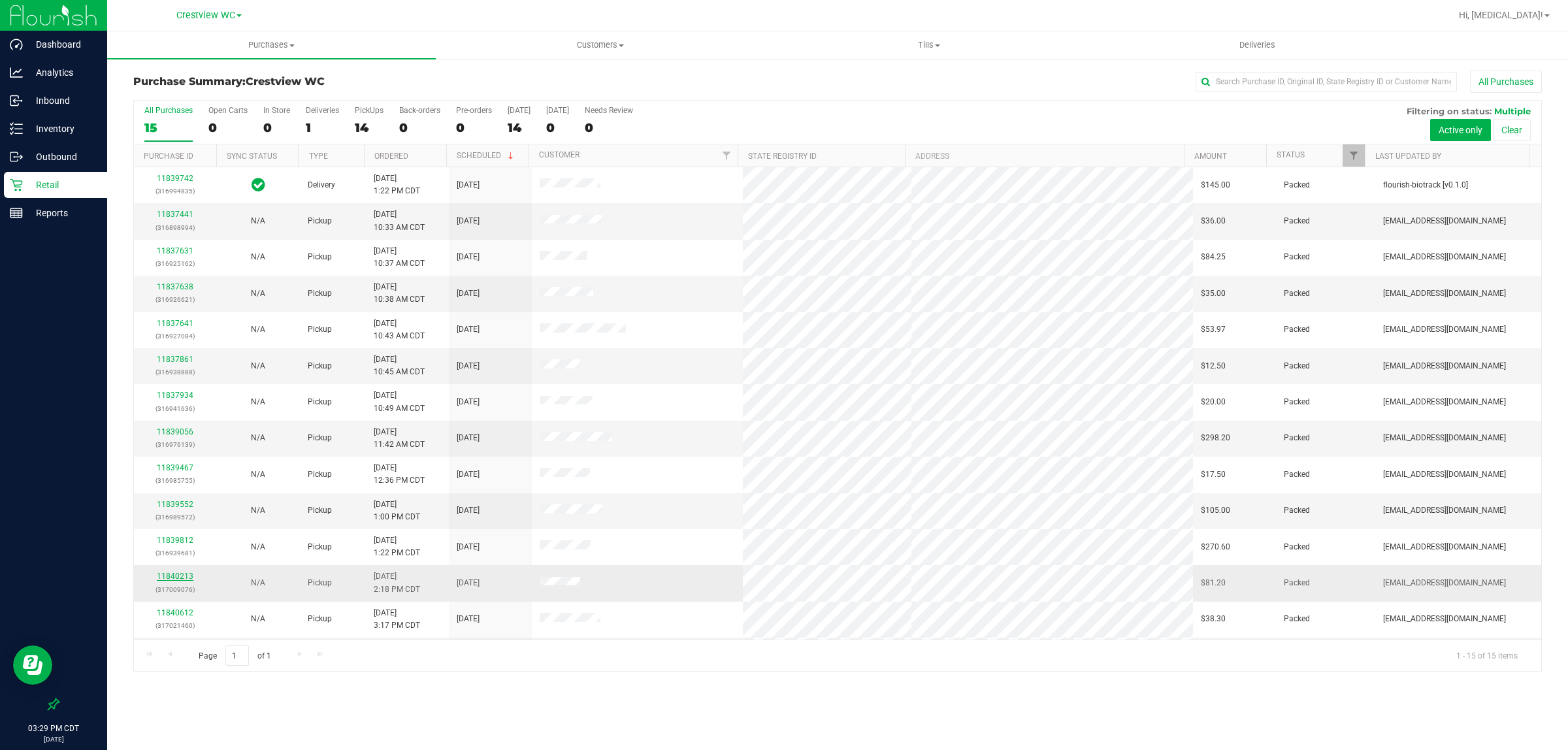
click at [170, 580] on link "11840213" at bounding box center [175, 576] width 37 height 9
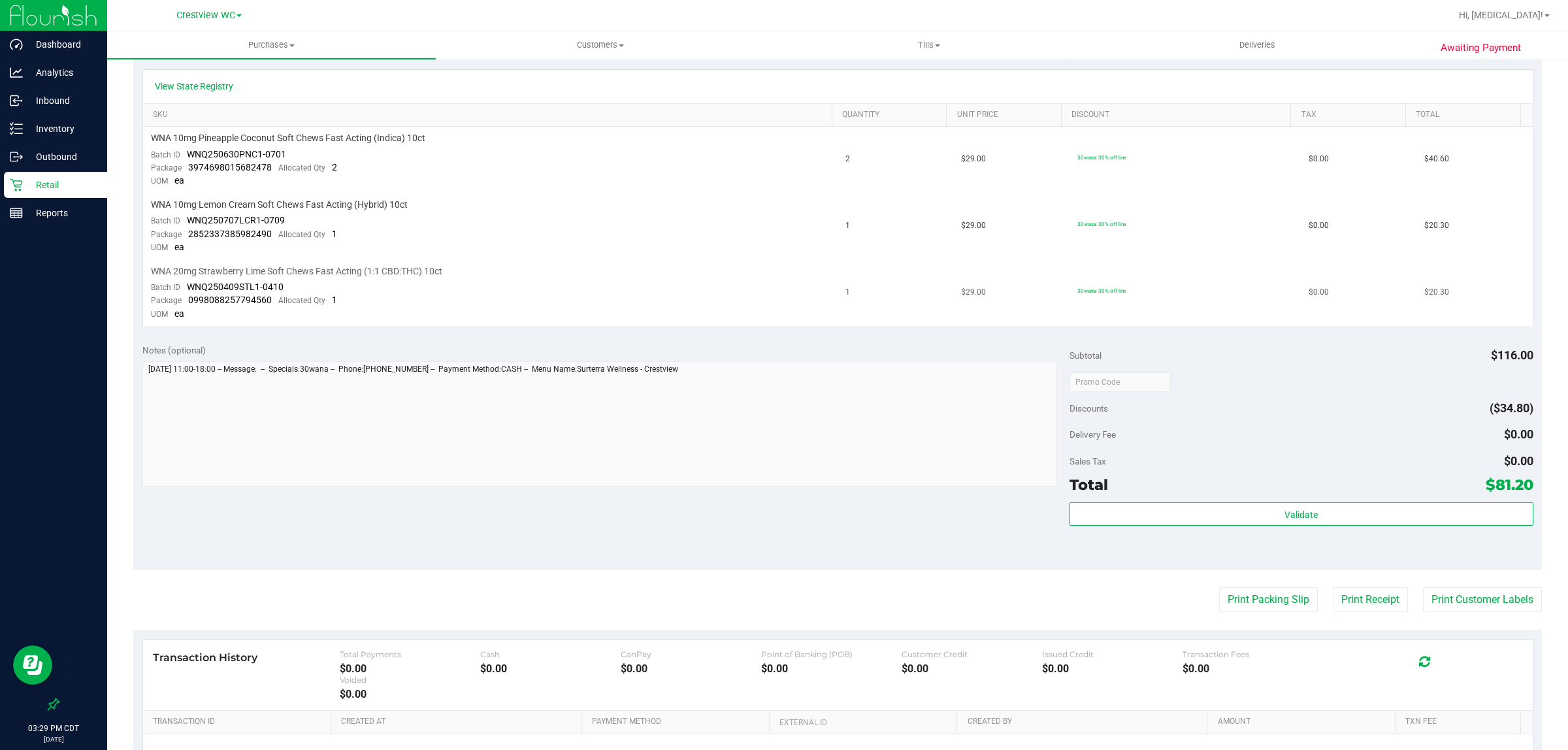
scroll to position [327, 0]
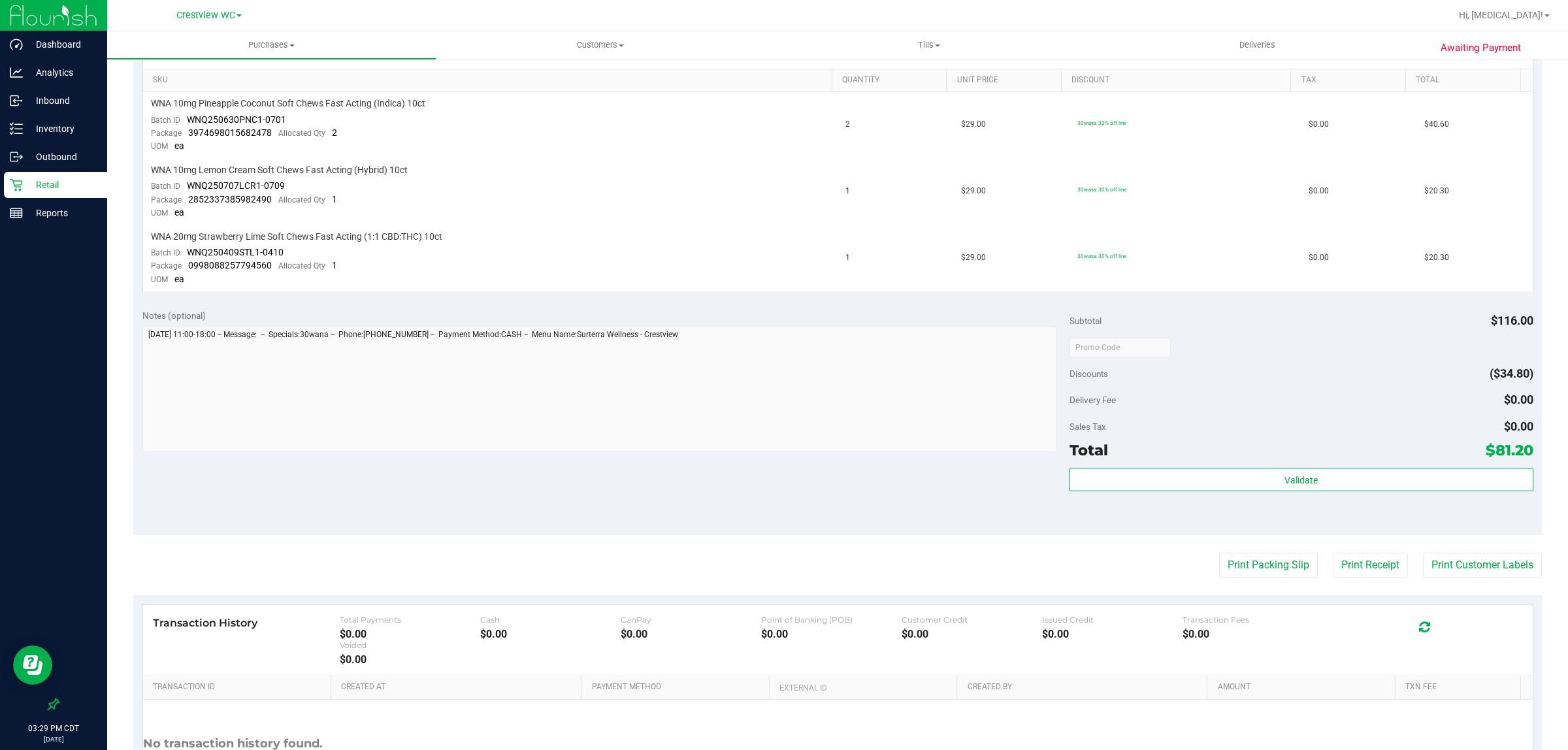
click at [53, 190] on p "Retail" at bounding box center [62, 185] width 79 height 16
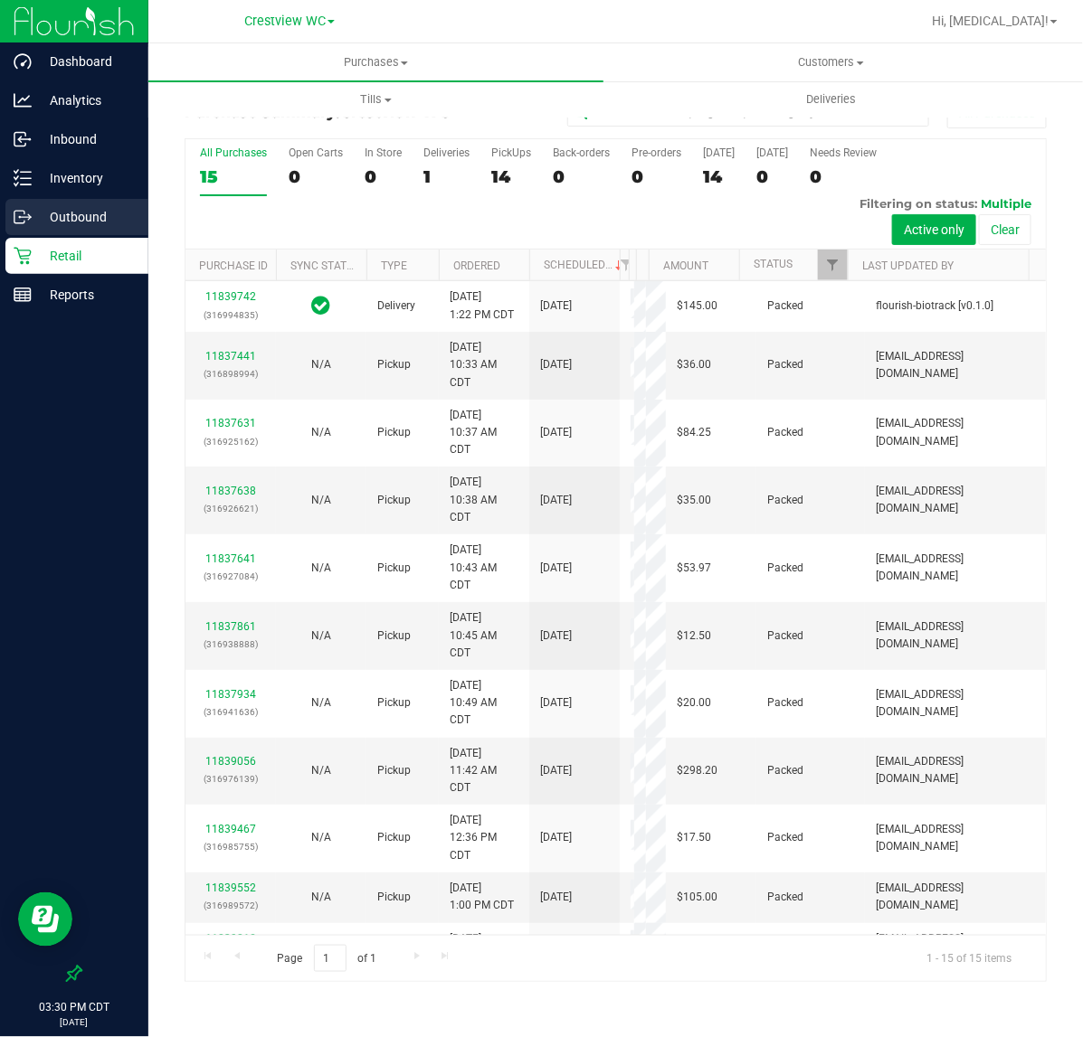
click at [69, 199] on div "Outbound" at bounding box center [76, 217] width 143 height 36
click at [70, 190] on div "Inventory" at bounding box center [76, 178] width 143 height 36
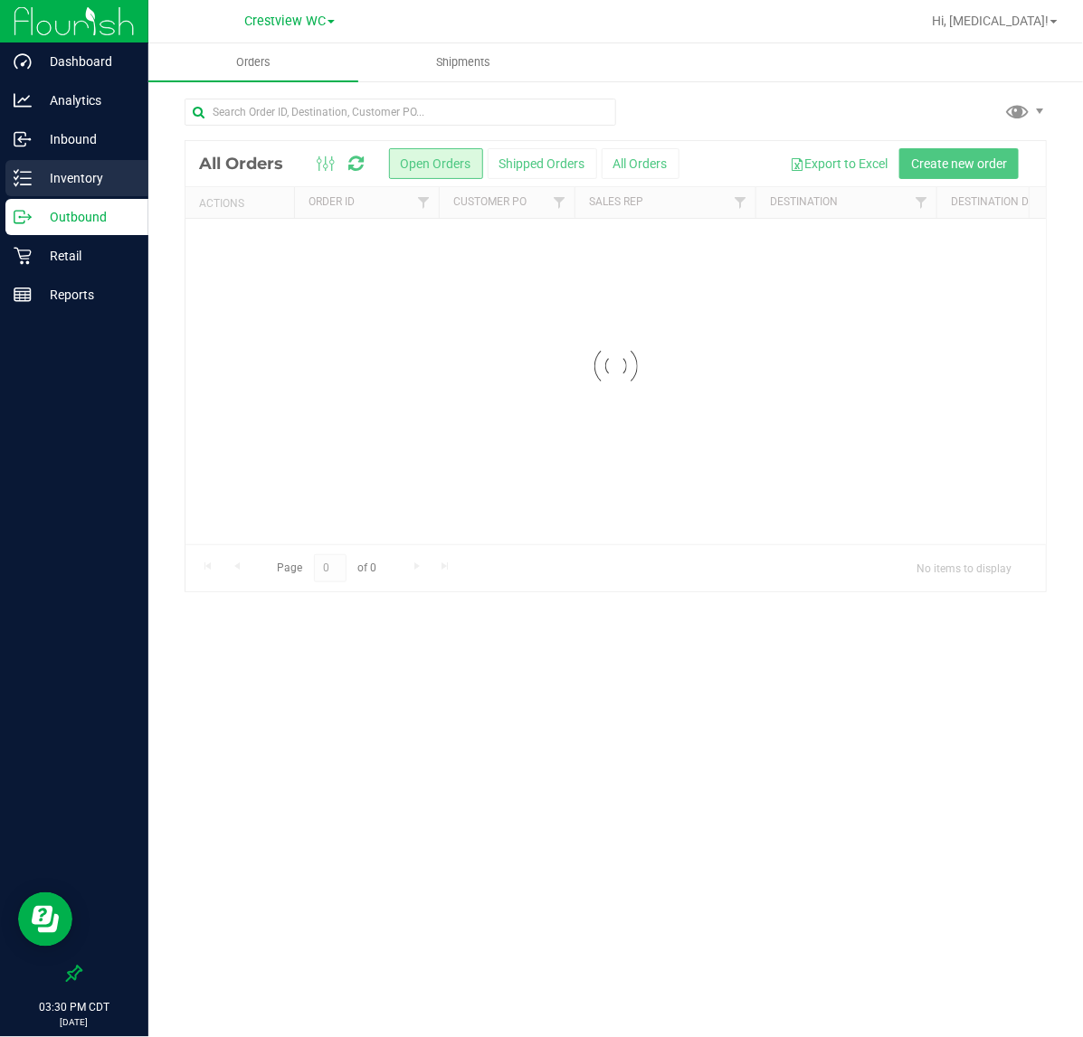
click at [65, 179] on p "Inventory" at bounding box center [86, 178] width 109 height 22
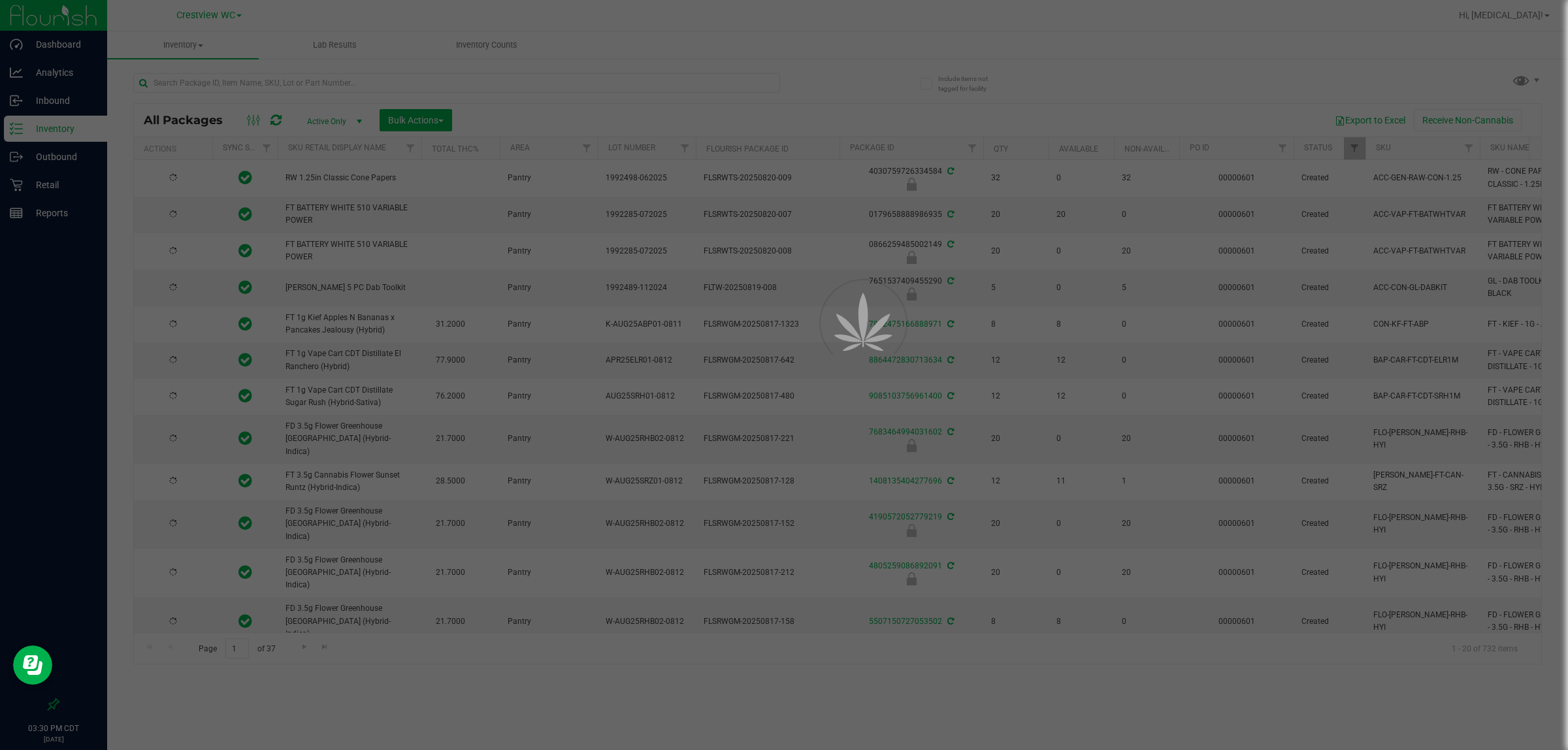
click at [318, 90] on div at bounding box center [784, 375] width 1568 height 750
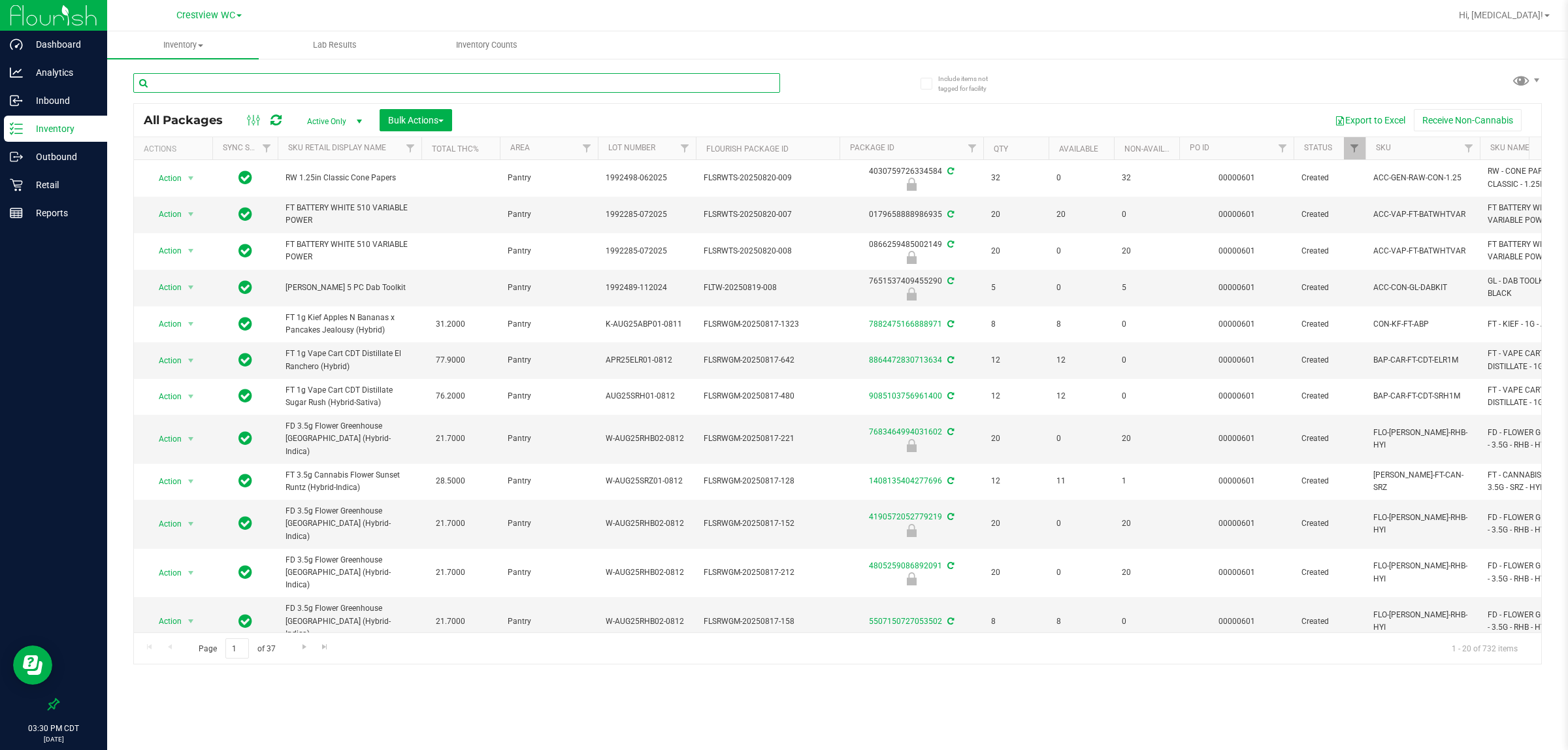
click at [313, 85] on input "text" at bounding box center [456, 82] width 646 height 20
type input "atm"
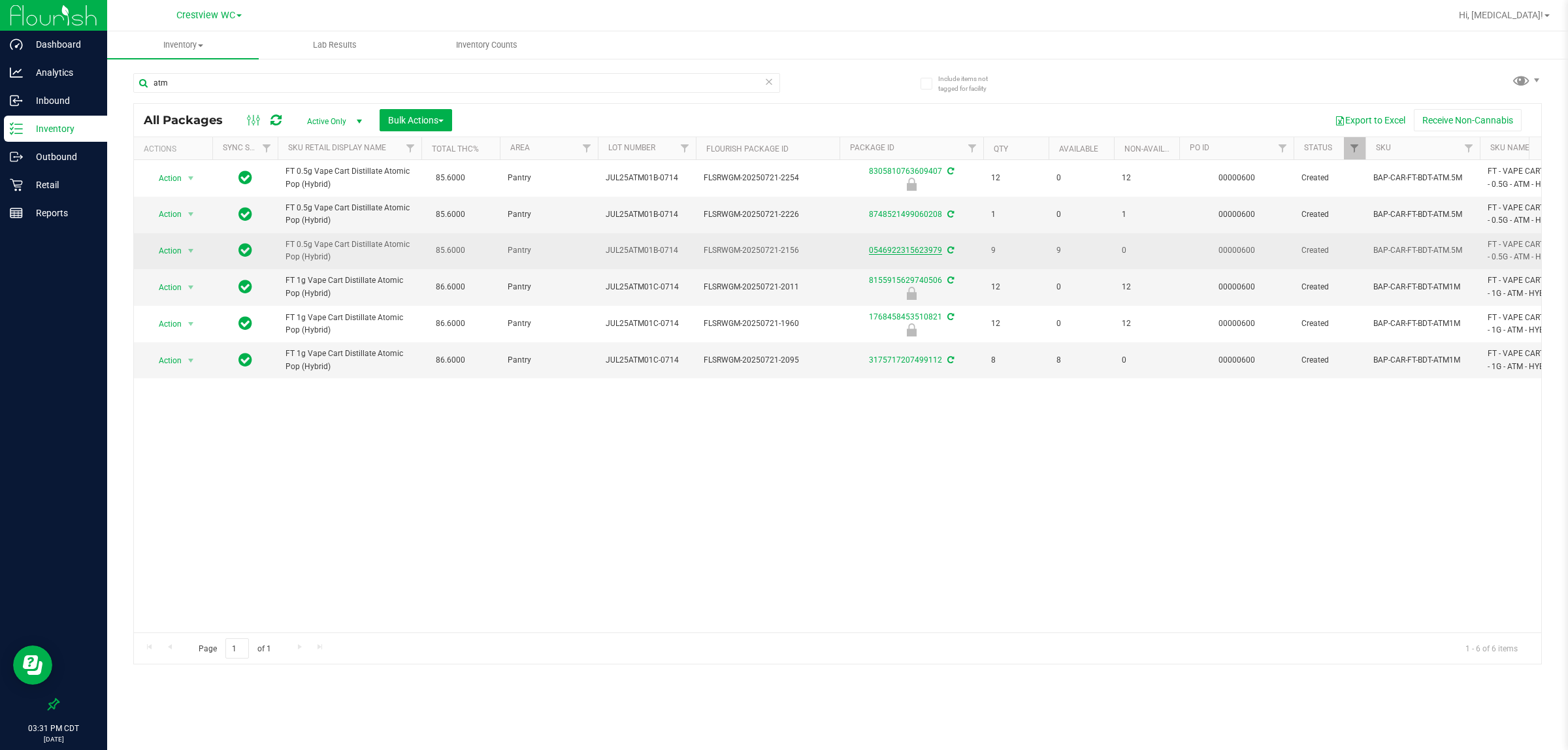
click at [919, 249] on link "0546922315623979" at bounding box center [905, 250] width 73 height 9
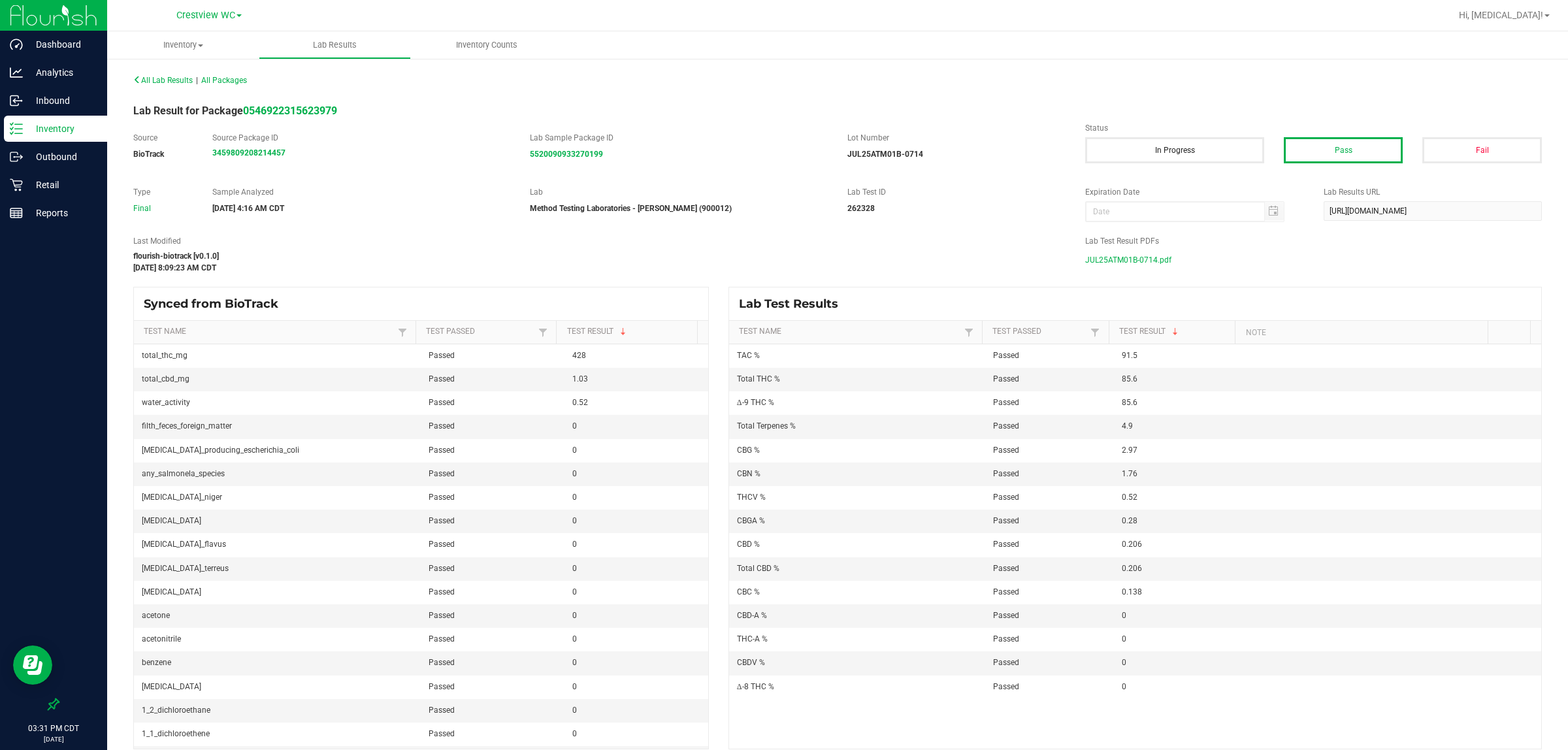
click at [1102, 257] on span "JUL25ATM01B-0714.pdf" at bounding box center [1127, 259] width 86 height 20
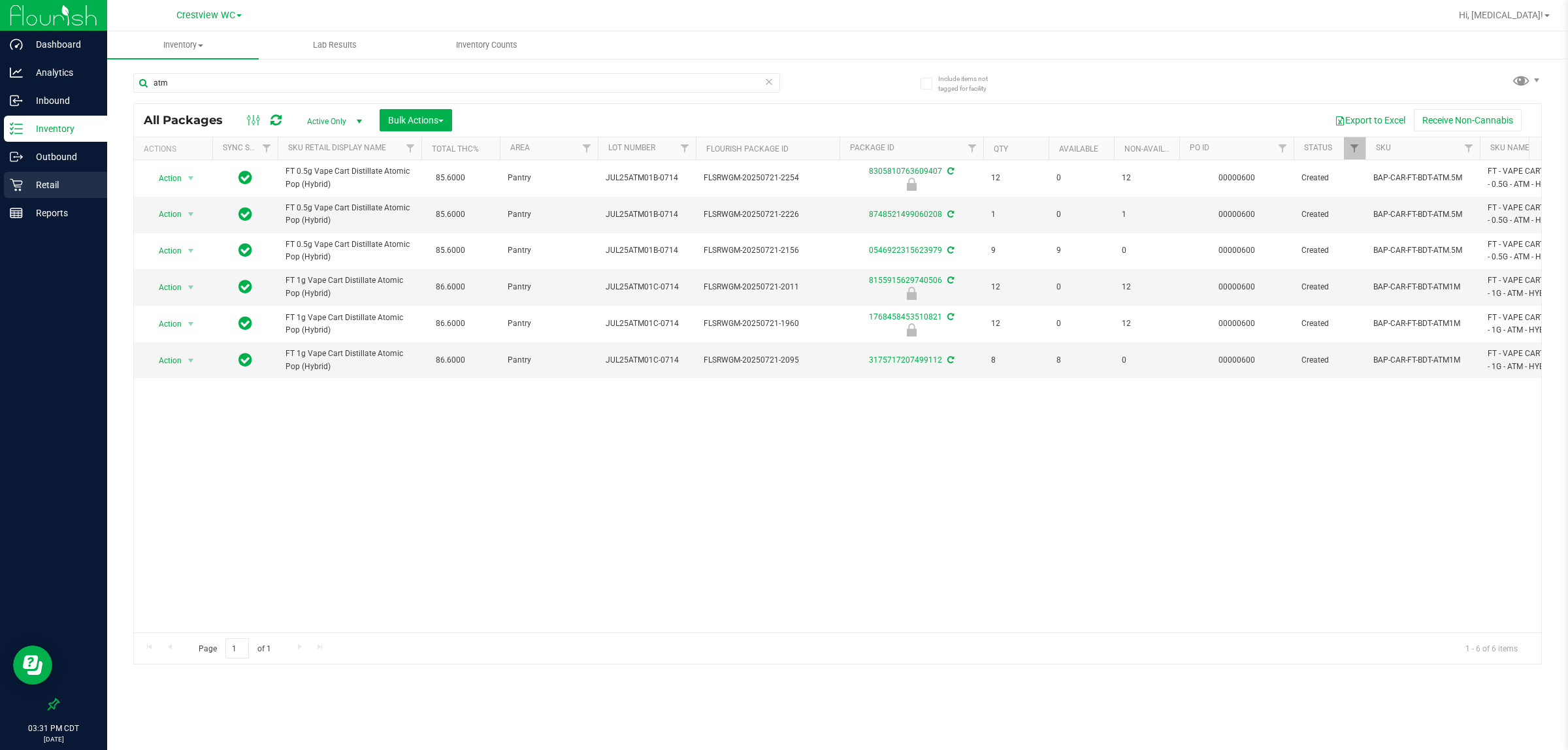
click at [53, 188] on p "Retail" at bounding box center [62, 185] width 79 height 16
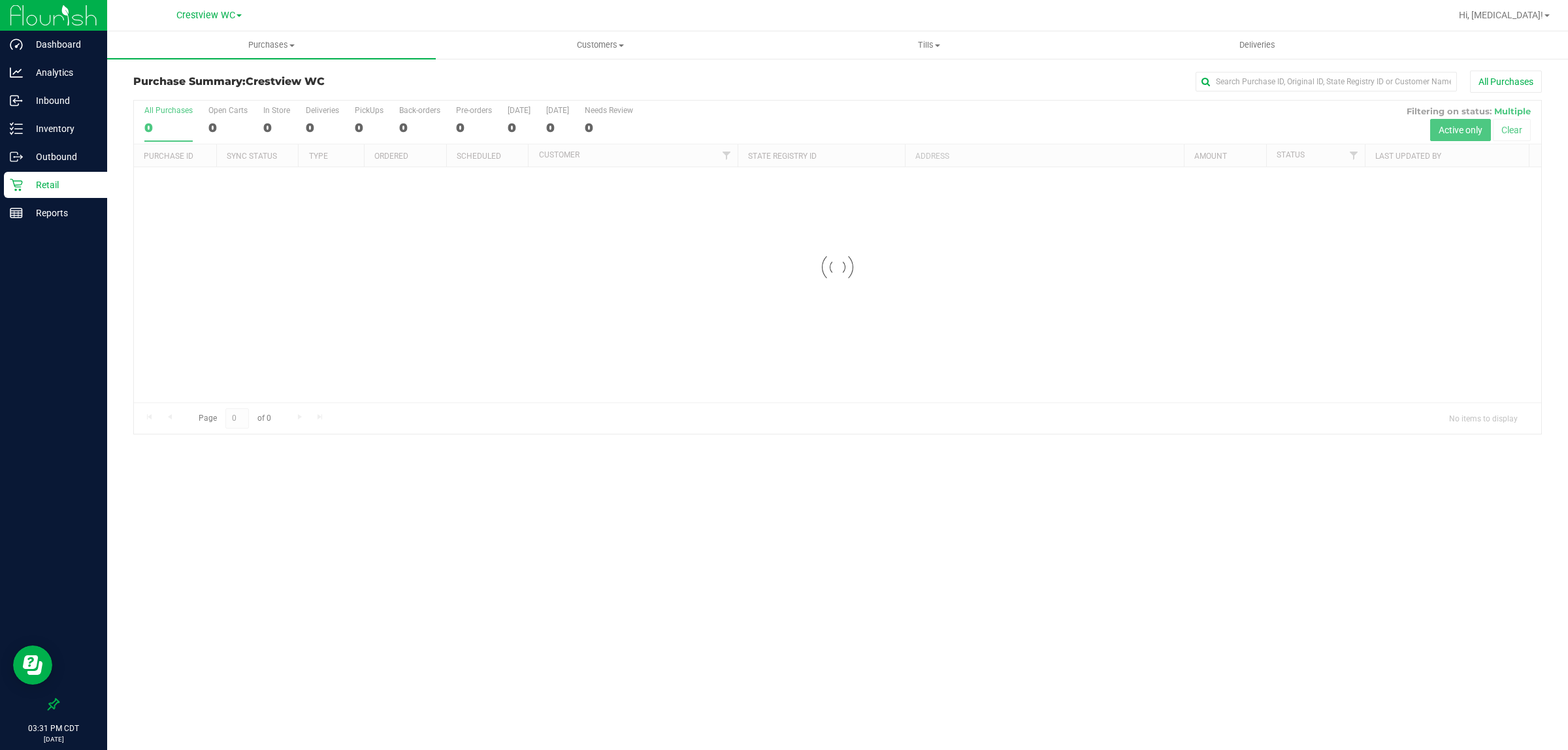
click at [53, 188] on p "Retail" at bounding box center [62, 185] width 79 height 16
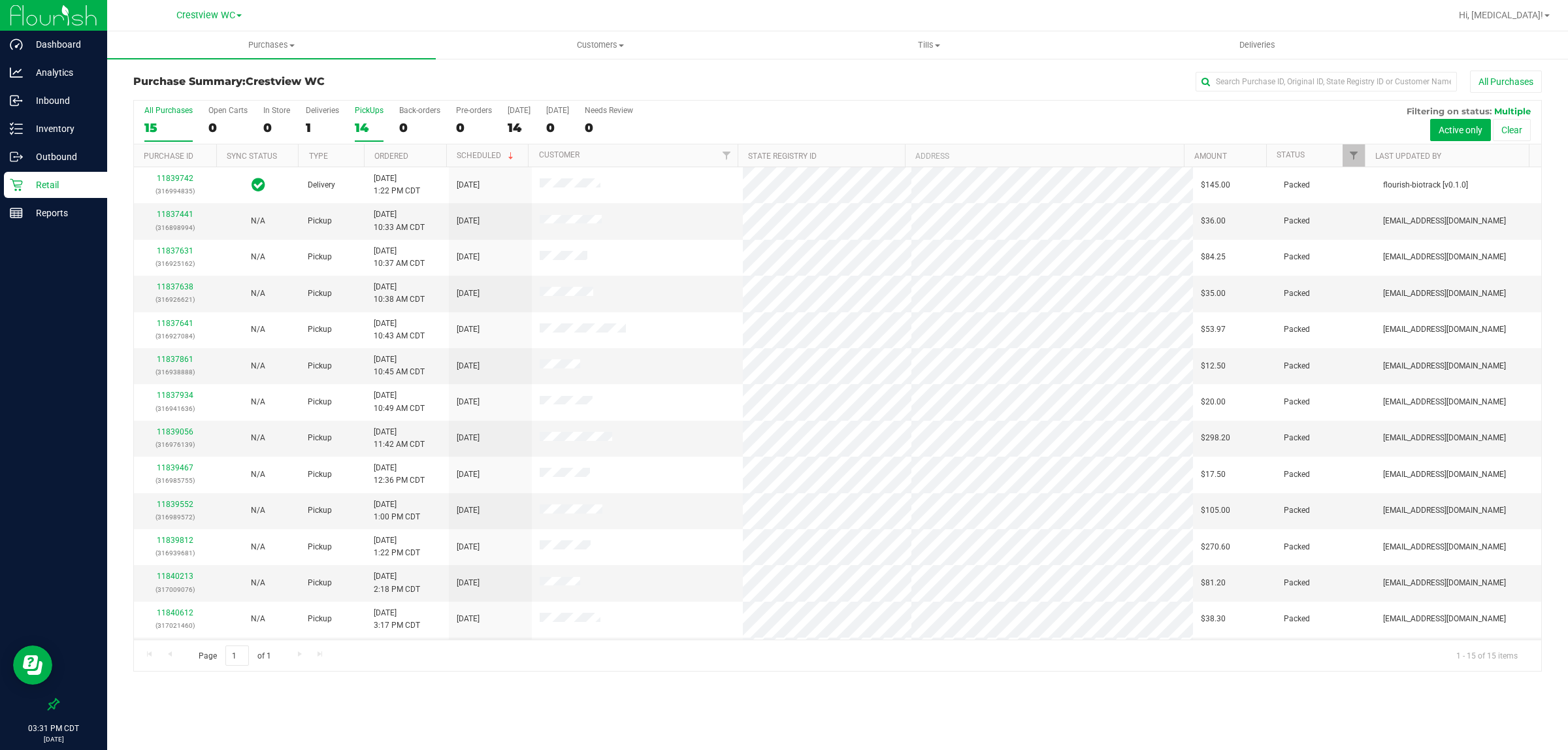
click at [366, 121] on div "14" at bounding box center [369, 127] width 29 height 15
click at [0, 0] on input "PickUps 14" at bounding box center [0, 0] width 0 height 0
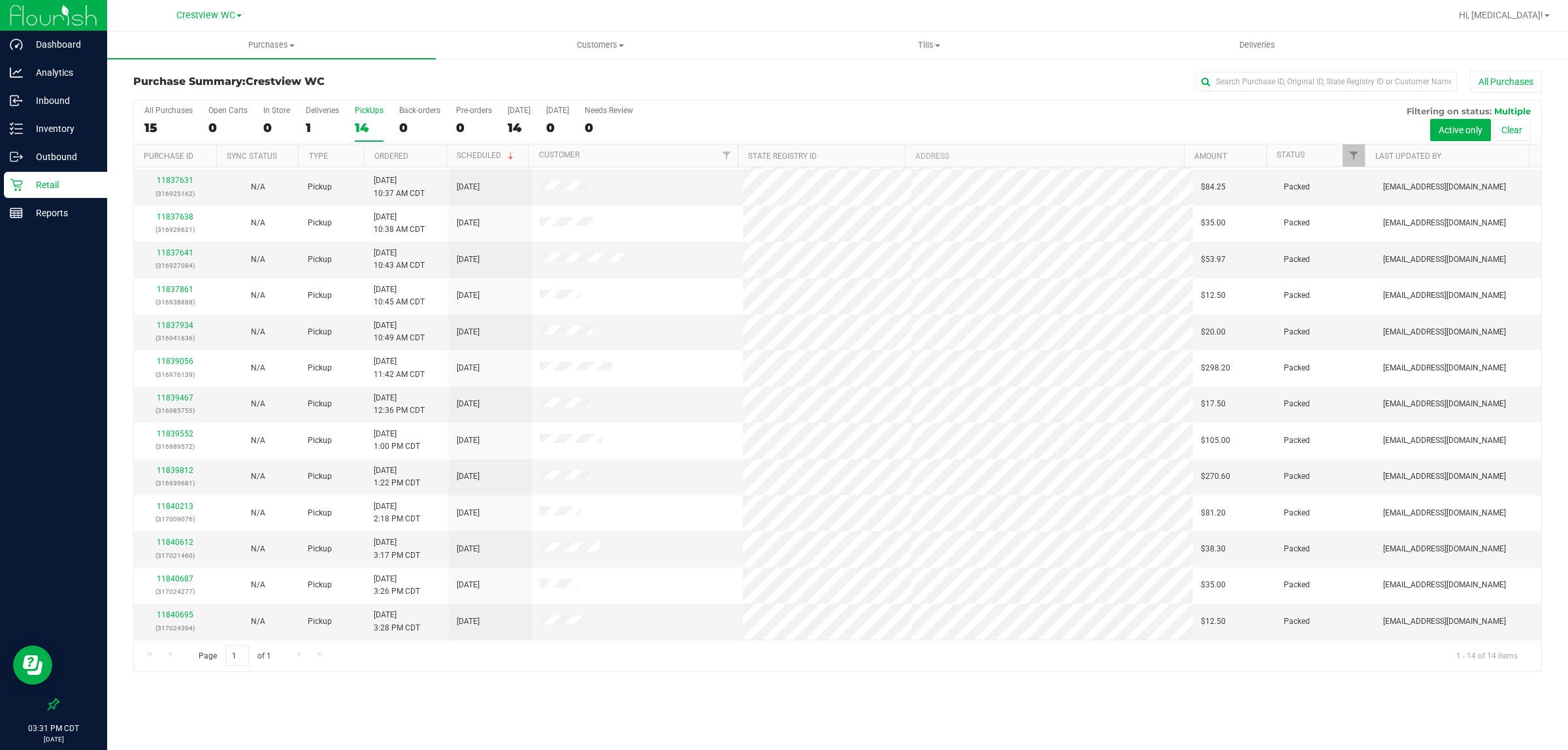
click at [844, 715] on div "Purchases Summary of purchases Fulfillment All purchases Customers All customer…" at bounding box center [837, 390] width 1460 height 719
click at [823, 714] on div "Purchases Summary of purchases Fulfillment All purchases Customers All customer…" at bounding box center [837, 390] width 1460 height 719
